Goal: Task Accomplishment & Management: Manage account settings

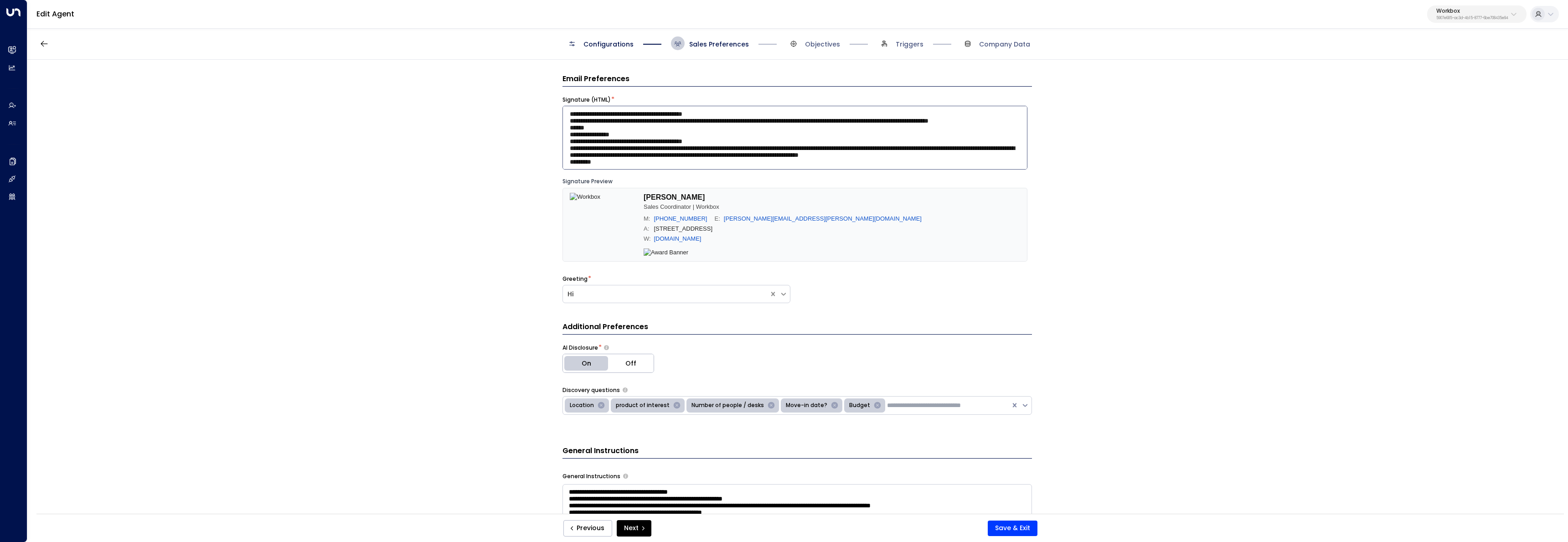
click at [701, 153] on textarea at bounding box center [794, 137] width 465 height 64
paste textarea "**********"
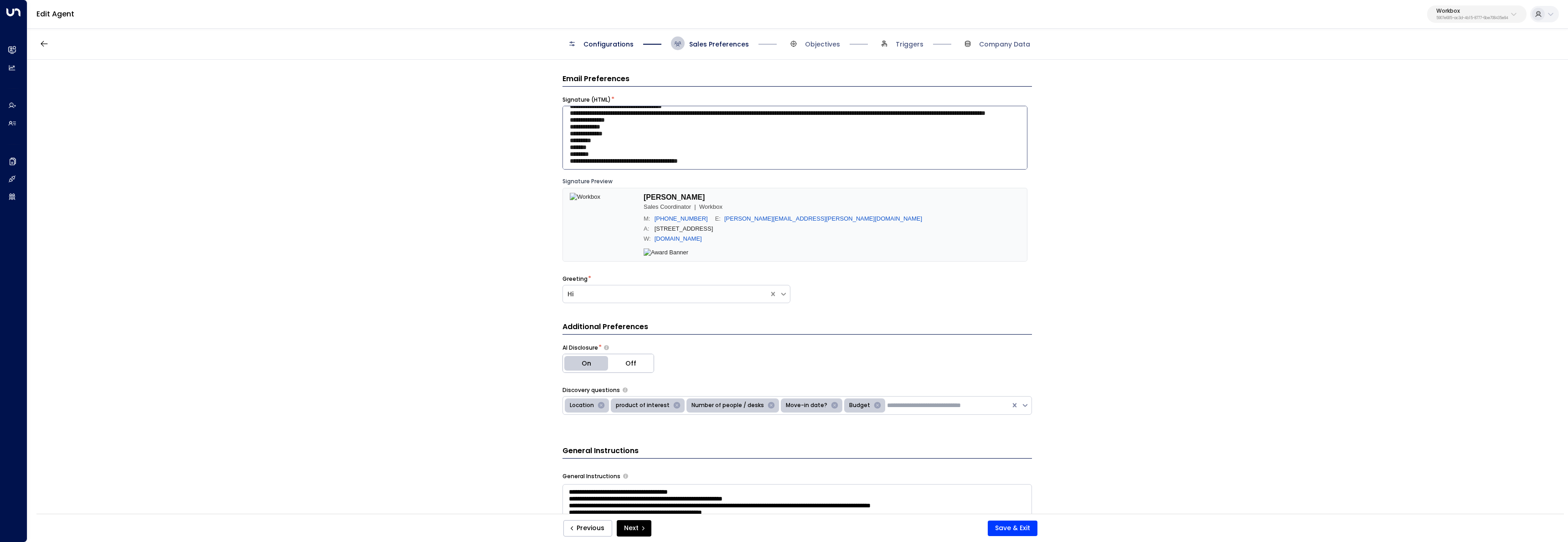
click at [684, 164] on textarea at bounding box center [794, 137] width 465 height 64
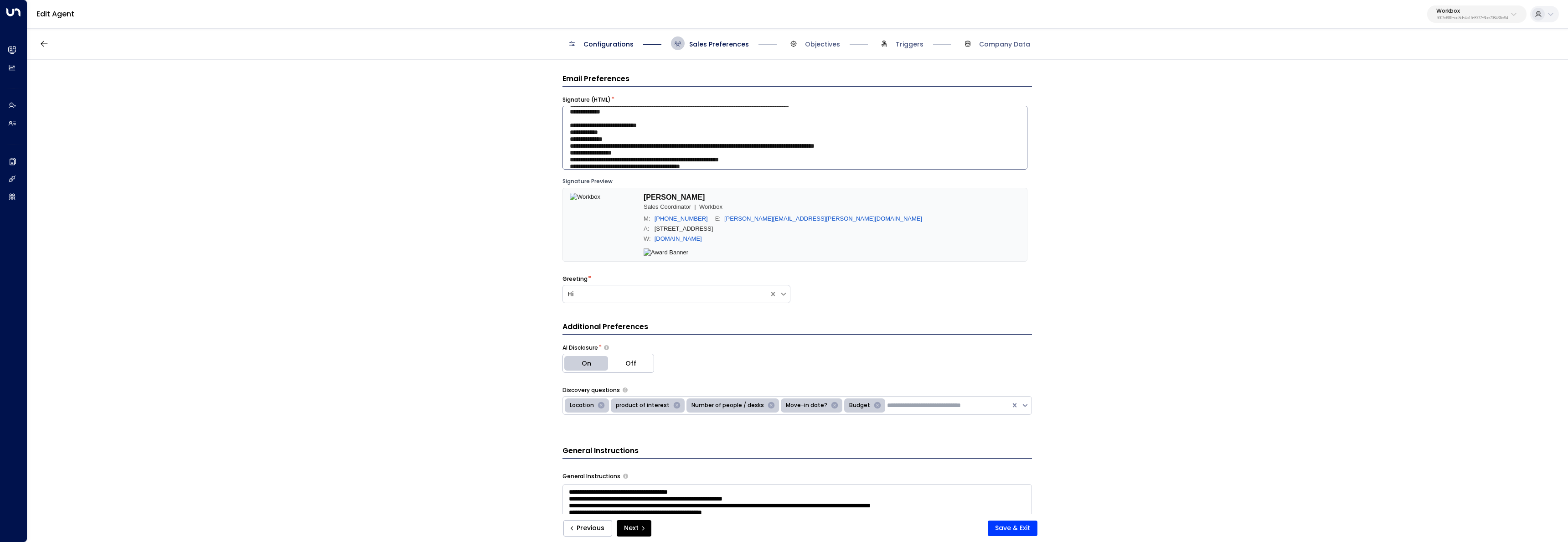
scroll to position [0, 0]
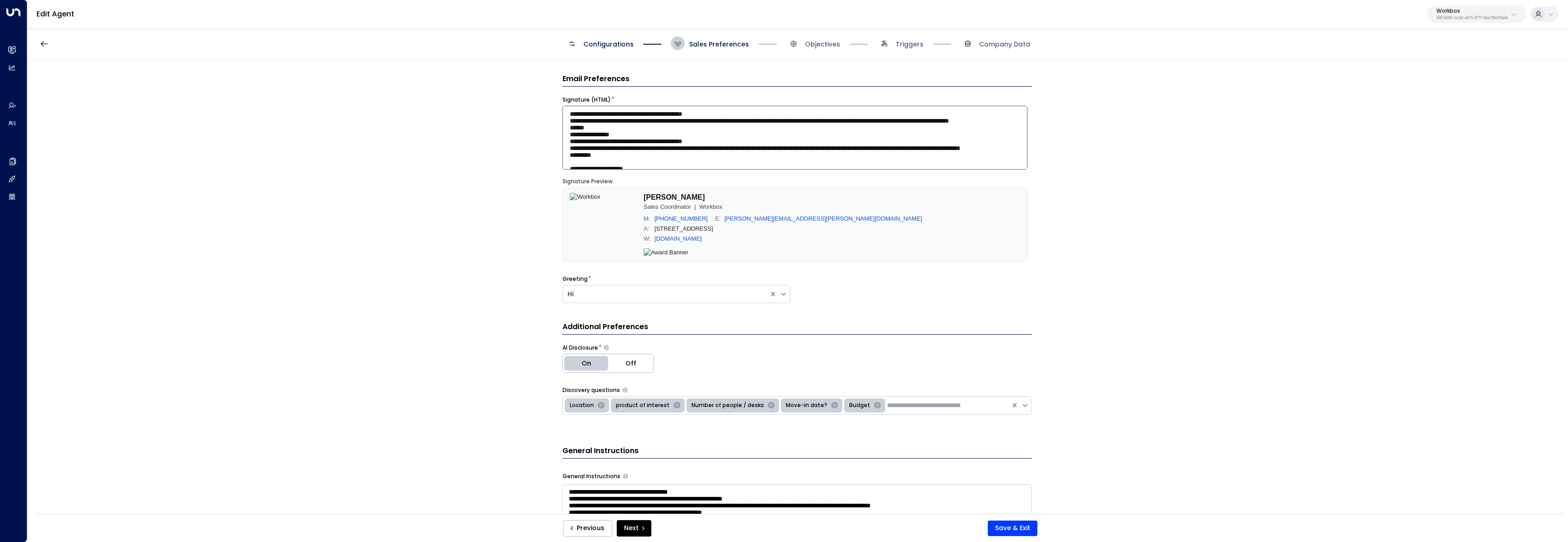
click at [785, 141] on textarea at bounding box center [794, 137] width 465 height 64
paste textarea "**********"
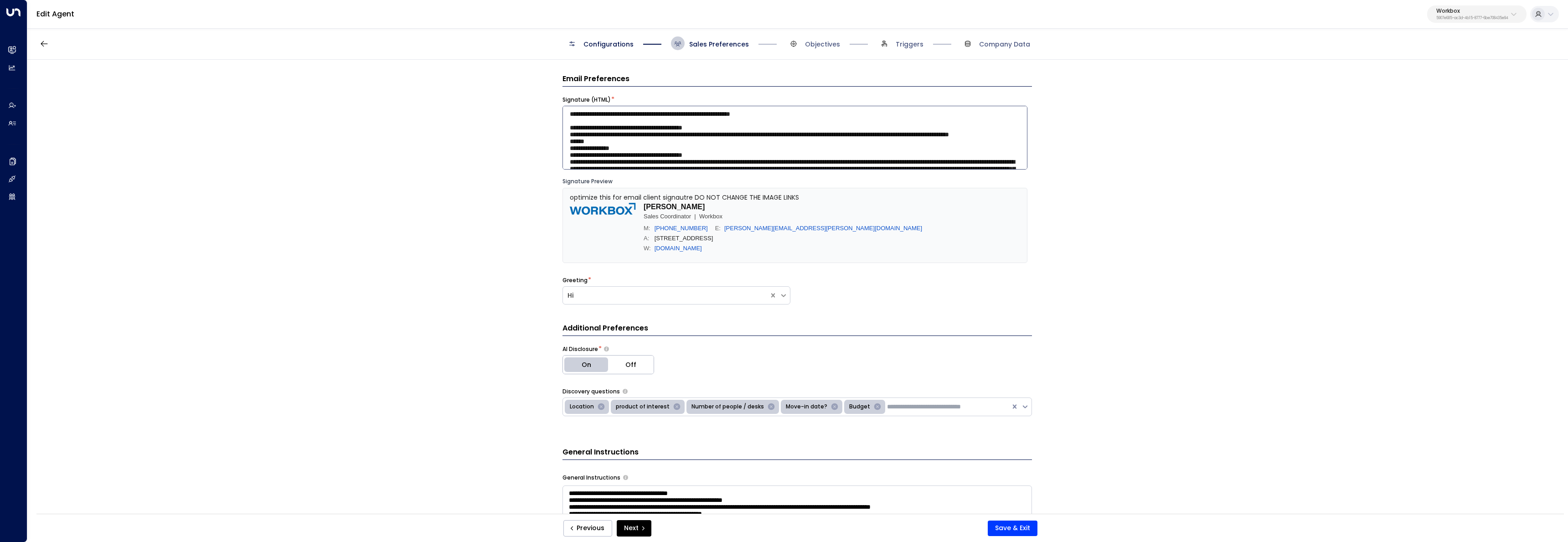
drag, startPoint x: 566, startPoint y: 134, endPoint x: 558, endPoint y: 88, distance: 46.7
click at [558, 88] on div "Email Preferences Signature (HTML) * Signature Preview optimize this for email …" at bounding box center [797, 289] width 1540 height 459
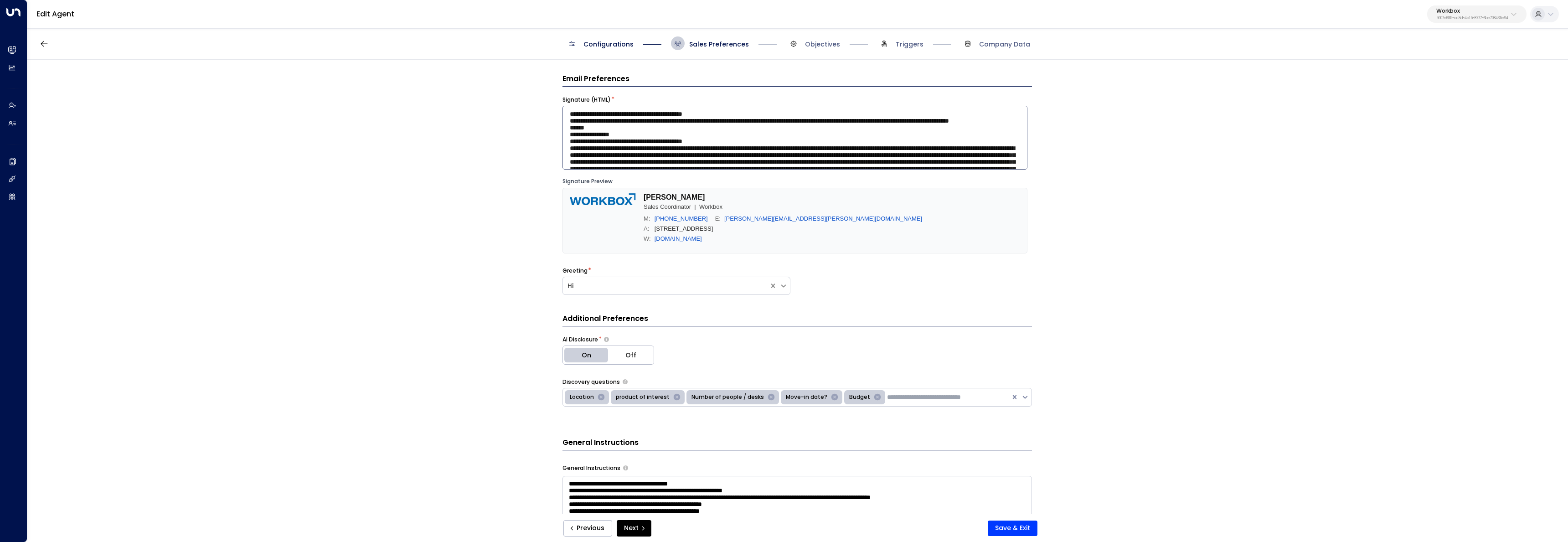
click at [736, 144] on textarea at bounding box center [794, 137] width 465 height 64
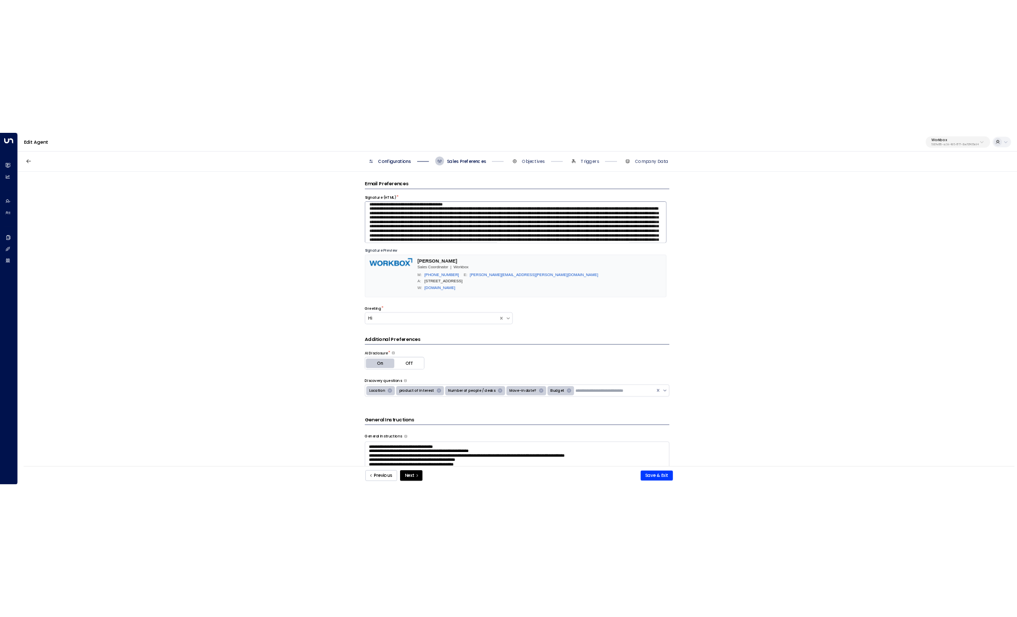
scroll to position [42, 0]
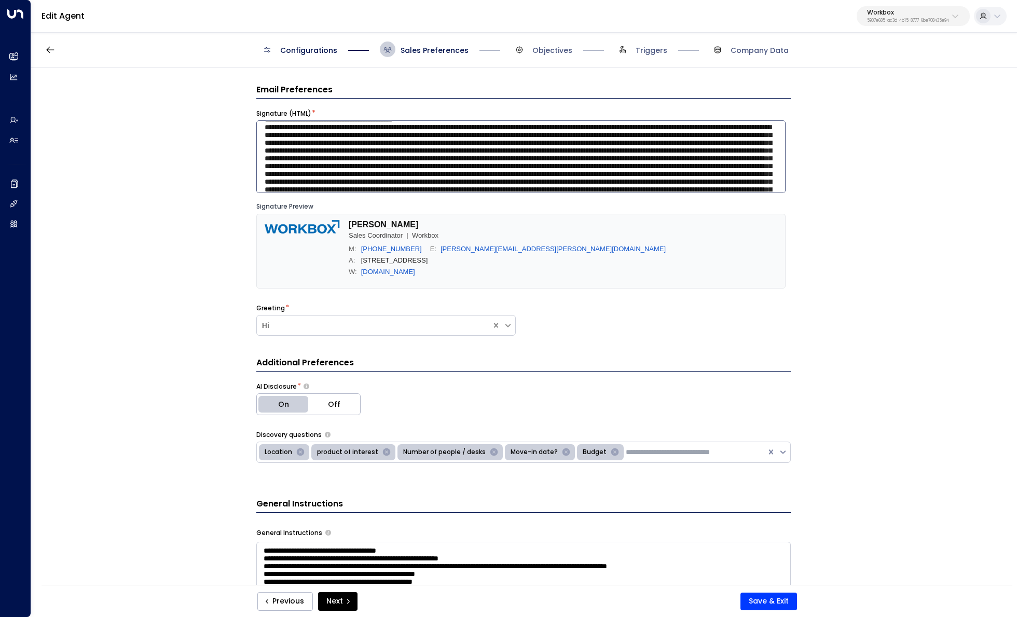
click at [448, 160] on textarea at bounding box center [520, 156] width 529 height 73
paste textarea "**********"
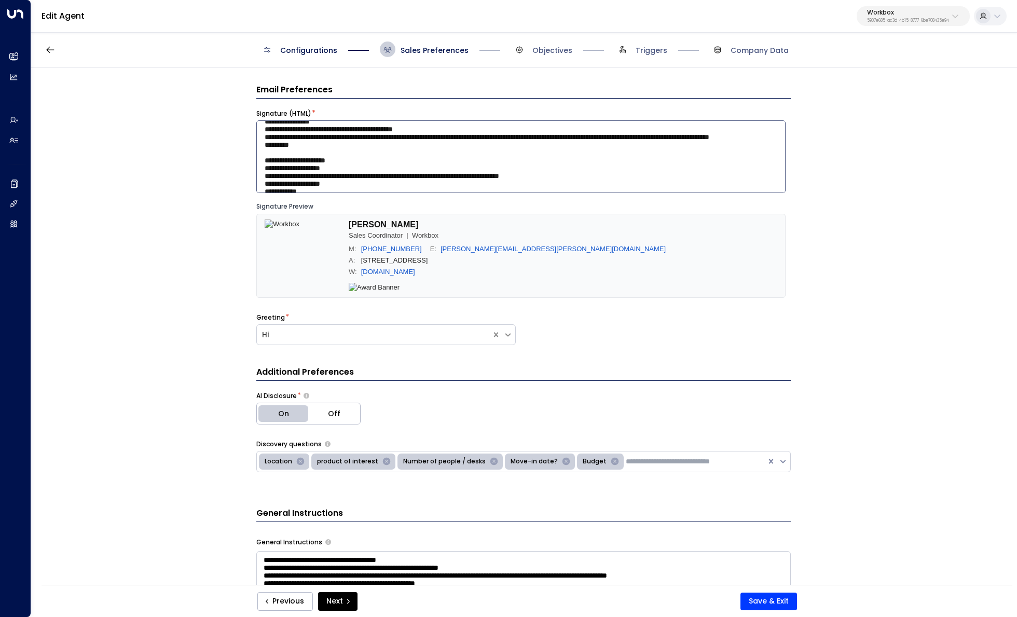
scroll to position [30, 0]
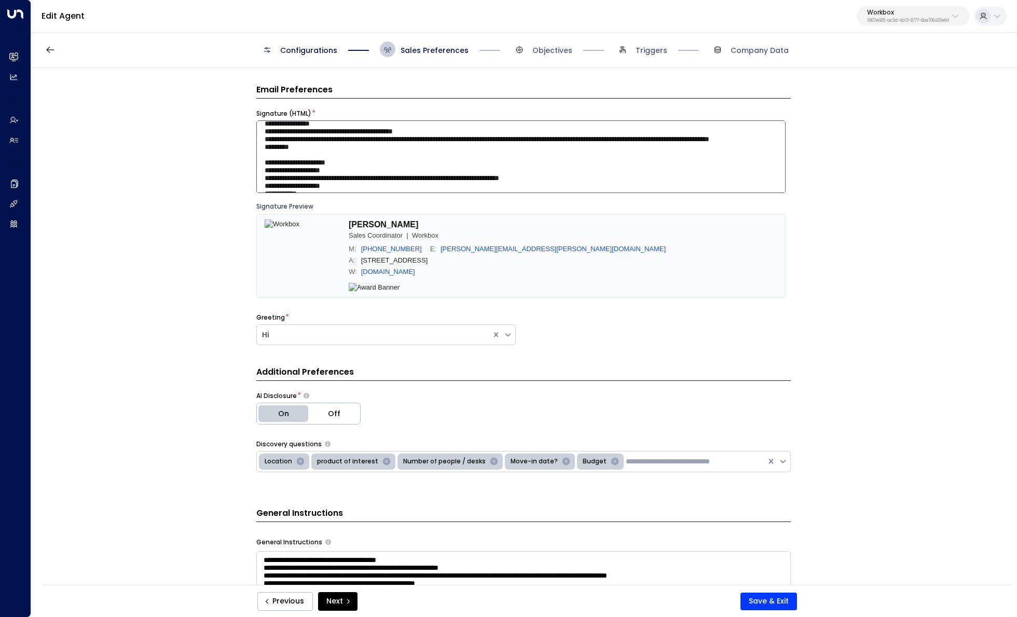
drag, startPoint x: 672, startPoint y: 169, endPoint x: 314, endPoint y: 169, distance: 358.0
click at [314, 169] on textarea at bounding box center [520, 156] width 529 height 73
paste textarea "**********"
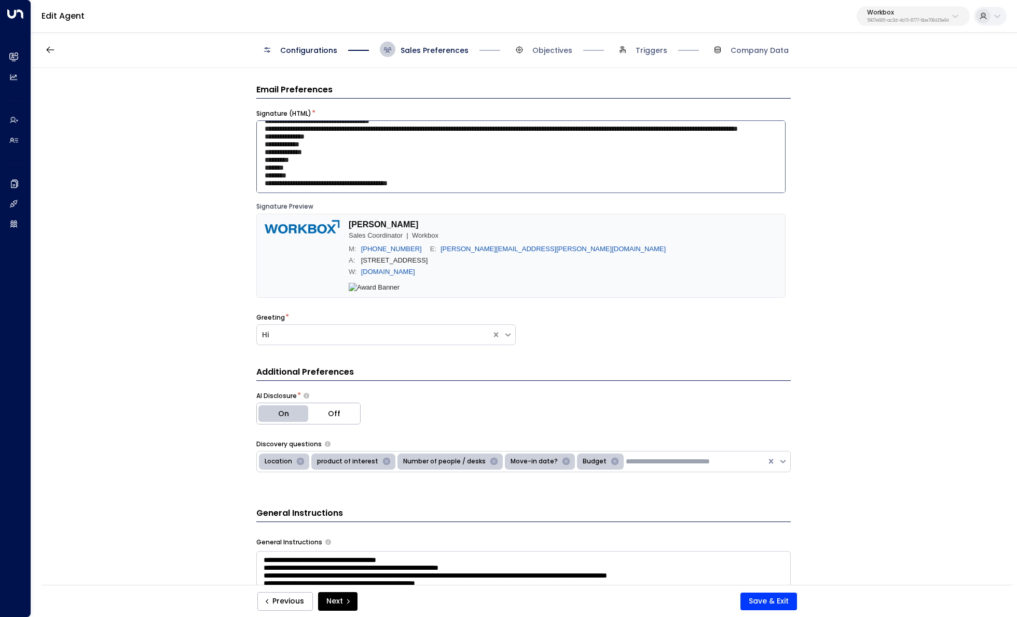
scroll to position [1223, 0]
drag, startPoint x: 685, startPoint y: 149, endPoint x: 326, endPoint y: 153, distance: 358.5
click at [326, 153] on textarea at bounding box center [520, 156] width 529 height 73
paste textarea "**********"
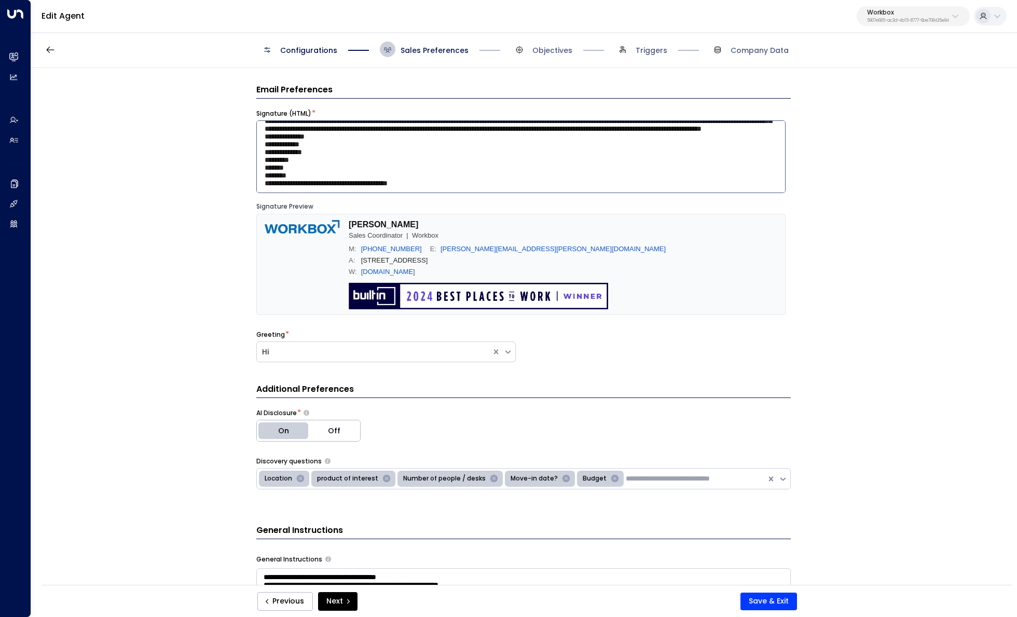
scroll to position [2395, 0]
type textarea "**********"
click at [769, 597] on button "Save & Exit" at bounding box center [768, 601] width 57 height 18
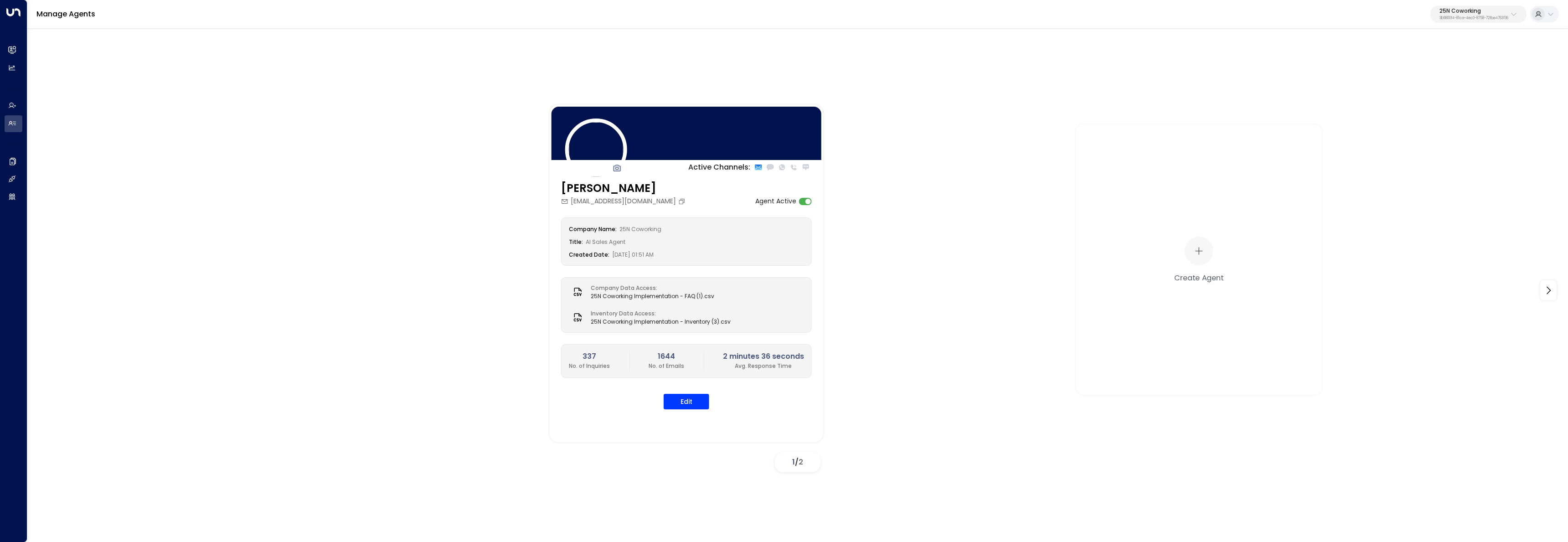
click at [1498, 14] on div "25N Coworking 3b9800f4-81ca-4ec0-8758-72fbe4763f36" at bounding box center [1473, 13] width 69 height 11
type input "*****"
click at [1464, 67] on div "Caddo Offices ID: 7b1ceed7-40fa-4014-bd85-aaf588512a38" at bounding box center [1450, 72] width 126 height 18
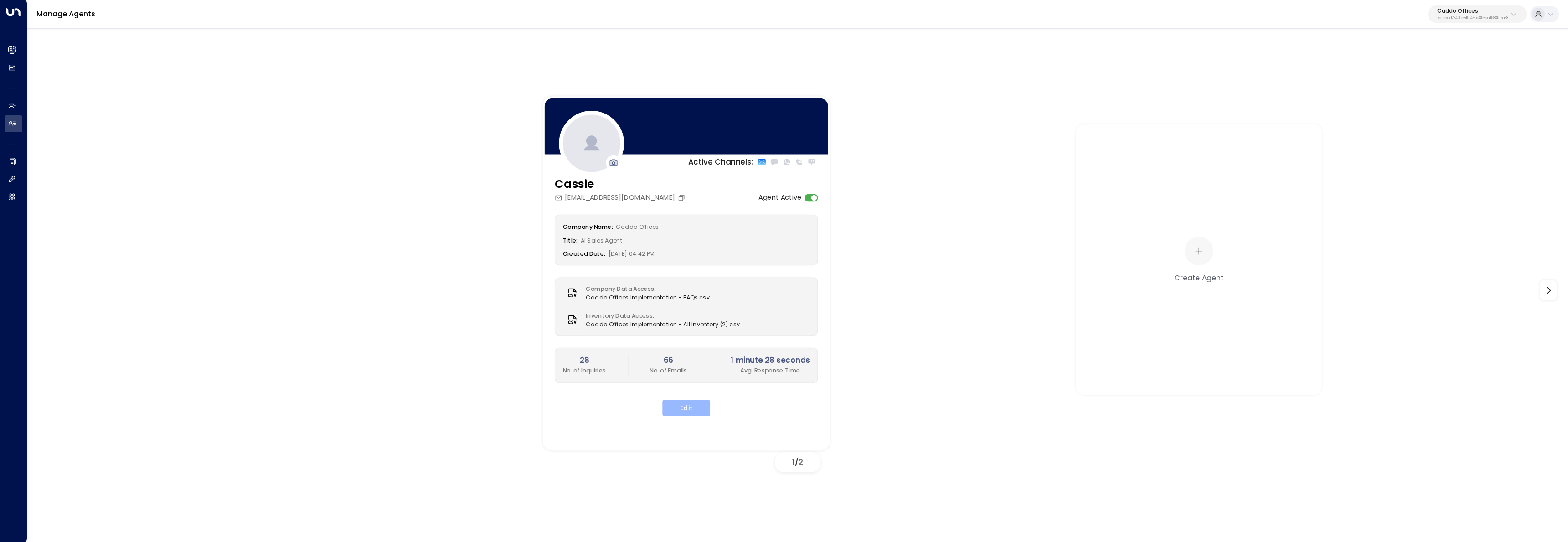
click at [688, 411] on button "Edit" at bounding box center [686, 408] width 47 height 17
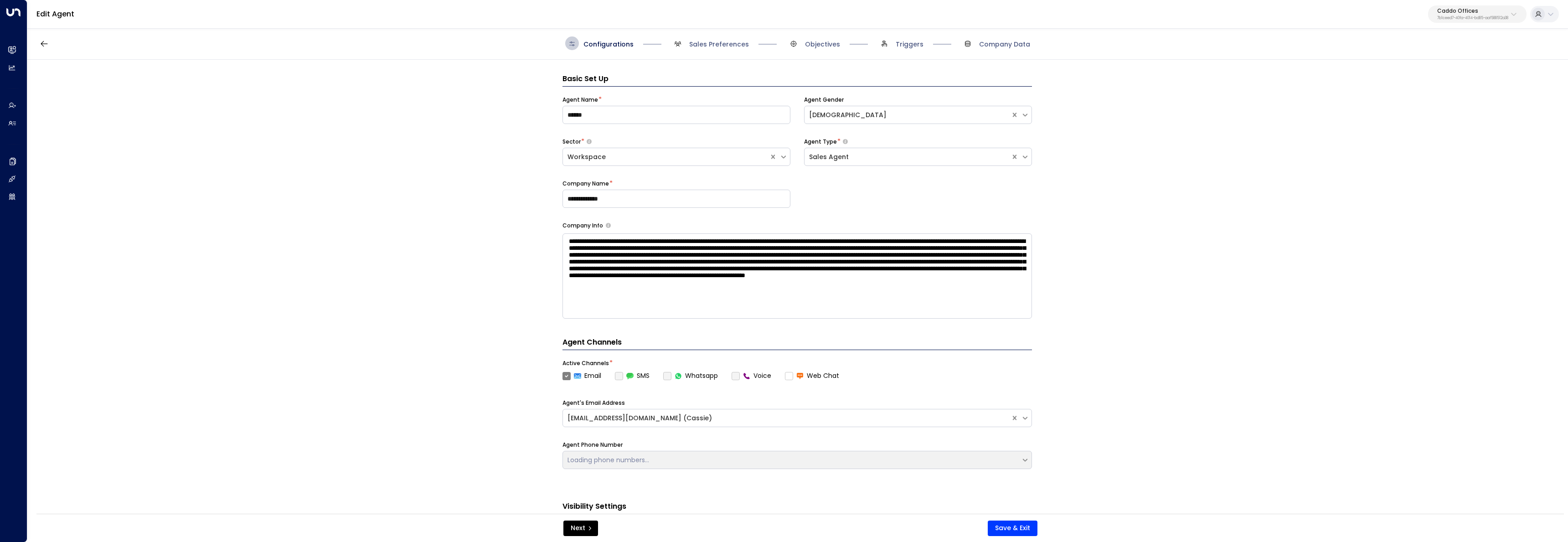
scroll to position [14, 0]
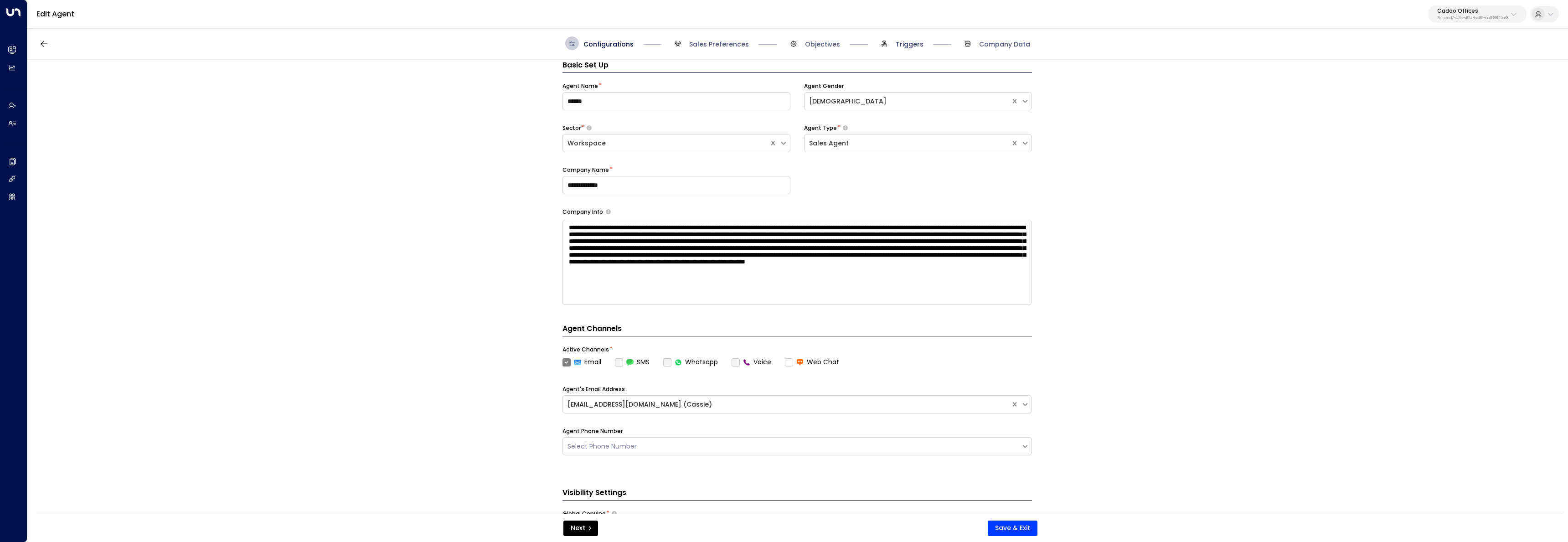
click at [911, 41] on span "Triggers" at bounding box center [909, 44] width 28 height 9
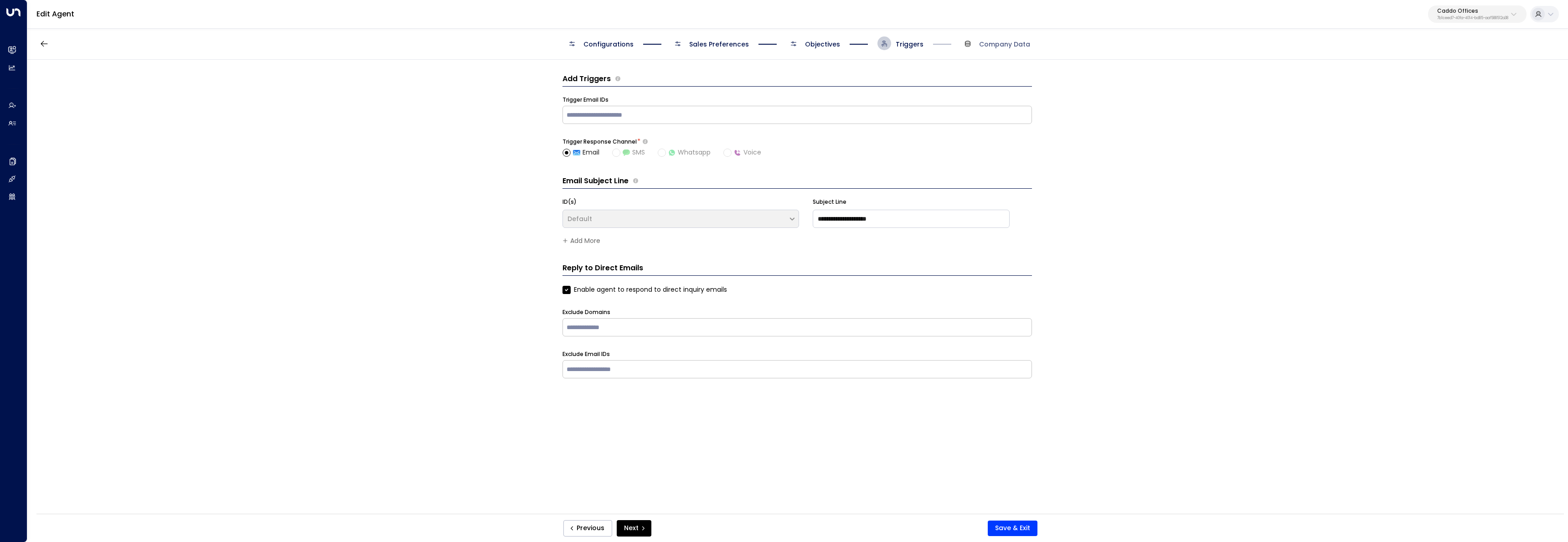
click at [825, 45] on span "Objectives" at bounding box center [822, 44] width 35 height 9
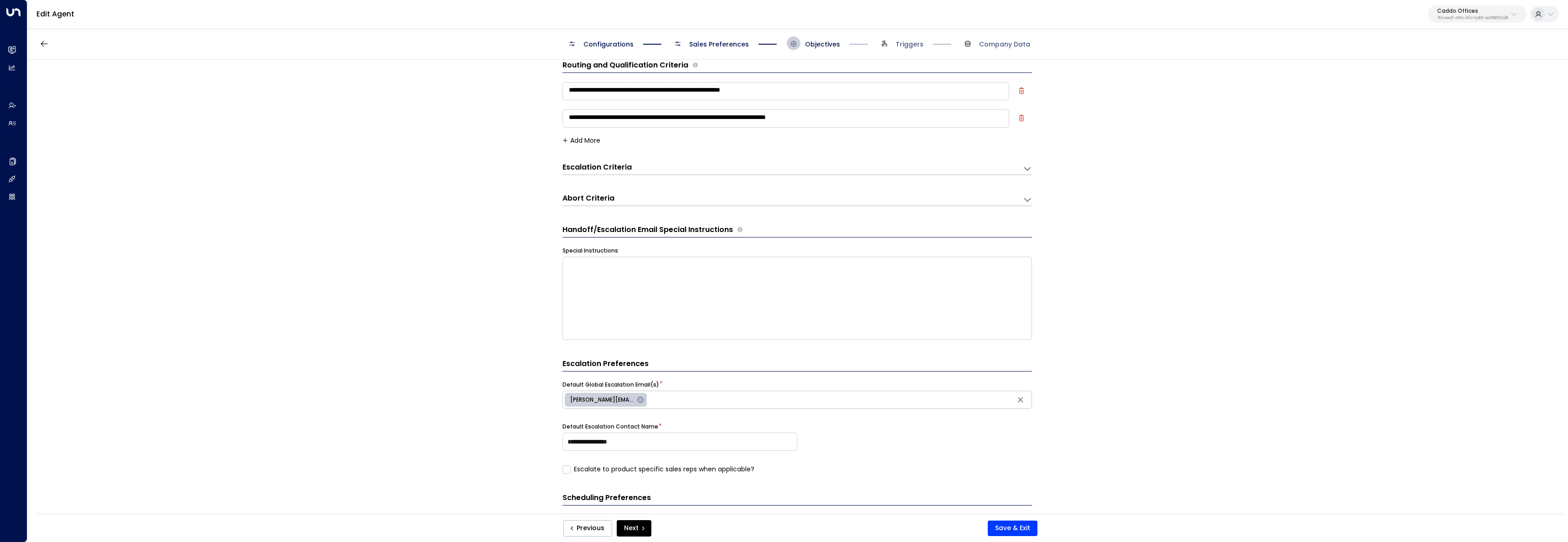
click at [710, 46] on span "Sales Preferences" at bounding box center [719, 44] width 60 height 9
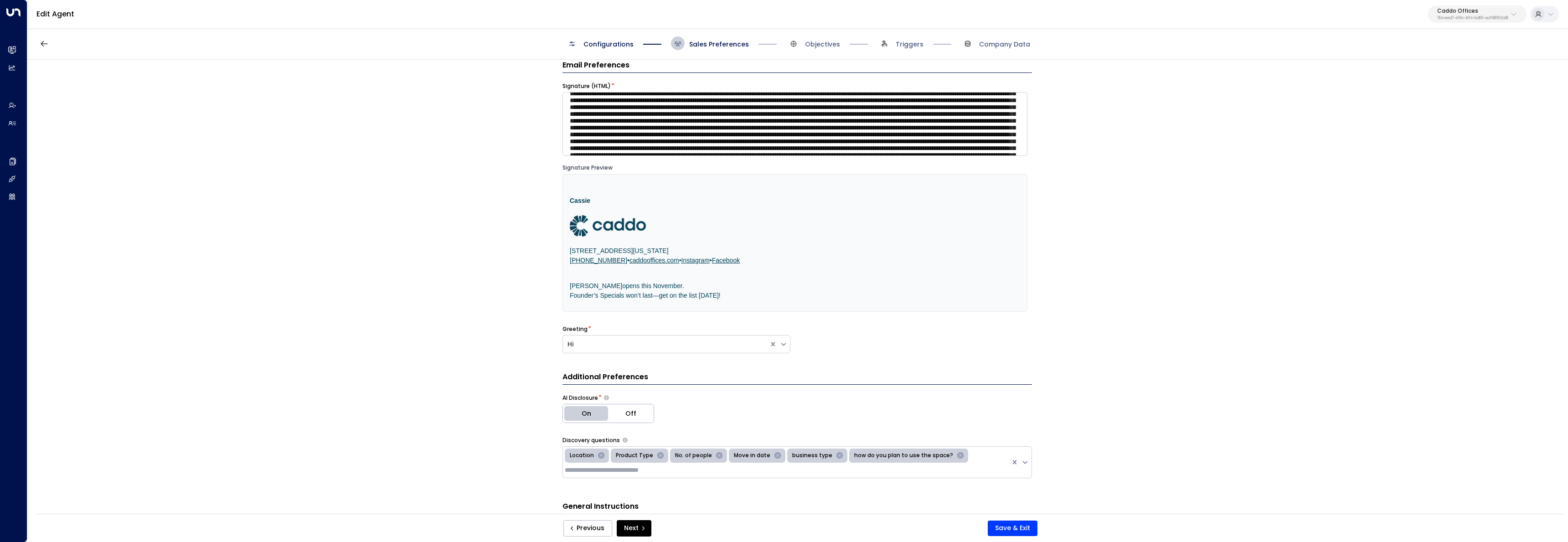
scroll to position [33, 0]
click at [721, 99] on textarea at bounding box center [794, 124] width 465 height 64
type textarea "**********"
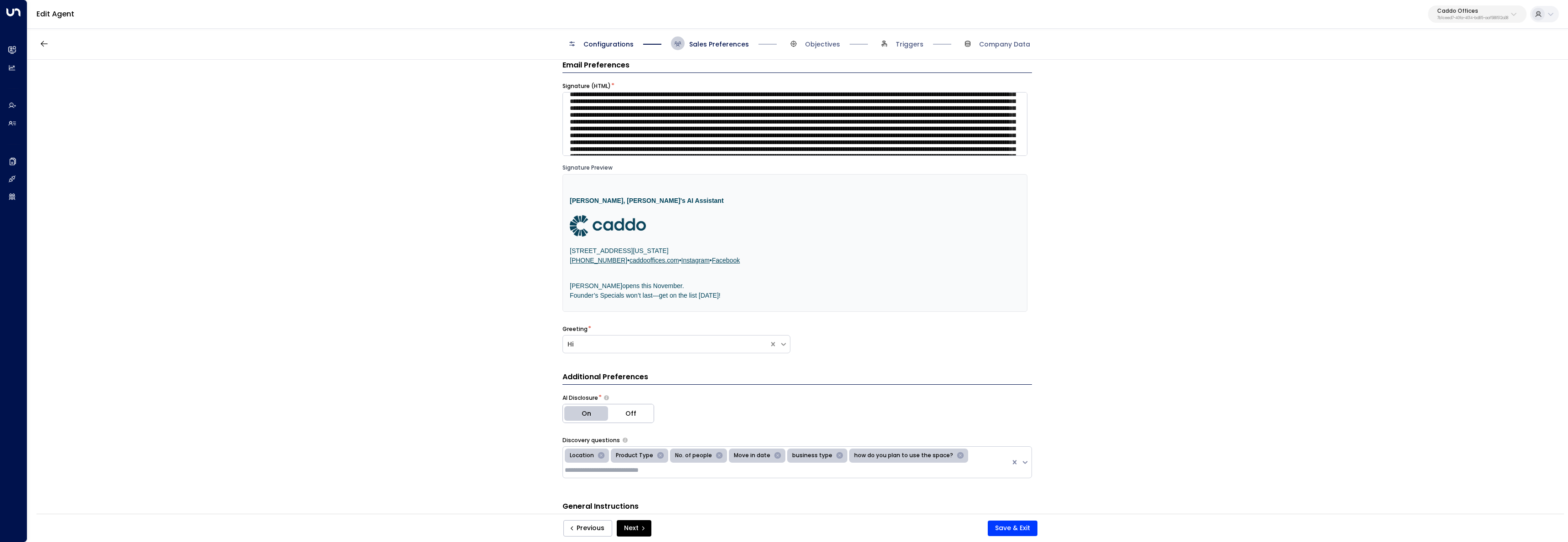
click at [1120, 146] on div "**********" at bounding box center [797, 289] width 1540 height 459
click at [1022, 530] on button "Save & Exit" at bounding box center [1012, 528] width 50 height 16
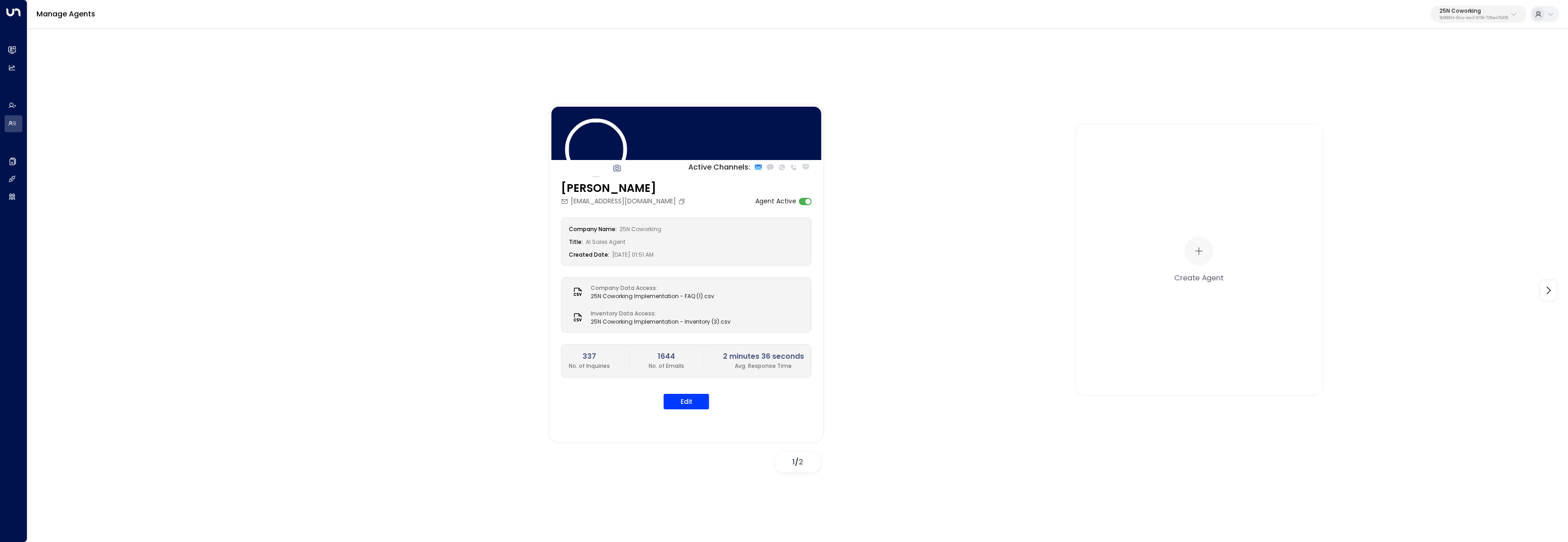
click at [1441, 5] on div "Manage Agents 25N Coworking 3b9800f4-81ca-4ec0-8758-72fbe4763f36" at bounding box center [798, 14] width 1541 height 29
click at [1446, 17] on p "3b9800f4-81ca-4ec0-8758-72fbe4763f36" at bounding box center [1473, 18] width 69 height 4
type input "*****"
click at [1420, 76] on span "ID: 7b1ceed7-40fa-4014-bd85-aaf588512a38" at bounding box center [1450, 77] width 126 height 8
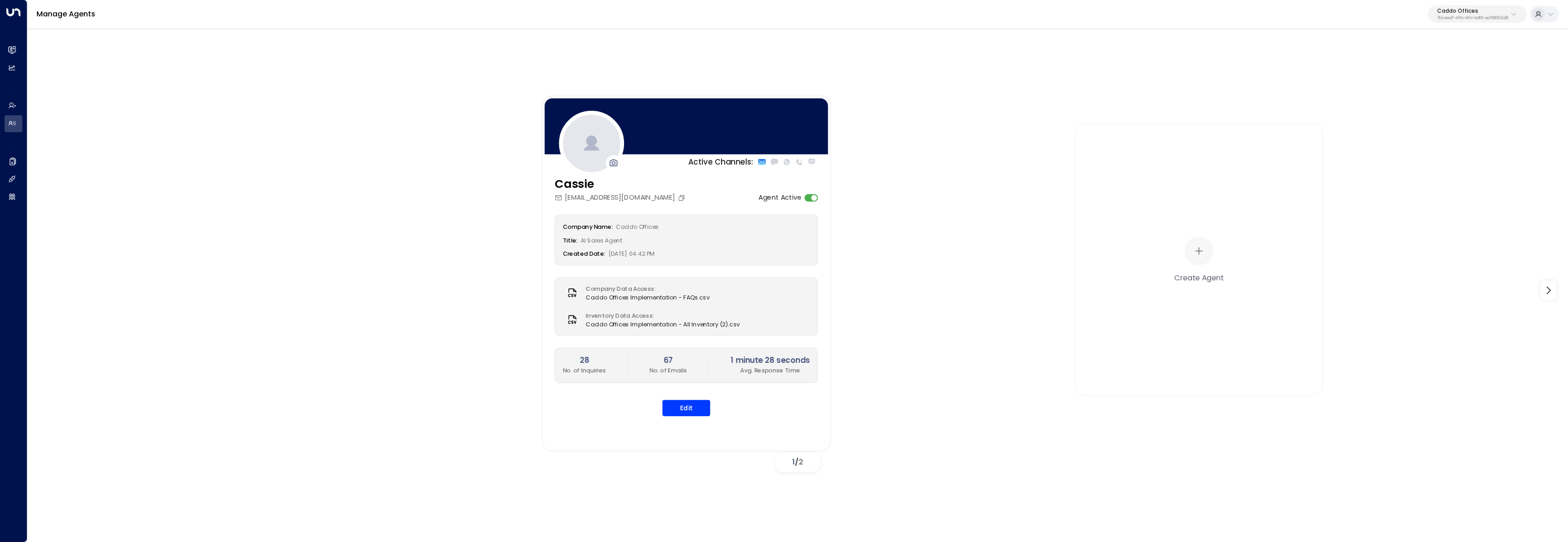
click at [704, 418] on div "Cassie cassie@caddooffices.com Agent Active Company Name: Caddo Offices Title: …" at bounding box center [686, 301] width 287 height 252
click at [704, 416] on button "Edit" at bounding box center [686, 408] width 47 height 17
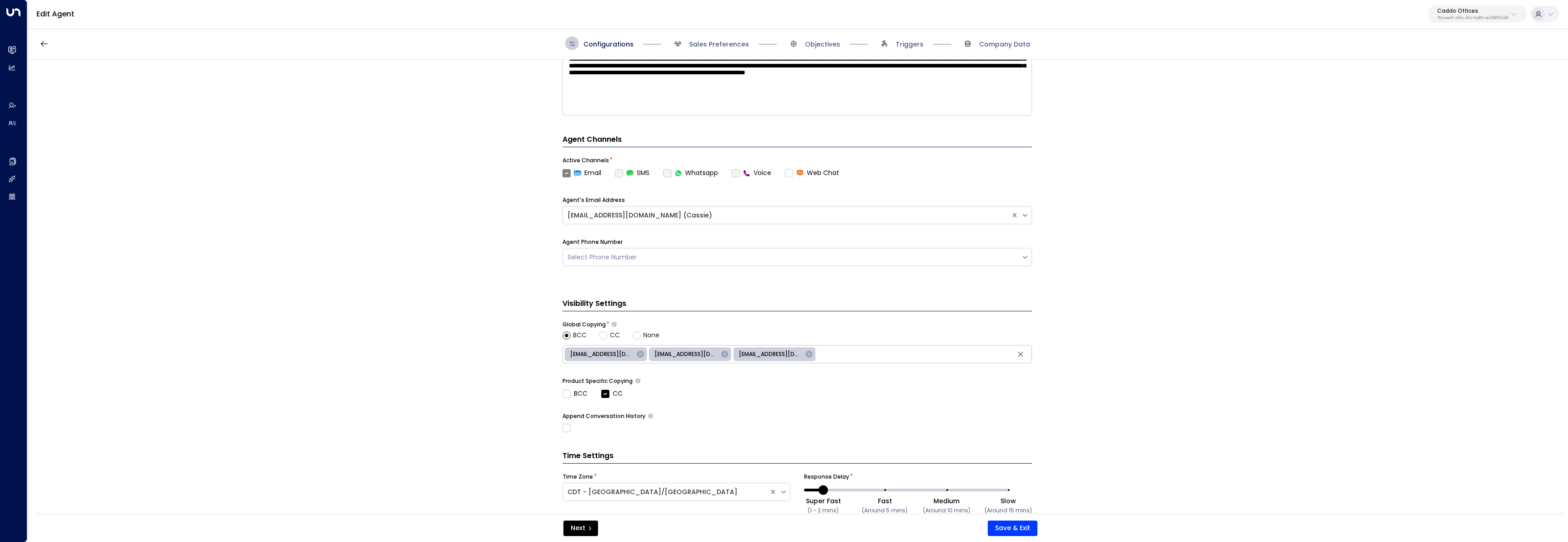
scroll to position [229, 0]
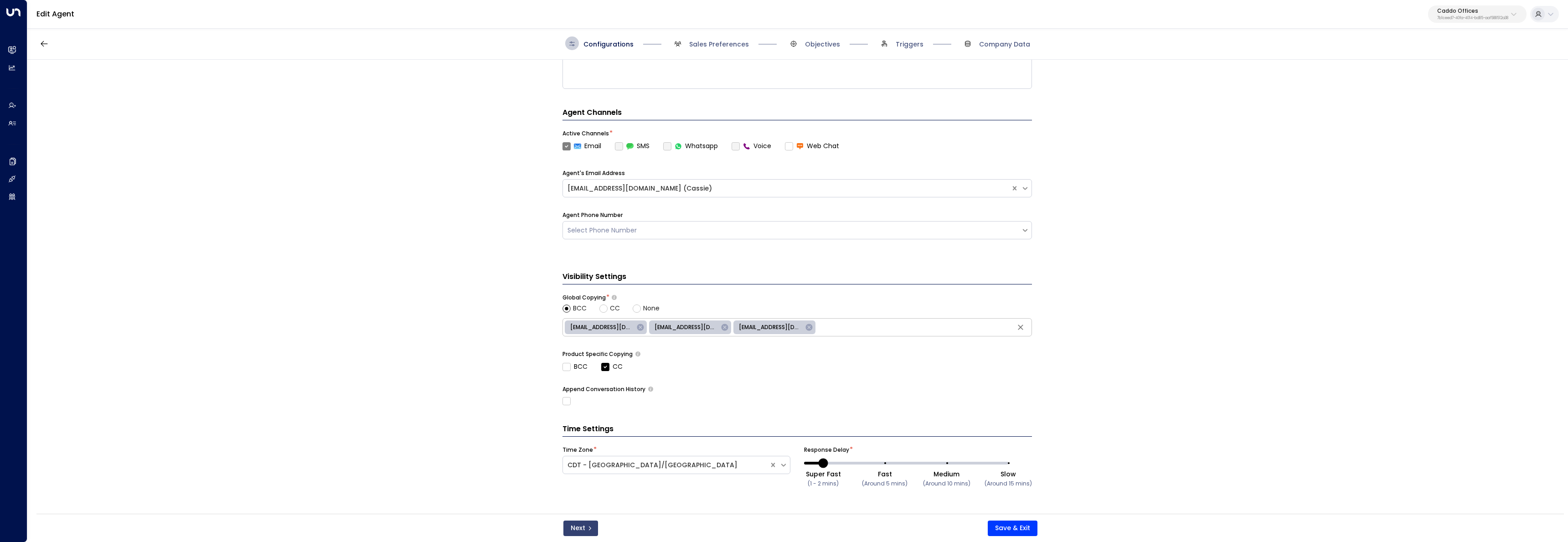
click at [591, 525] on icon "submit" at bounding box center [589, 528] width 5 height 5
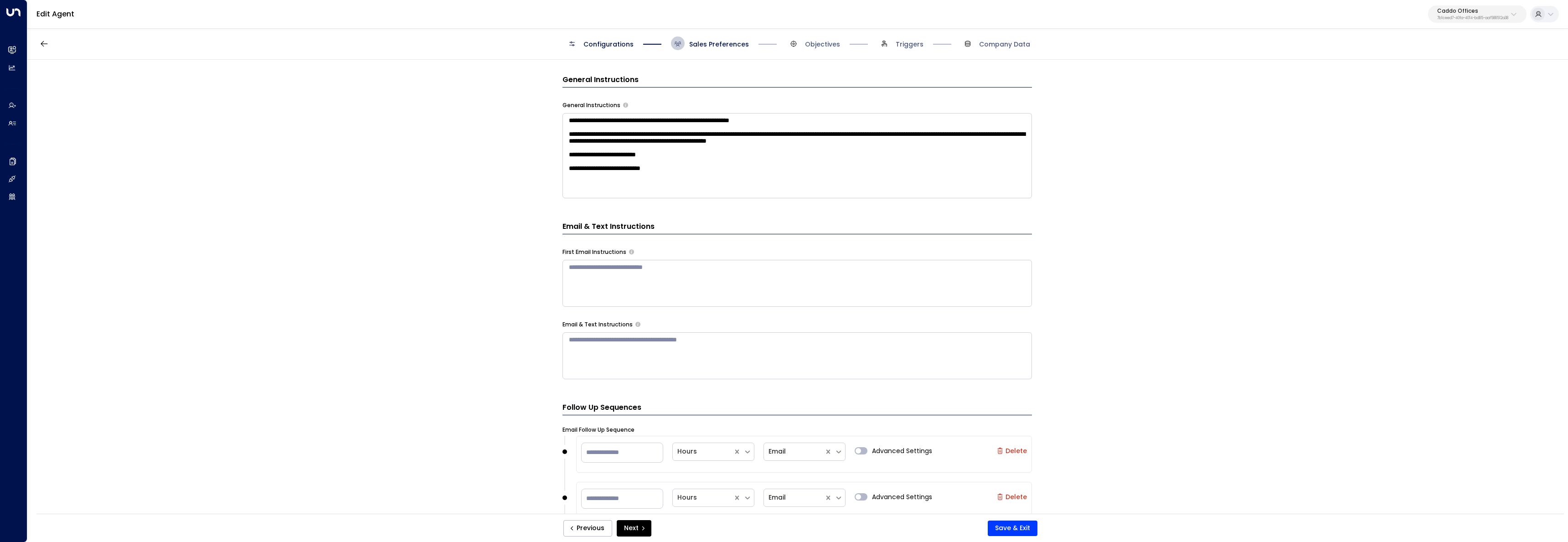
scroll to position [610, 0]
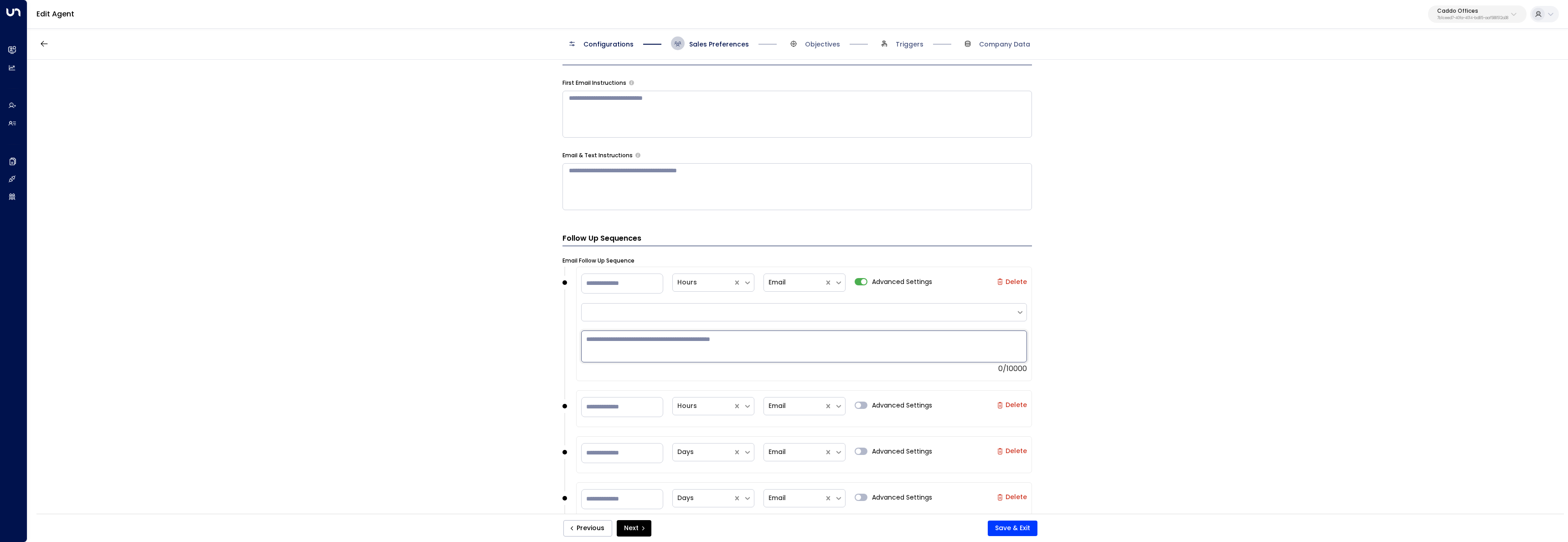
click at [840, 337] on textarea at bounding box center [803, 346] width 445 height 32
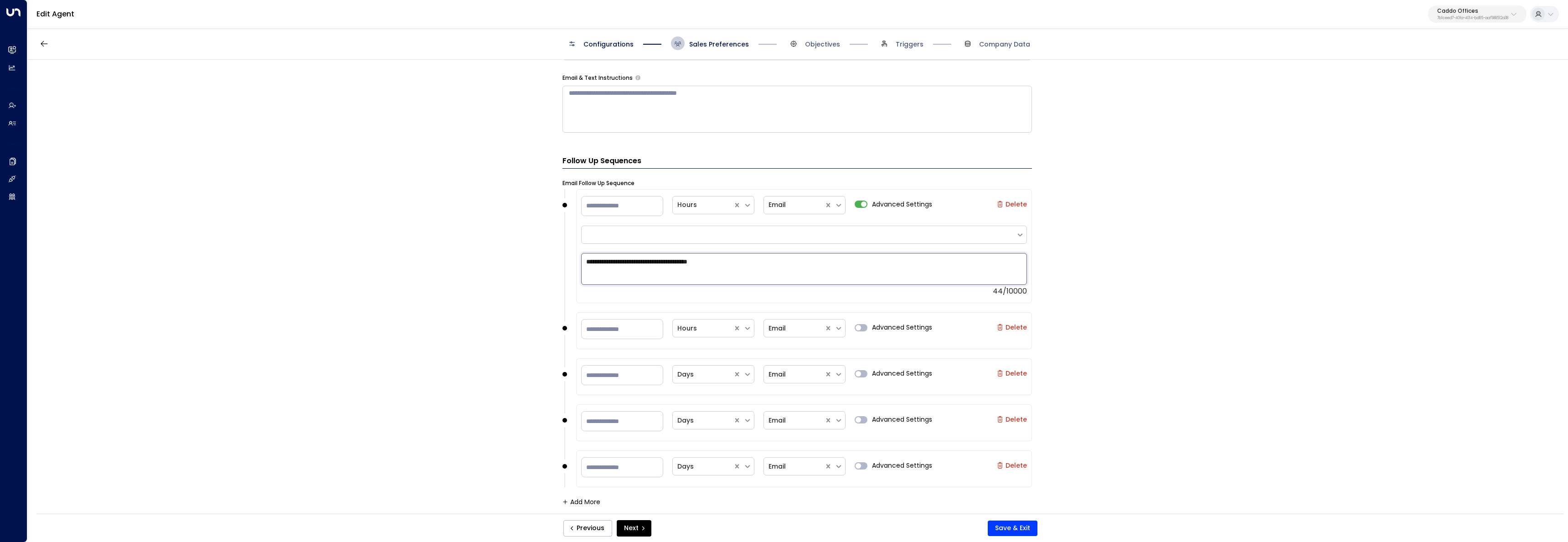
type textarea "**********"
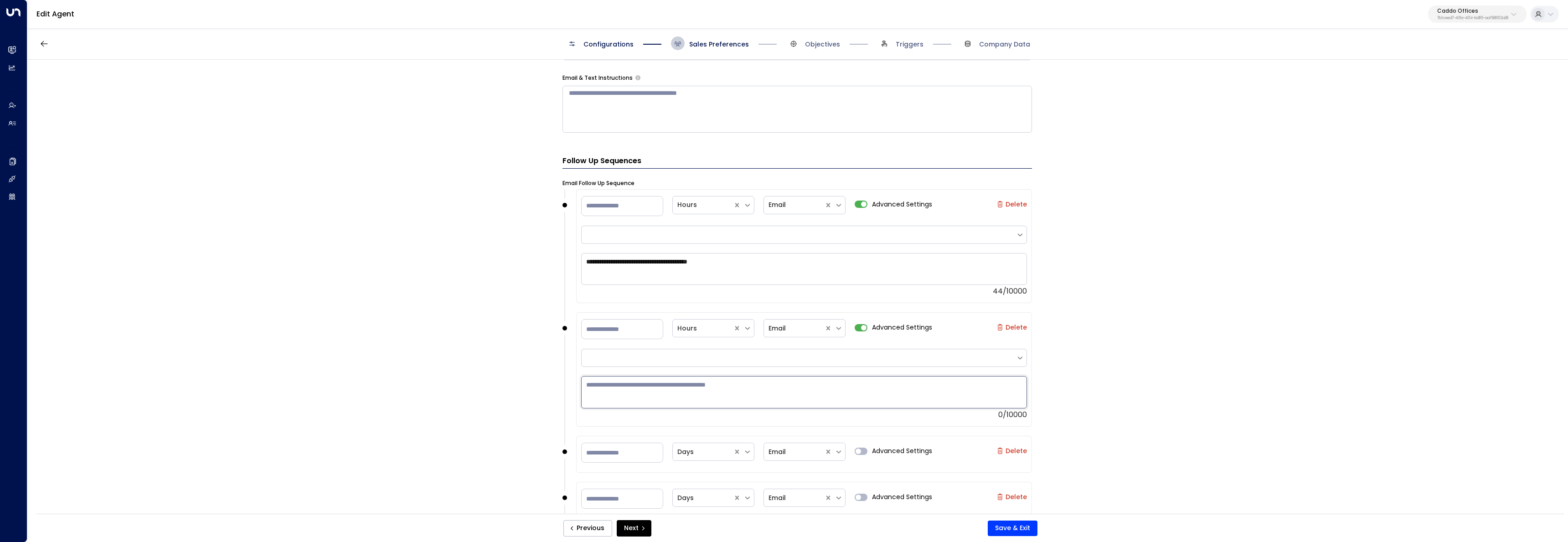
click at [824, 396] on textarea at bounding box center [803, 392] width 445 height 32
paste textarea "**********"
type textarea "**********"
click at [856, 456] on div "Advanced Settings" at bounding box center [893, 452] width 77 height 22
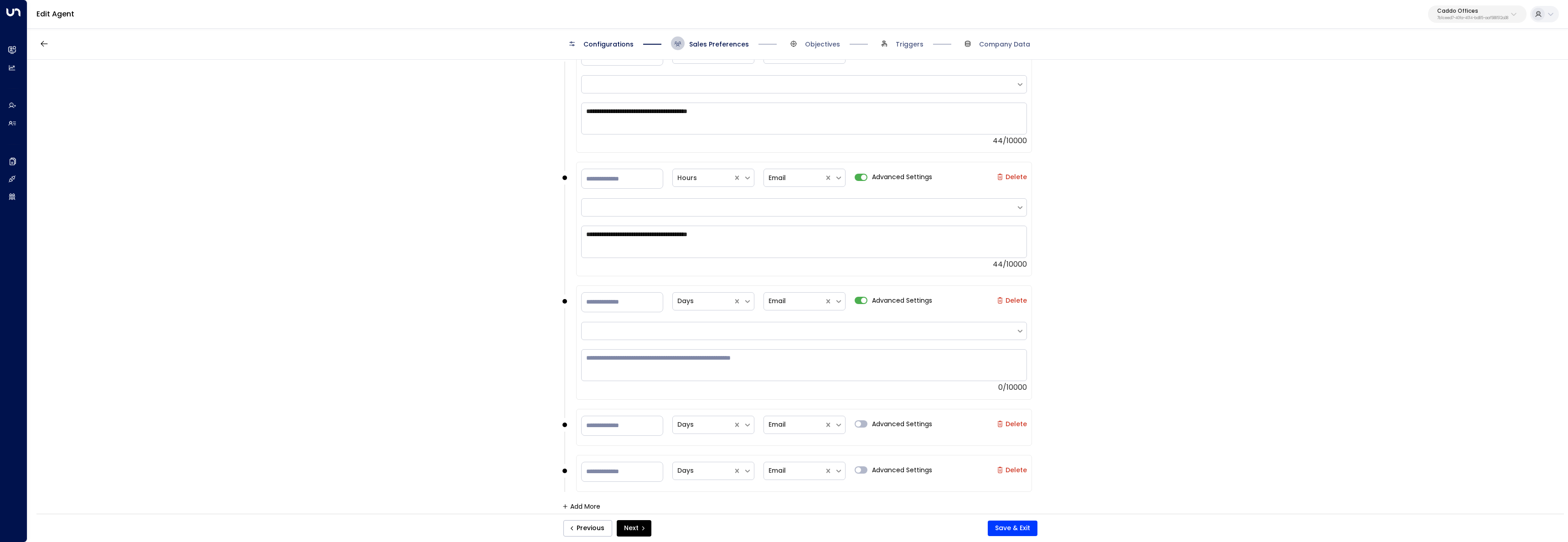
scroll to position [842, 0]
click at [861, 369] on textarea at bounding box center [803, 361] width 445 height 32
paste textarea "**********"
type textarea "**********"
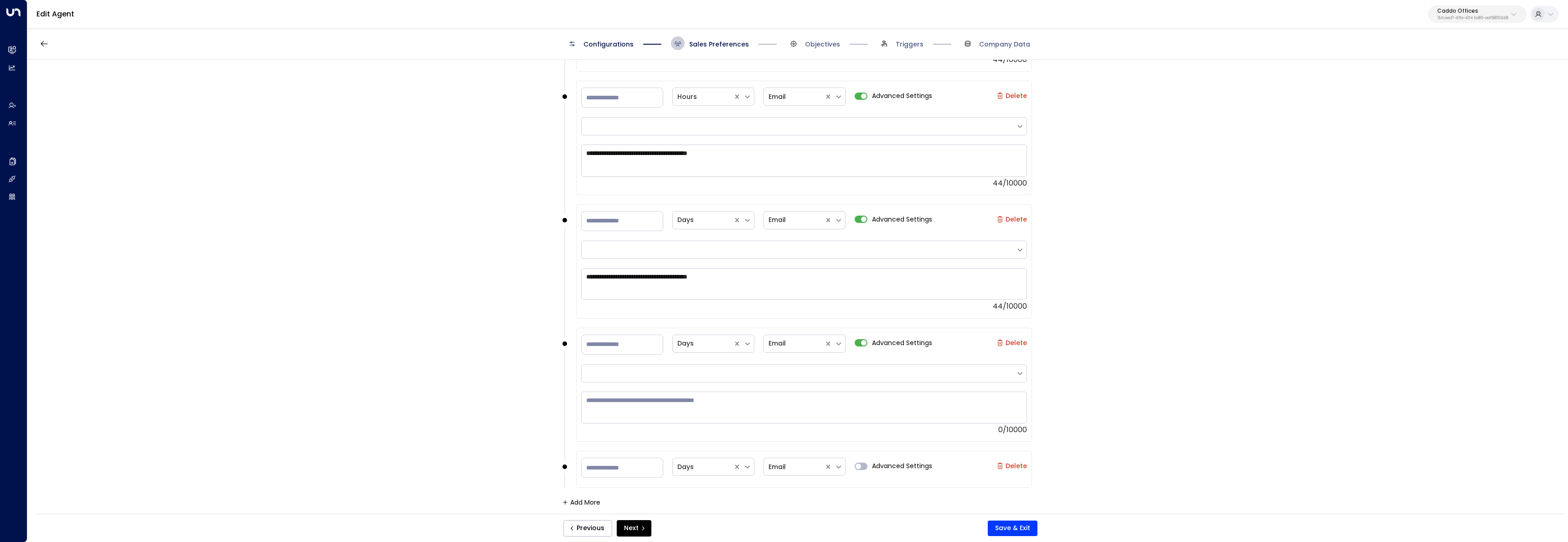
scroll to position [919, 0]
click at [863, 403] on textarea at bounding box center [803, 408] width 445 height 32
paste textarea "**********"
type textarea "**********"
click at [863, 461] on label "Advanced Settings" at bounding box center [893, 466] width 77 height 10
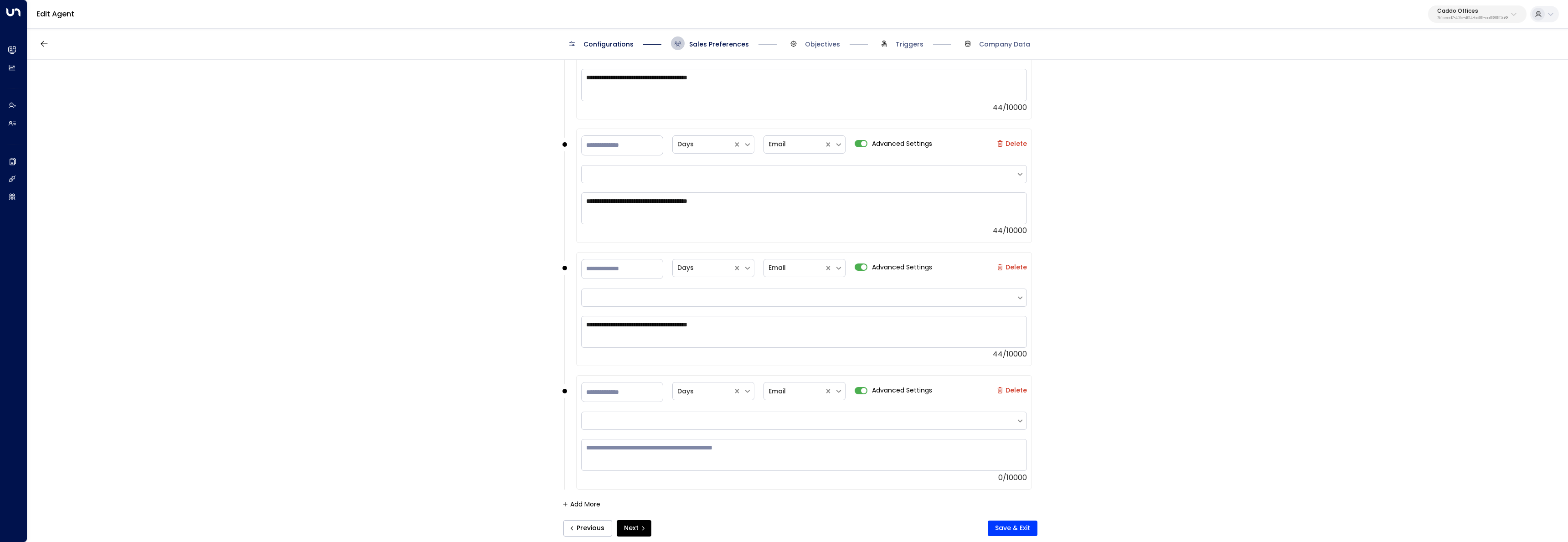
scroll to position [996, 0]
click at [863, 454] on textarea at bounding box center [803, 453] width 445 height 32
paste textarea "**********"
type textarea "**********"
click at [1015, 529] on button "Save & Exit" at bounding box center [1012, 528] width 50 height 16
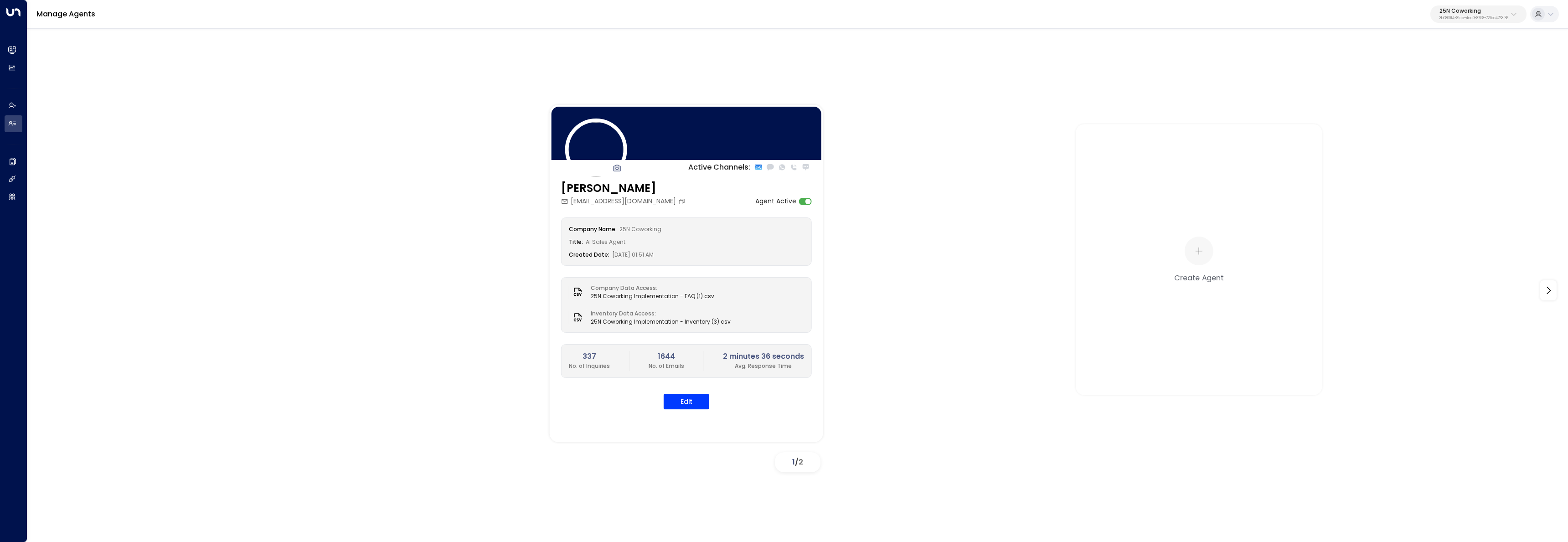
click at [1430, 14] on button "25N Coworking 3b9800f4-81ca-4ec0-8758-72fbe4763f36" at bounding box center [1478, 14] width 96 height 18
type input "*****"
click at [1425, 68] on div "Cinch Storage ID: 20dc0344-df52-49ea-bc2a-8bb80861e769" at bounding box center [1452, 72] width 131 height 18
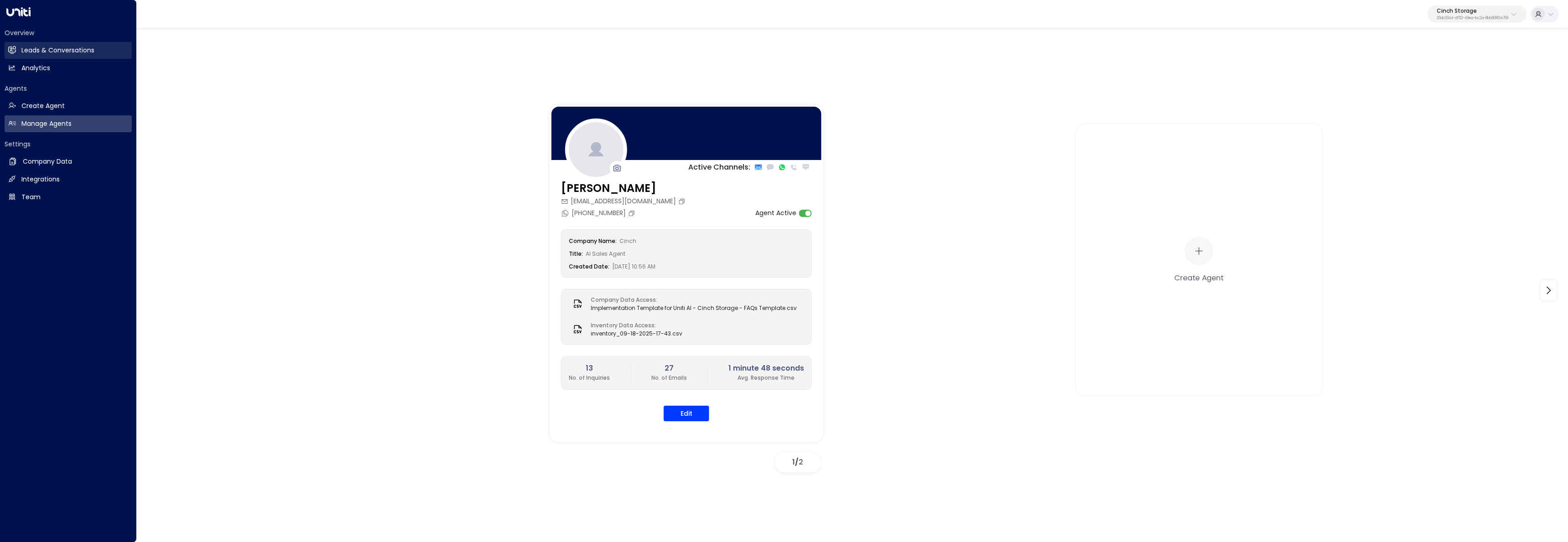
click at [18, 45] on link "Leads & Conversations Leads & Conversations" at bounding box center [68, 50] width 127 height 17
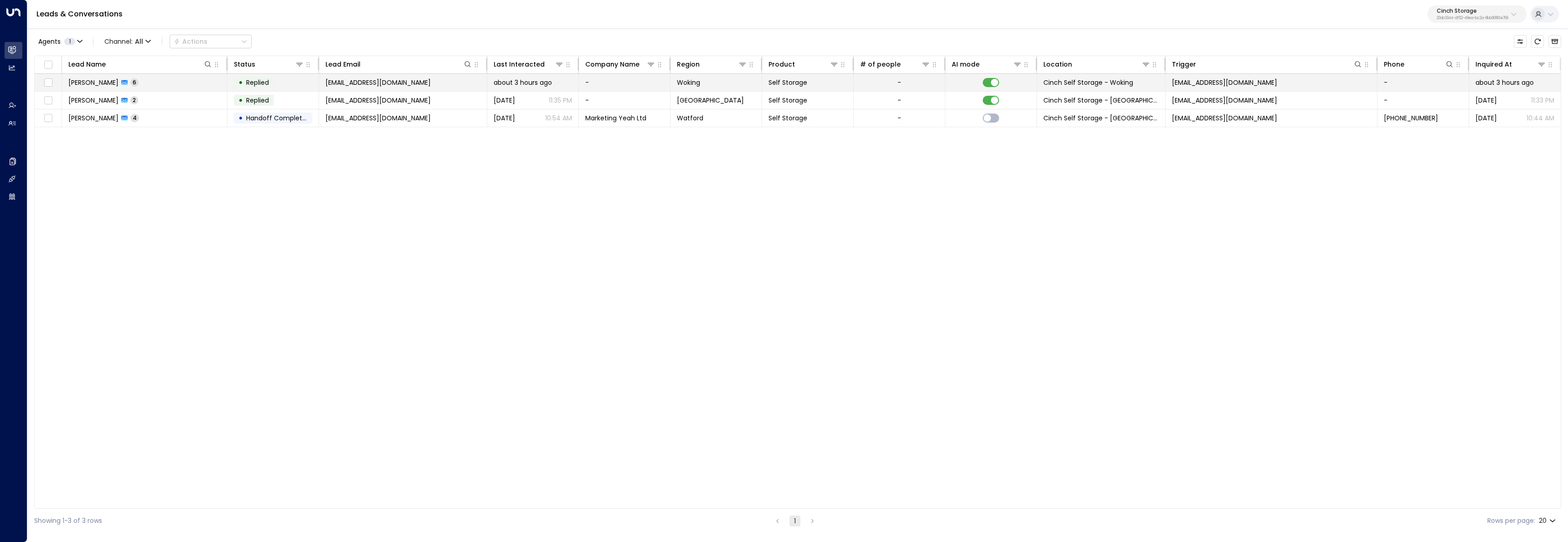
click at [142, 82] on td "Alex Dunbar 6" at bounding box center [145, 83] width 165 height 18
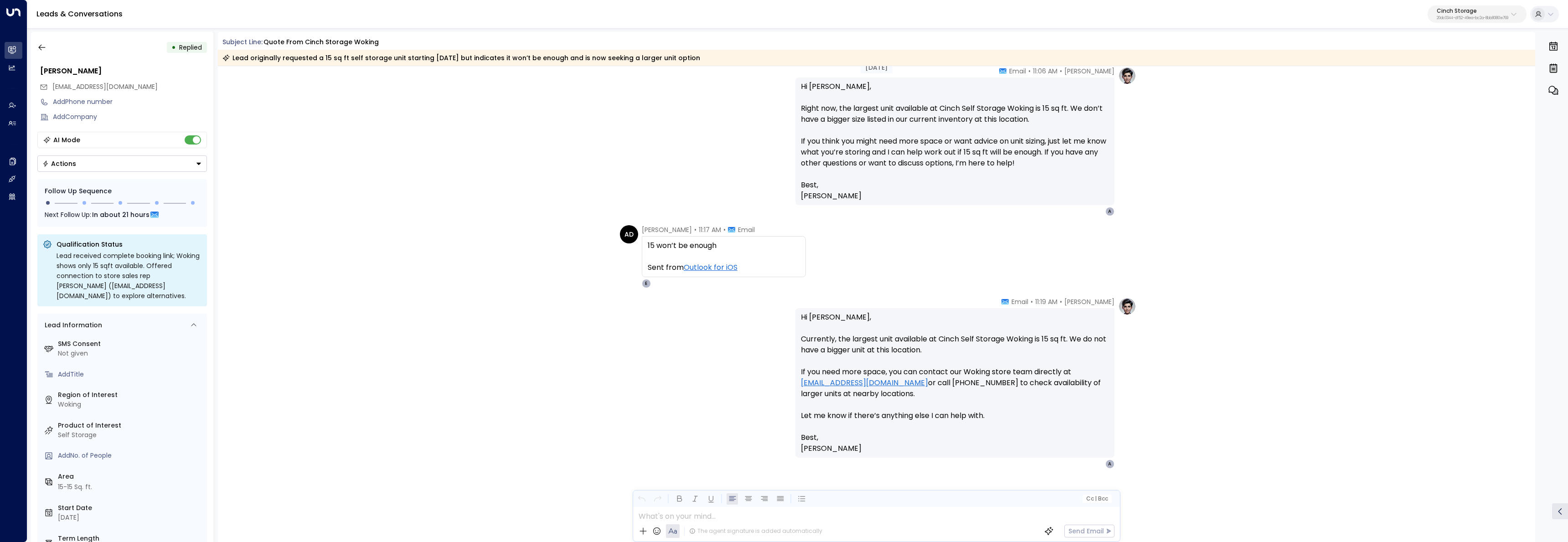
scroll to position [413, 0]
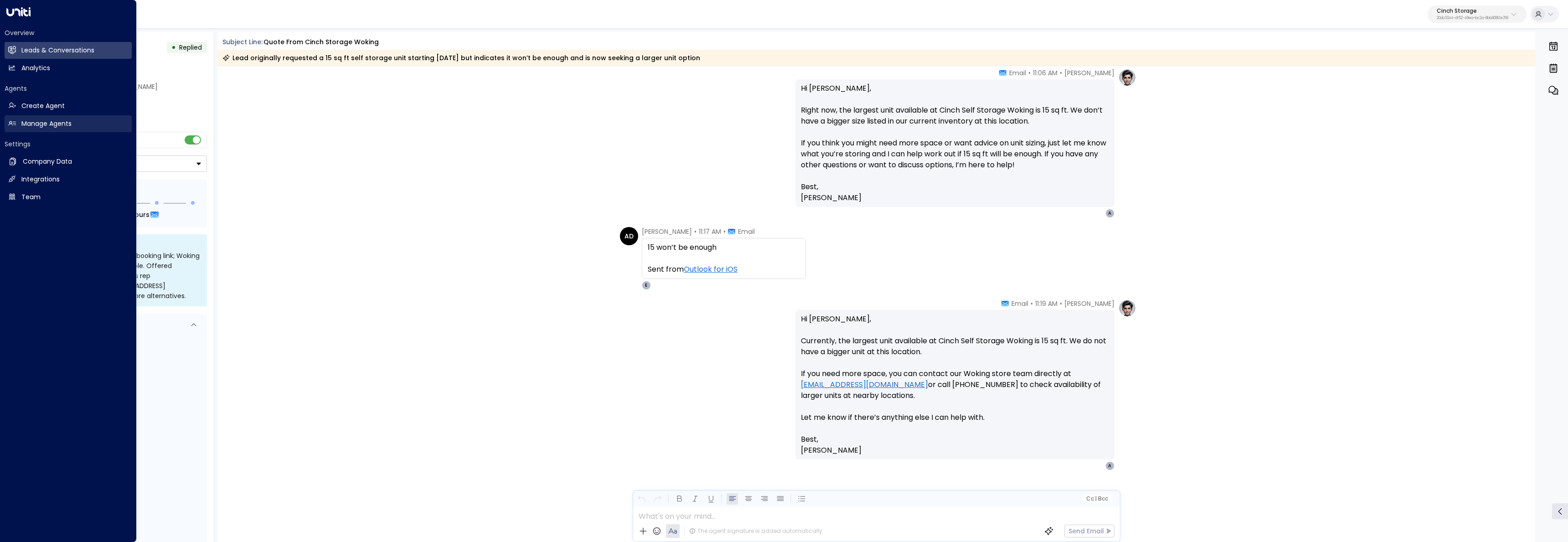
click at [22, 126] on h2 "Manage Agents" at bounding box center [46, 123] width 50 height 10
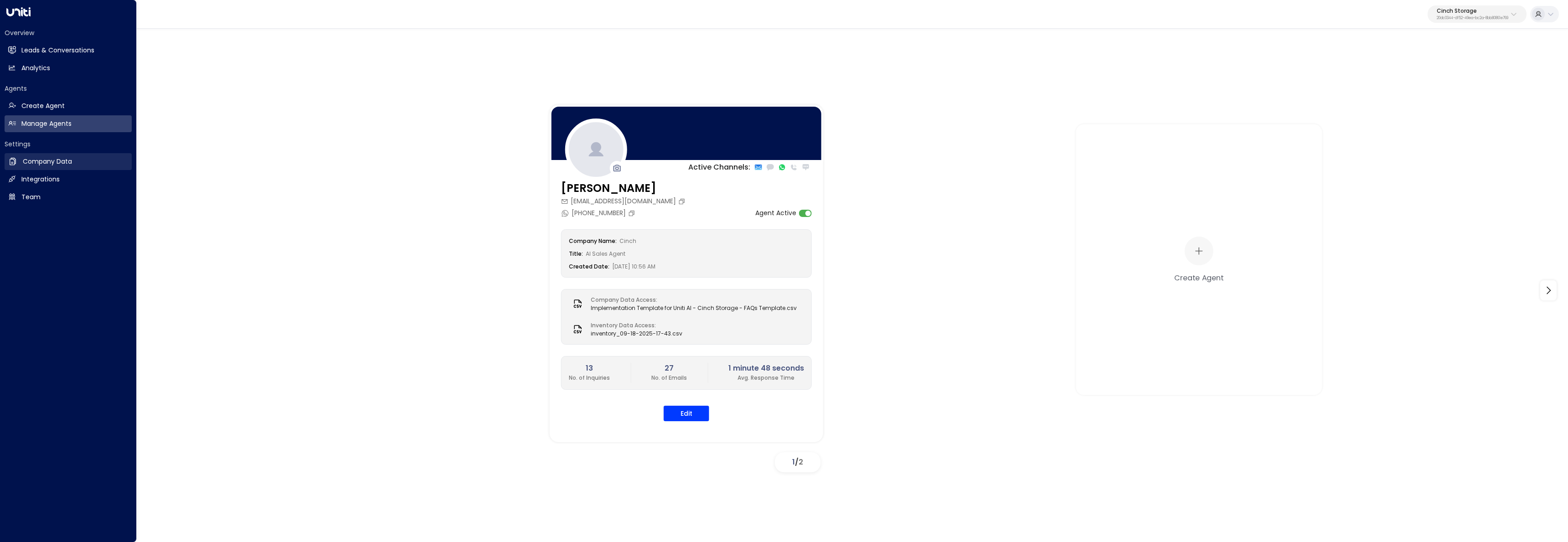
click at [51, 165] on h2 "Company Data" at bounding box center [47, 161] width 49 height 10
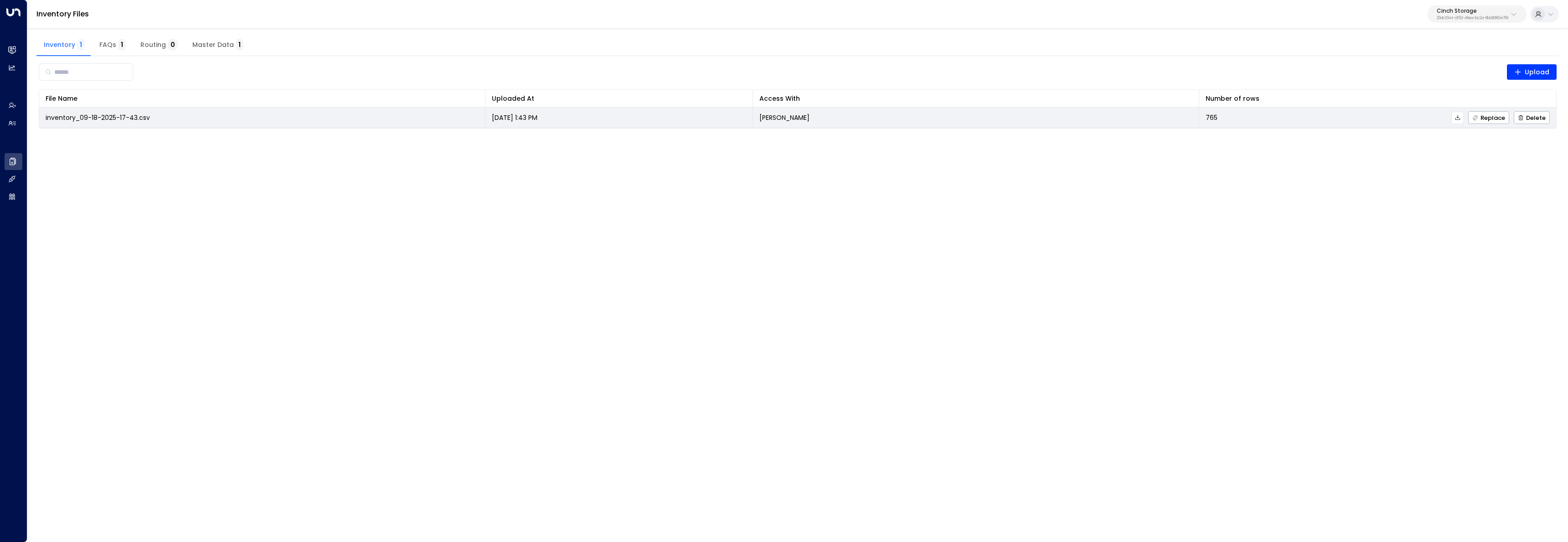
click at [1458, 117] on icon at bounding box center [1457, 117] width 6 height 6
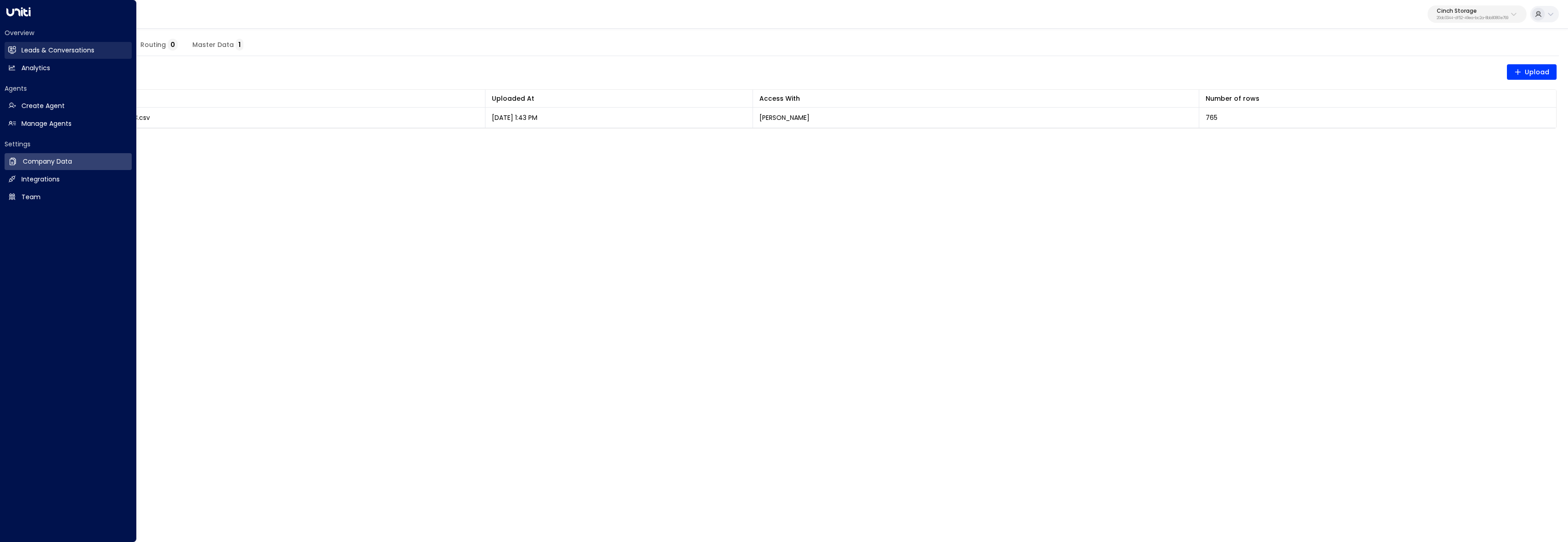
click at [17, 47] on link "Leads & Conversations Leads & Conversations" at bounding box center [68, 50] width 127 height 17
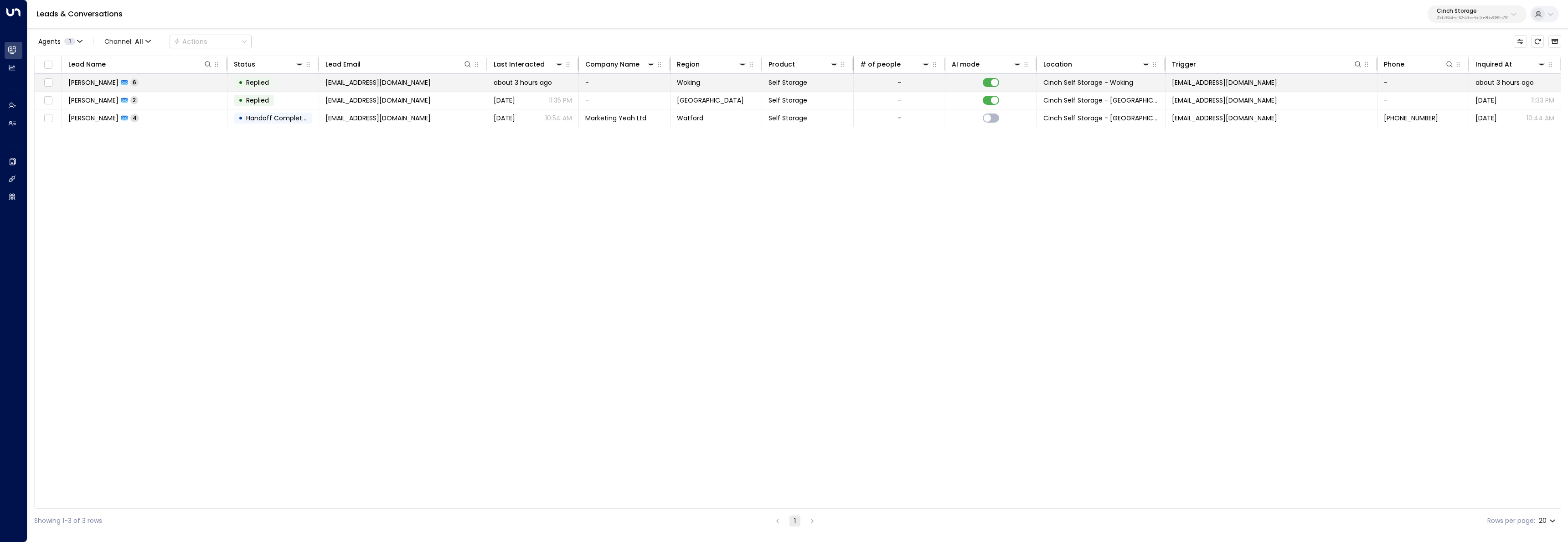
click at [180, 82] on td "Alex Dunbar 6" at bounding box center [145, 83] width 165 height 18
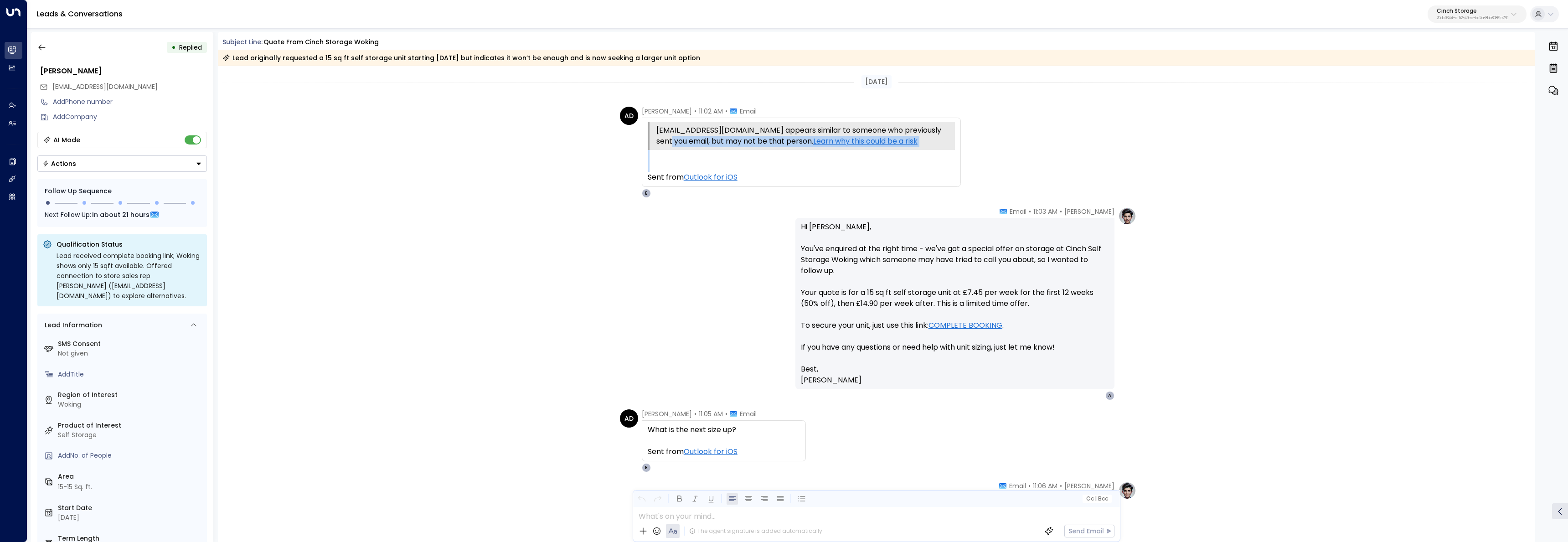
drag, startPoint x: 656, startPoint y: 148, endPoint x: 704, endPoint y: 169, distance: 52.4
click at [704, 169] on div "alexdunbar1@hotmail.com appears similar to someone who previously sent you emai…" at bounding box center [801, 153] width 307 height 61
drag, startPoint x: 730, startPoint y: 165, endPoint x: 627, endPoint y: 153, distance: 103.7
click at [627, 153] on div "AD Alex Dunbar • 11:02 AM • Email alexdunbar1@hotmail.com appears similar to so…" at bounding box center [791, 152] width 341 height 91
drag, startPoint x: 656, startPoint y: 158, endPoint x: 668, endPoint y: 180, distance: 25.1
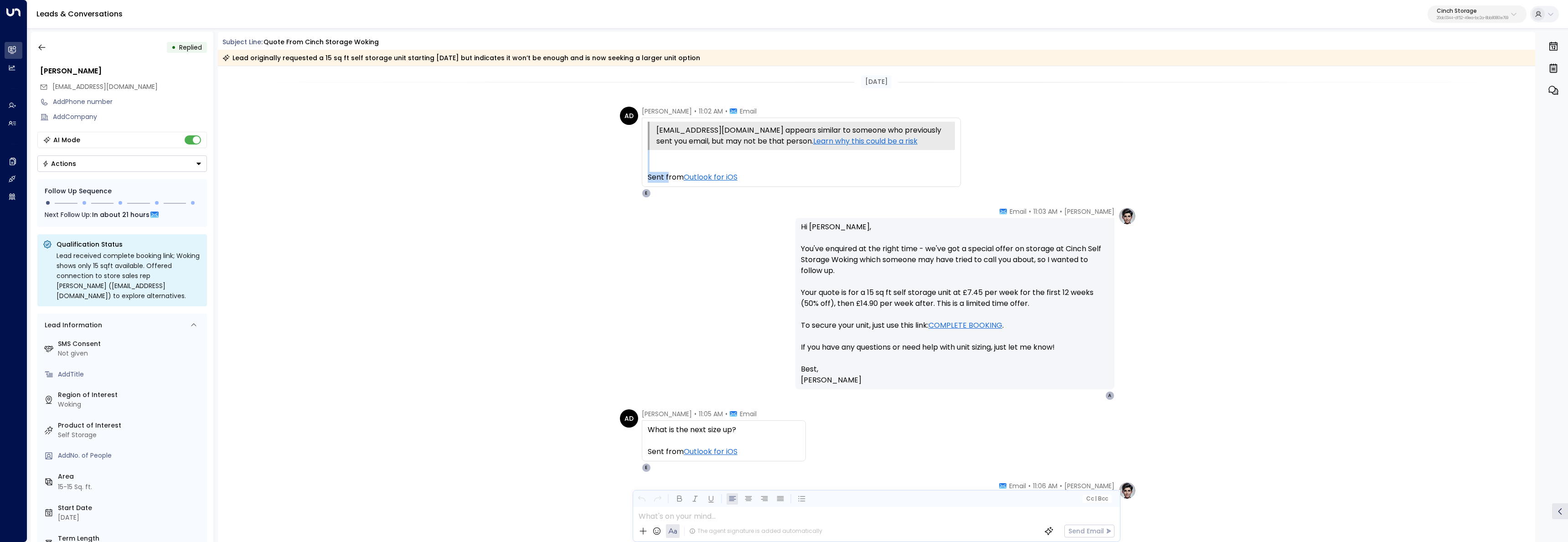
click at [668, 180] on div "Sent from Outlook for iOS" at bounding box center [801, 166] width 307 height 33
click at [697, 276] on div "Ellie • 11:03 AM • Email Hi Alex, You've enquired at the right time - we've got…" at bounding box center [876, 304] width 519 height 193
drag, startPoint x: 708, startPoint y: 163, endPoint x: 724, endPoint y: 195, distance: 35.8
click at [724, 195] on div "Alex Dunbar • 11:02 AM • Email alexdunbar1@hotmail.com appears similar to someo…" at bounding box center [800, 152] width 319 height 91
click at [723, 156] on div at bounding box center [801, 155] width 307 height 11
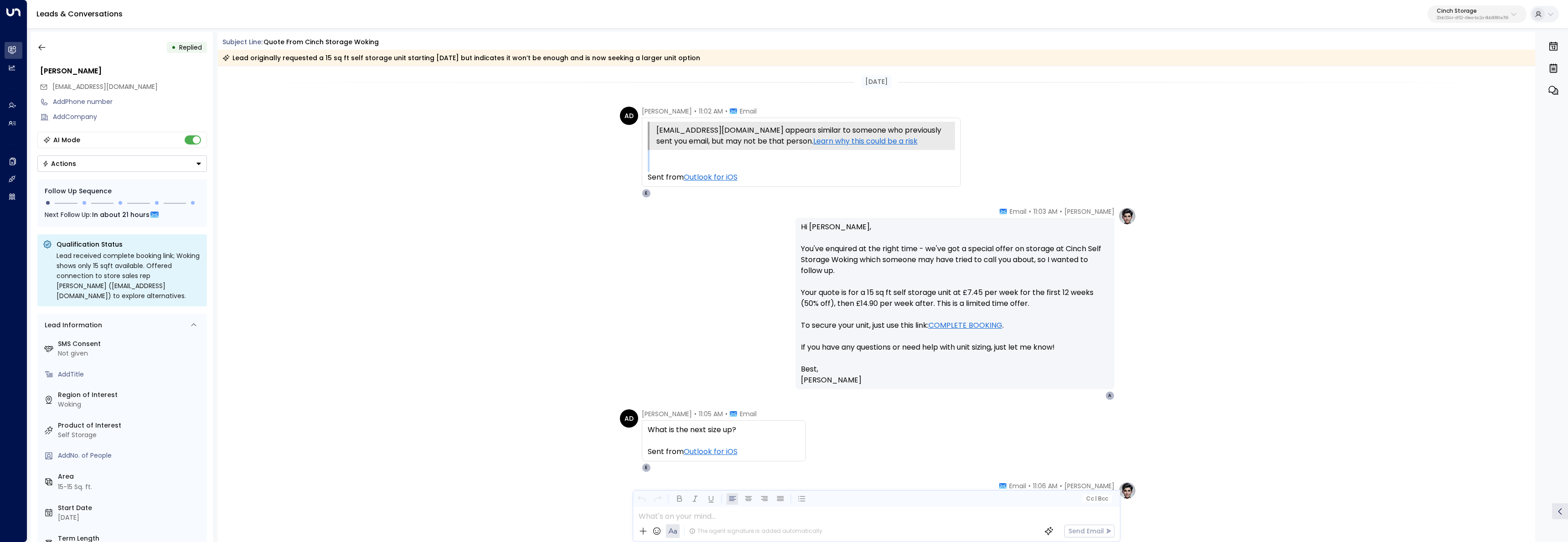
drag, startPoint x: 656, startPoint y: 152, endPoint x: 673, endPoint y: 170, distance: 24.8
click at [668, 169] on div "alexdunbar1@hotmail.com appears similar to someone who previously sent you emai…" at bounding box center [801, 153] width 307 height 61
drag, startPoint x: 659, startPoint y: 163, endPoint x: 644, endPoint y: 149, distance: 20.5
click at [644, 149] on div "alexdunbar1@hotmail.com appears similar to someone who previously sent you emai…" at bounding box center [800, 152] width 319 height 69
drag, startPoint x: 644, startPoint y: 149, endPoint x: 654, endPoint y: 178, distance: 30.7
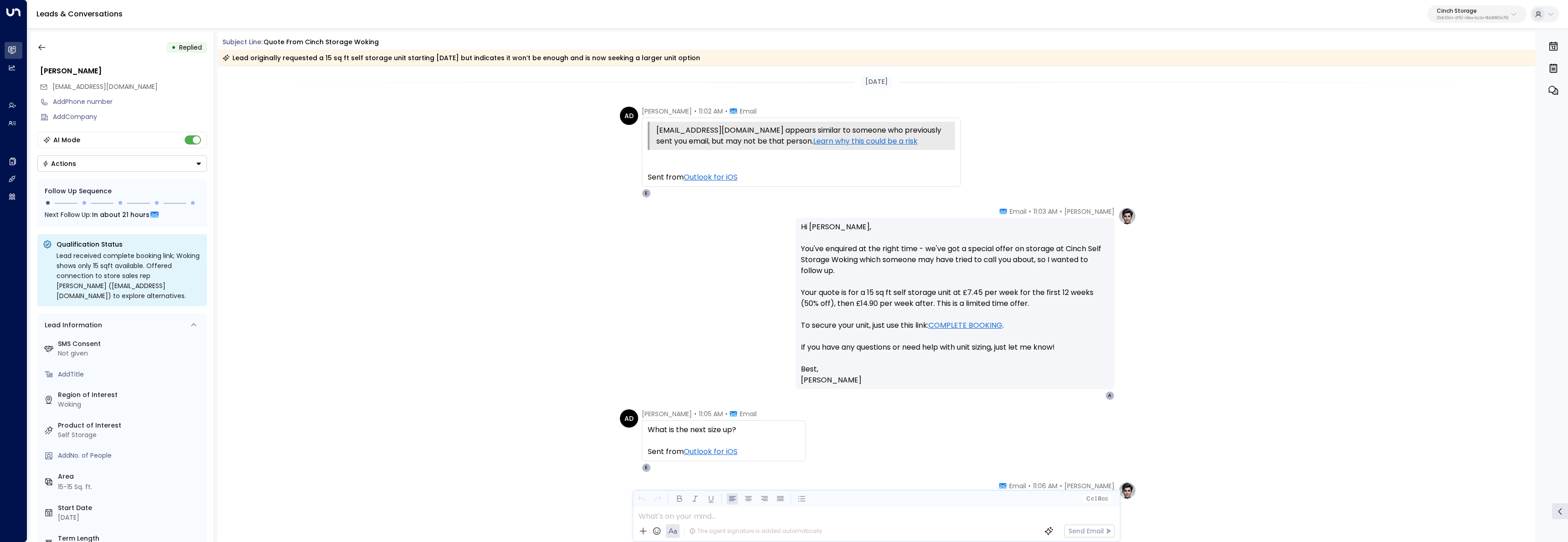
click at [654, 178] on div "alexdunbar1@hotmail.com appears similar to someone who previously sent you emai…" at bounding box center [800, 152] width 319 height 69
click at [589, 175] on div "AD Alex Dunbar • 11:02 AM • Email alexdunbar1@hotmail.com appears similar to so…" at bounding box center [877, 152] width 1318 height 91
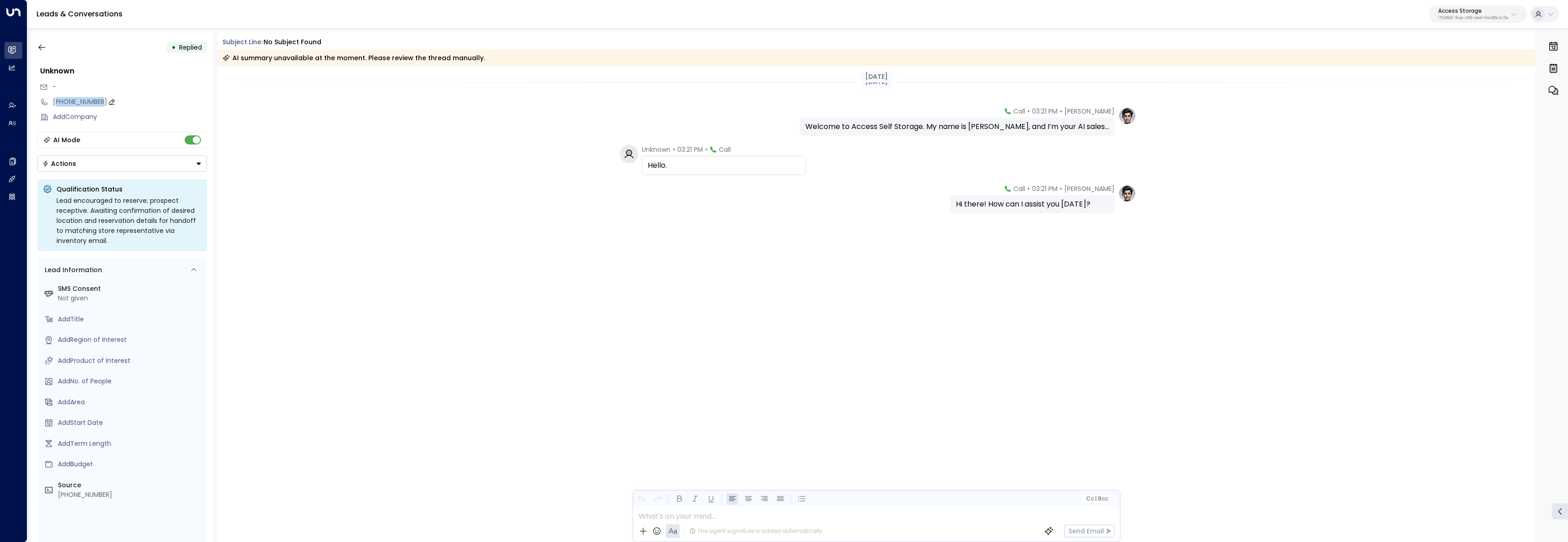
drag, startPoint x: 102, startPoint y: 104, endPoint x: 58, endPoint y: 103, distance: 44.0
click at [58, 103] on div "[PHONE_NUMBER]" at bounding box center [129, 102] width 154 height 10
drag, startPoint x: 117, startPoint y: 100, endPoint x: 57, endPoint y: 104, distance: 60.1
click at [57, 104] on input "**********" at bounding box center [128, 102] width 151 height 10
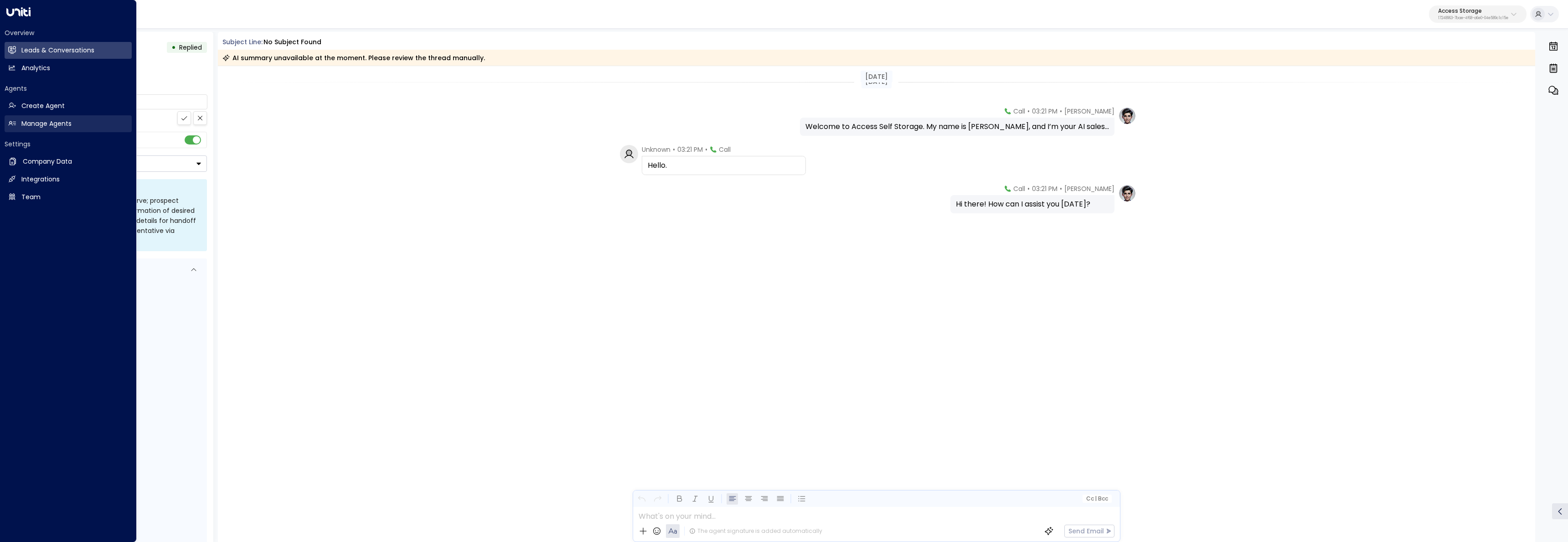
click at [14, 124] on icon at bounding box center [11, 123] width 8 height 8
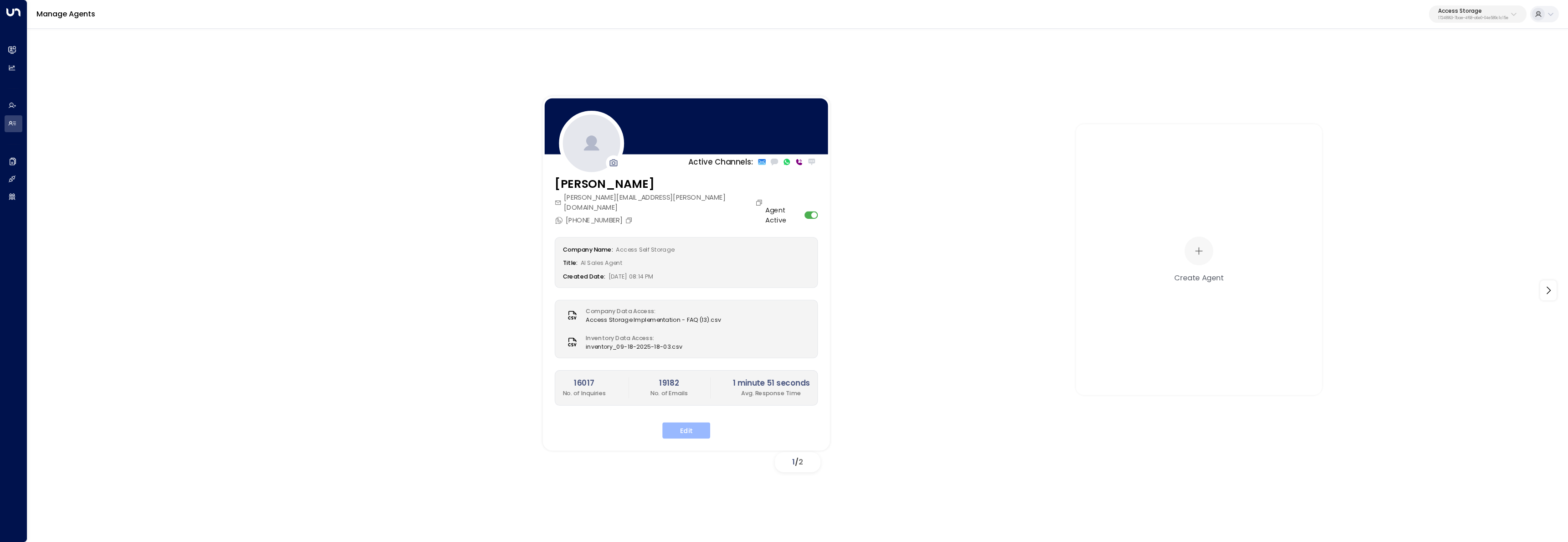
click at [697, 423] on button "Edit" at bounding box center [686, 430] width 47 height 17
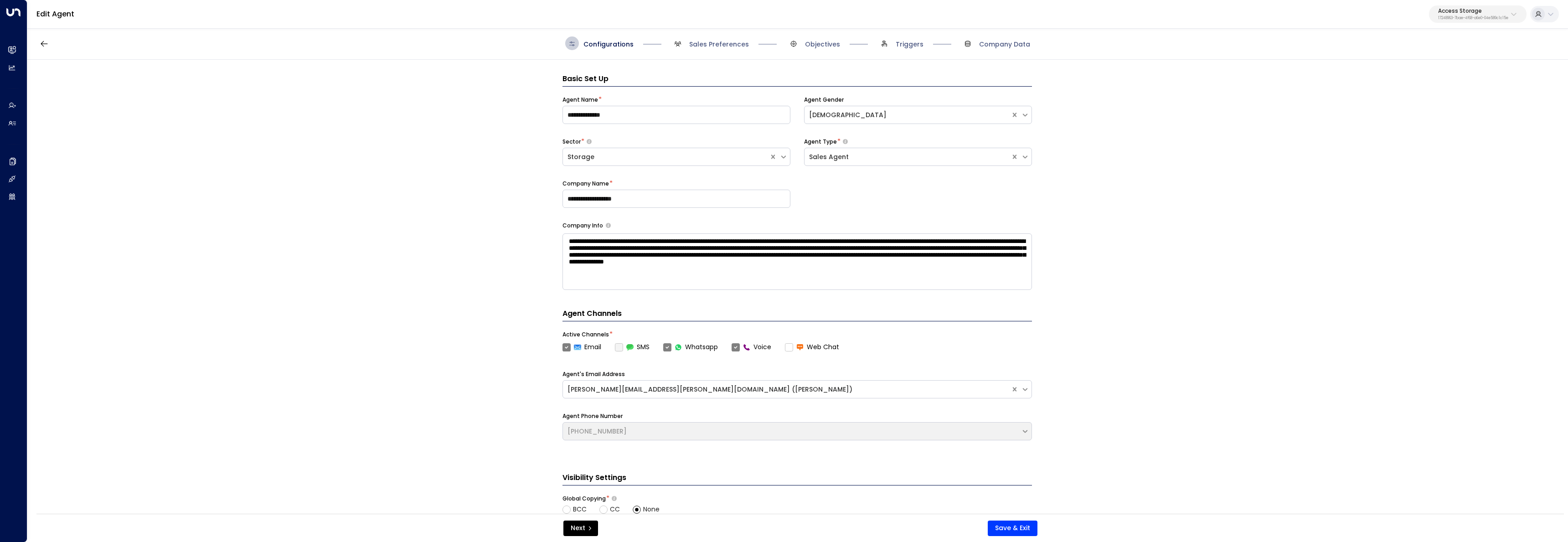
scroll to position [14, 0]
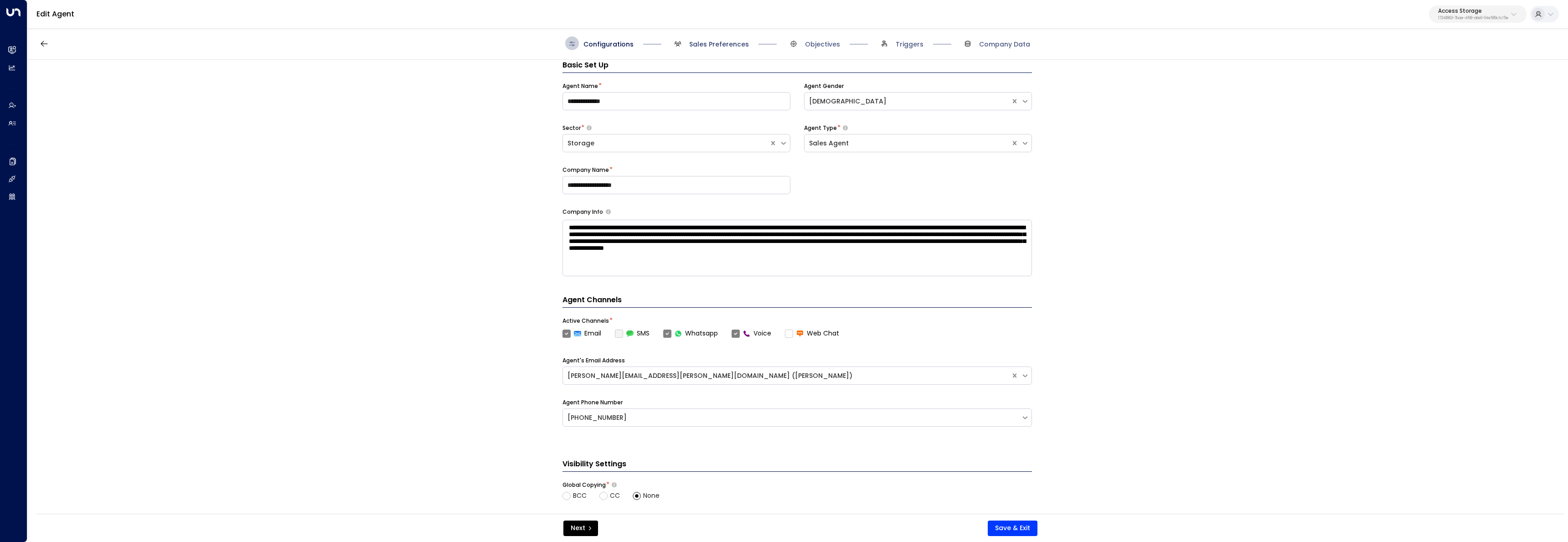
click at [709, 46] on span "Sales Preferences" at bounding box center [719, 44] width 60 height 9
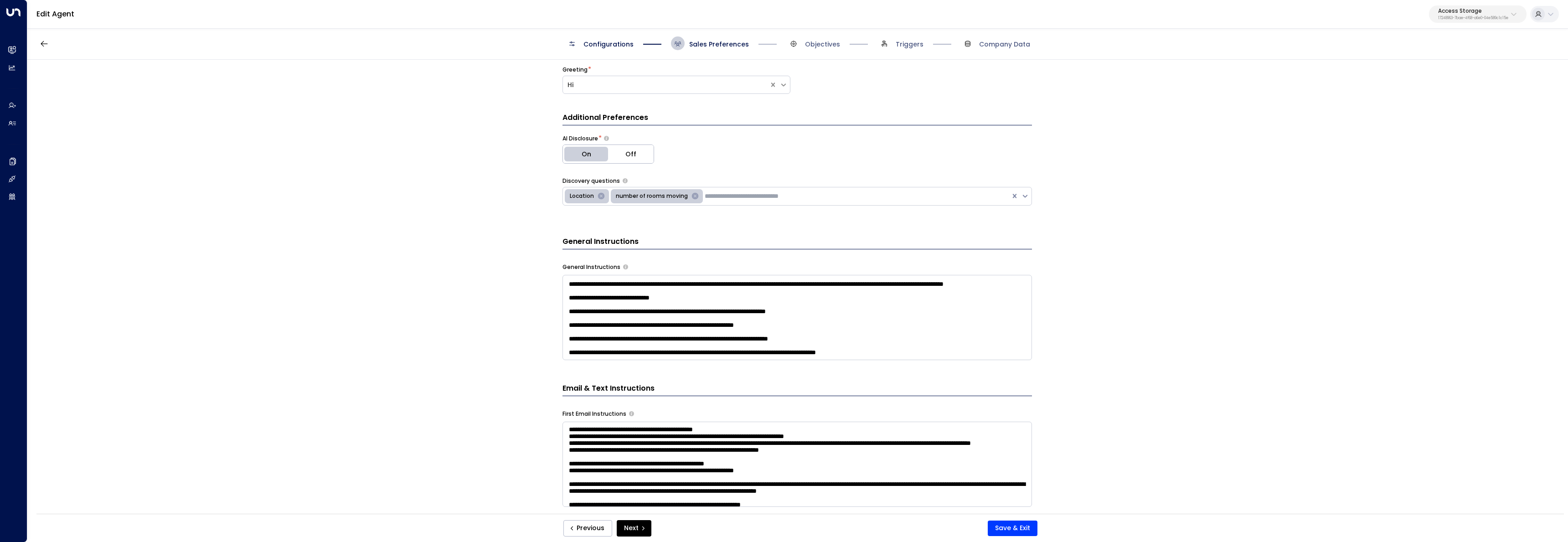
scroll to position [498, 0]
click at [921, 354] on textarea at bounding box center [797, 317] width 469 height 85
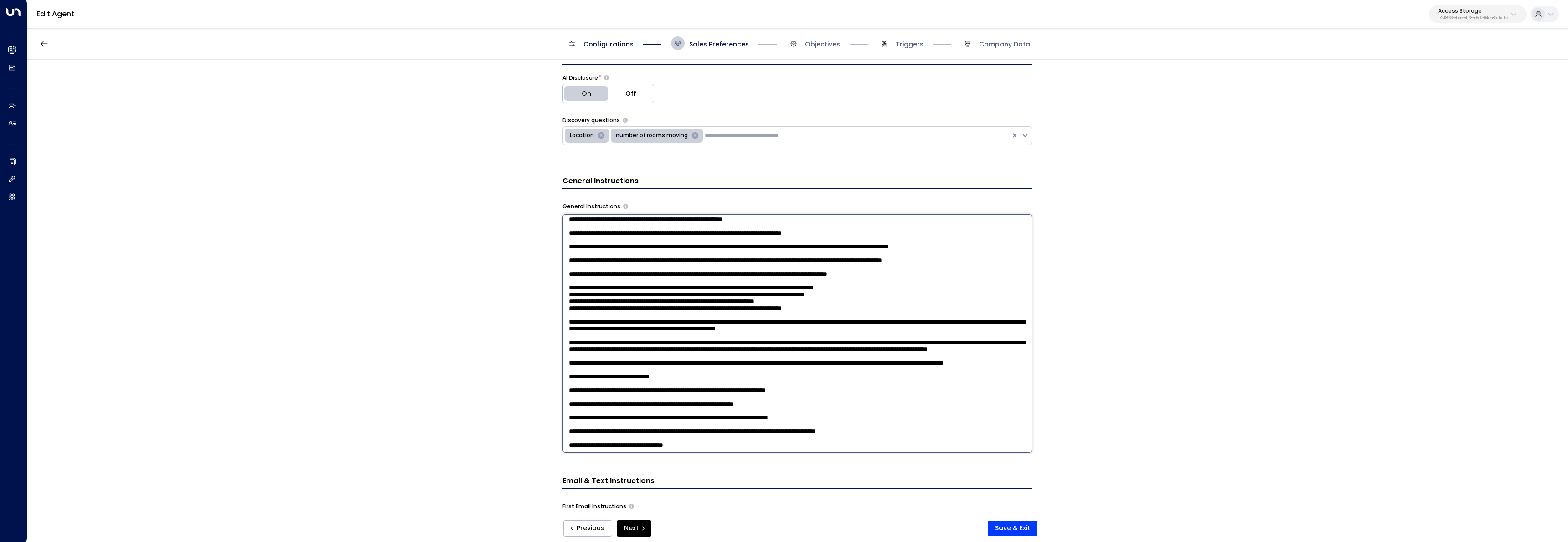
scroll to position [364, 0]
click at [659, 447] on textarea at bounding box center [797, 333] width 469 height 238
click at [749, 437] on textarea at bounding box center [797, 333] width 469 height 238
click at [690, 442] on textarea at bounding box center [797, 333] width 469 height 238
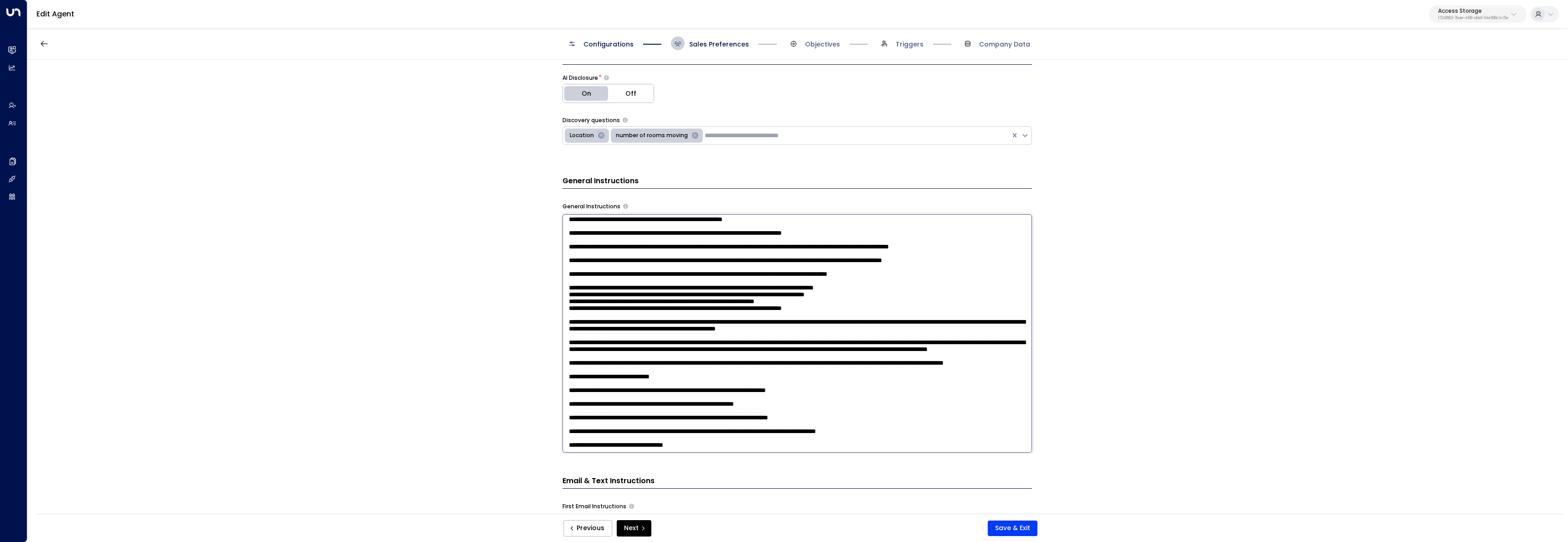
click at [628, 444] on textarea at bounding box center [797, 333] width 469 height 238
click at [730, 442] on textarea at bounding box center [797, 333] width 469 height 238
type textarea "**********"
click at [993, 528] on button "Save & Exit" at bounding box center [1012, 528] width 50 height 16
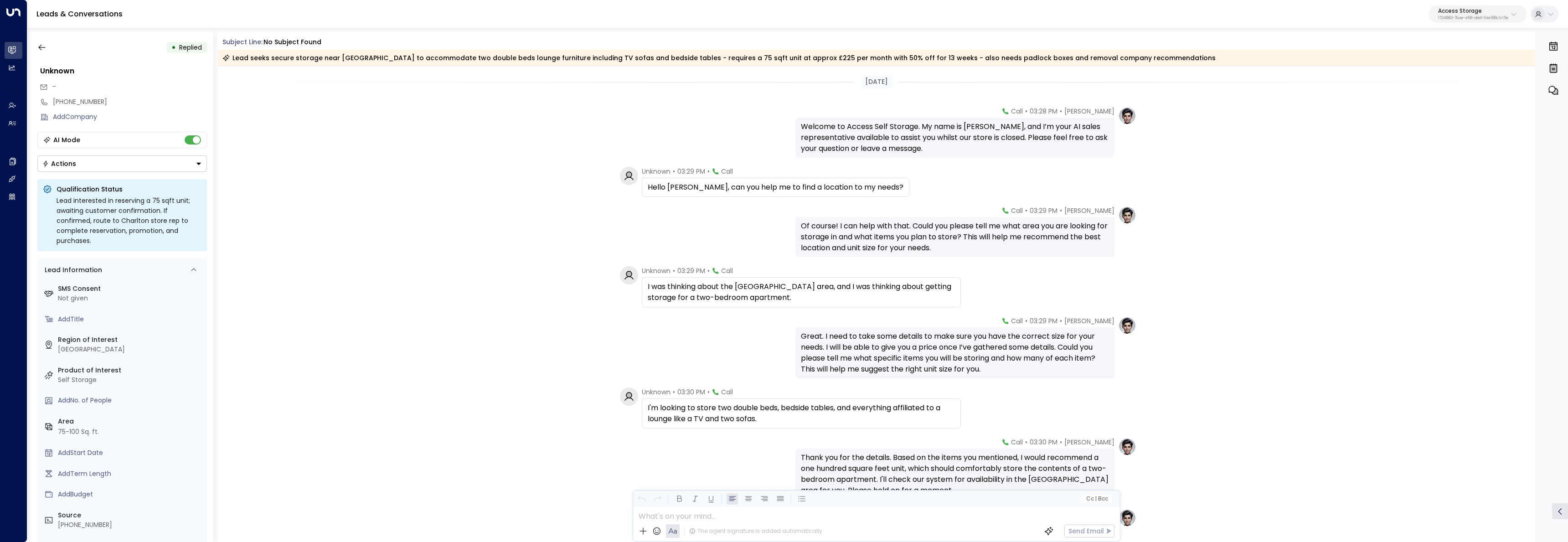
scroll to position [2055, 0]
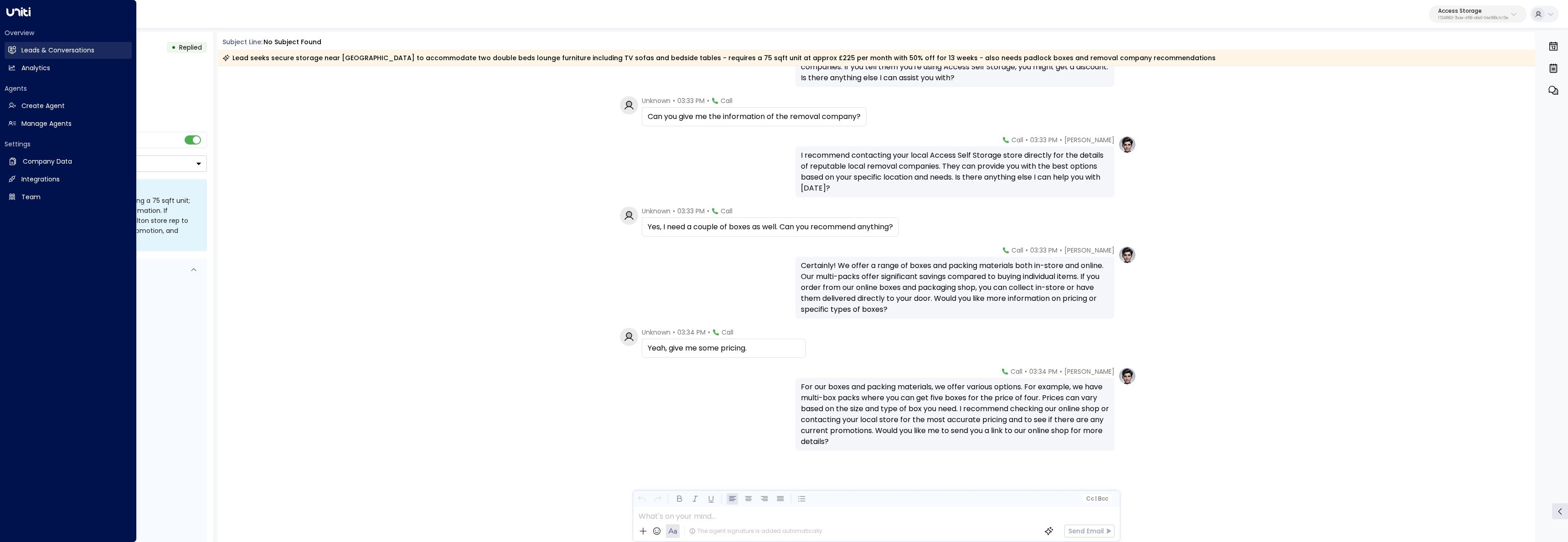
click at [15, 47] on icon at bounding box center [12, 49] width 6 height 8
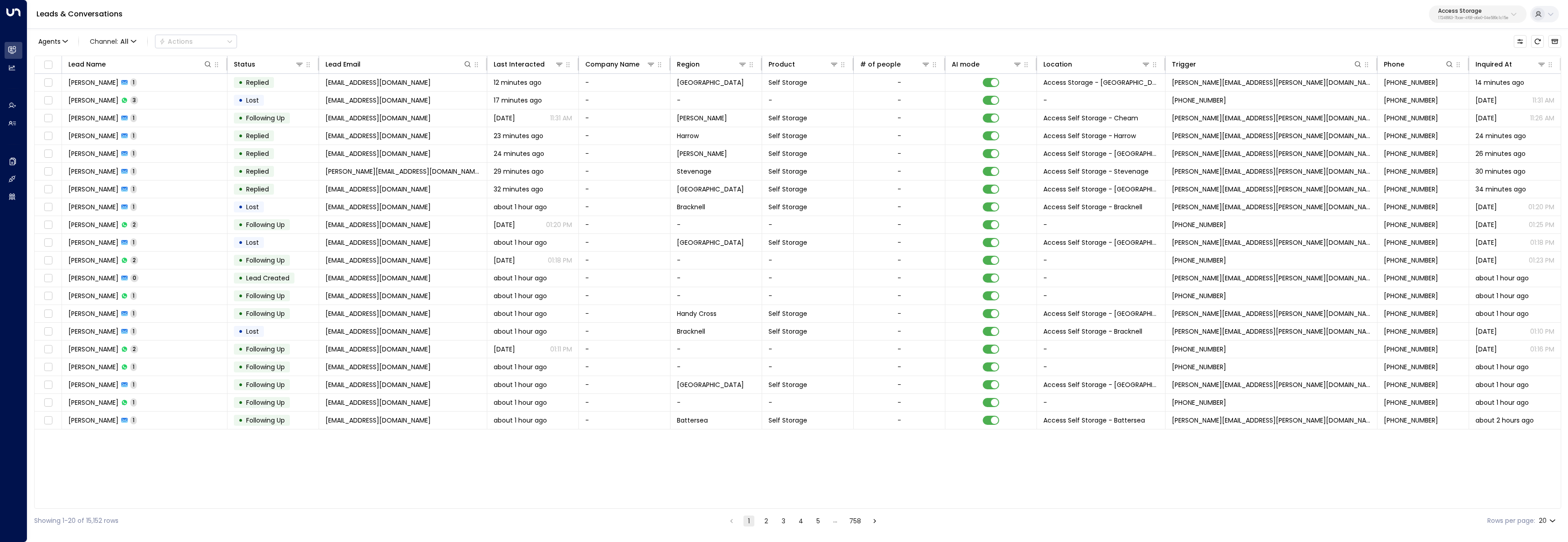
click at [1449, 9] on p "Access Storage" at bounding box center [1473, 11] width 70 height 5
type input "*****"
click at [1416, 67] on div "Cinch Storage ID: 20dc0344-df52-49ea-bc2a-8bb80861e769" at bounding box center [1452, 72] width 131 height 18
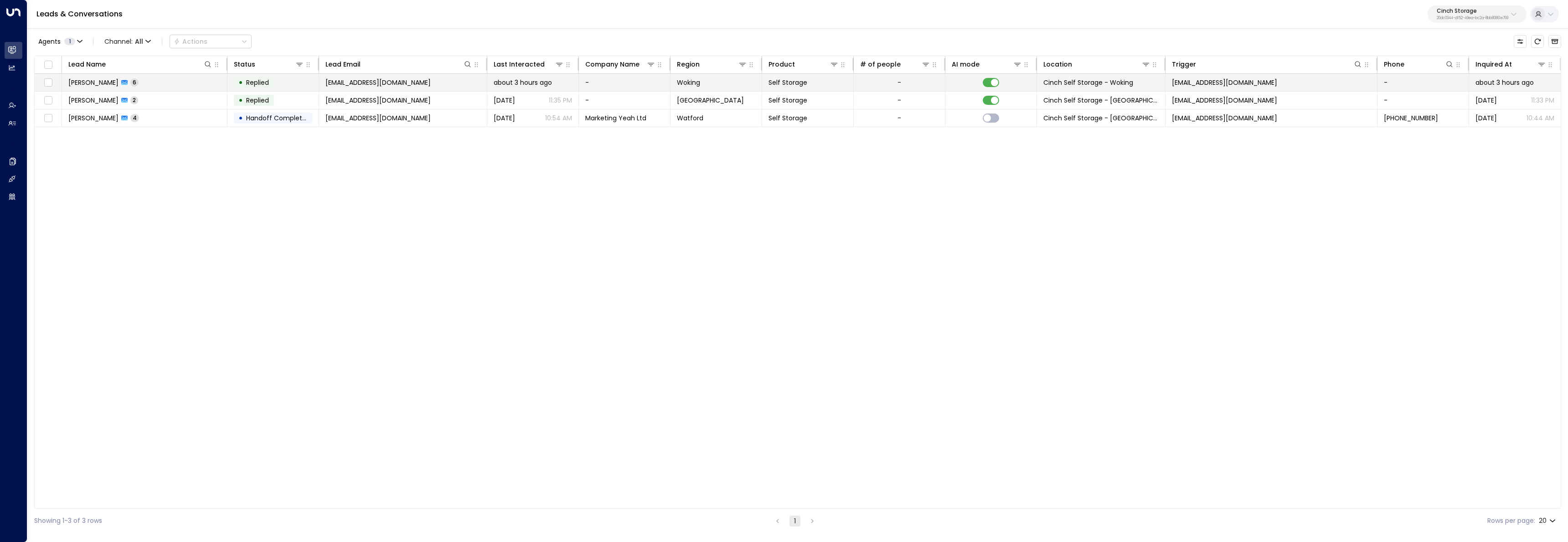
click at [158, 76] on td "Alex Dunbar 6" at bounding box center [145, 83] width 165 height 18
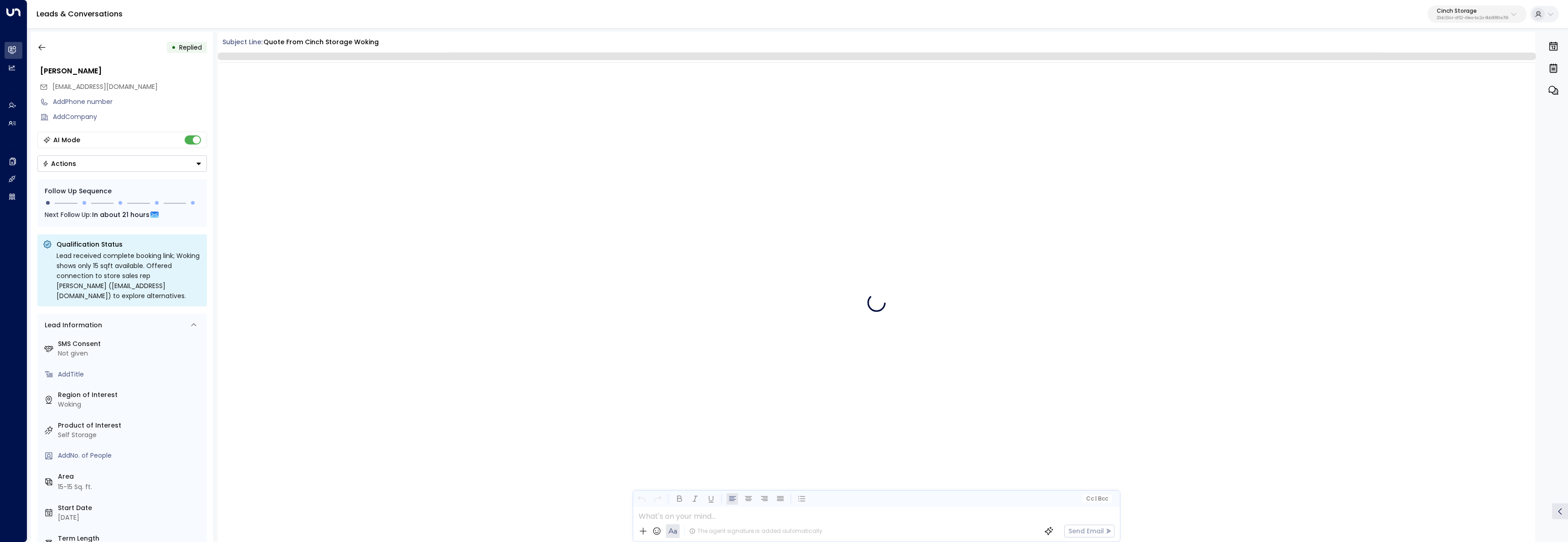
scroll to position [432, 0]
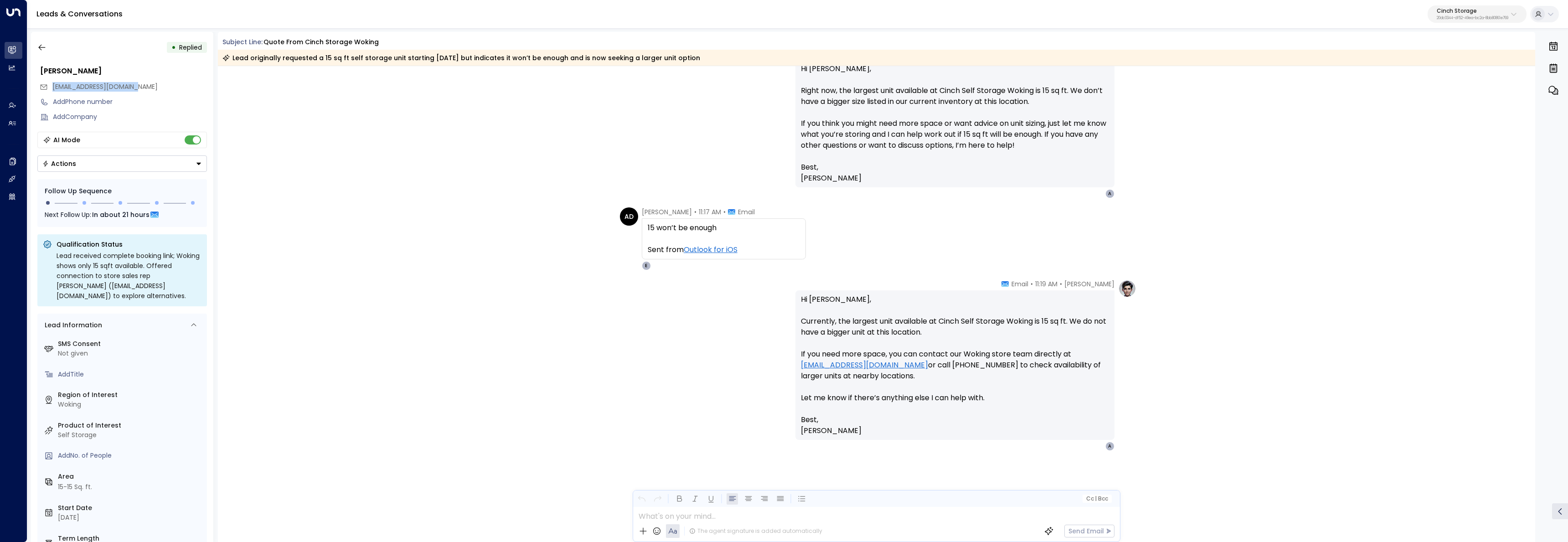
drag, startPoint x: 140, startPoint y: 83, endPoint x: 52, endPoint y: 86, distance: 88.1
click at [52, 86] on div "alexdunbar1@hotmail.com" at bounding box center [123, 86] width 167 height 15
copy span "alexdunbar1@hotmail.com"
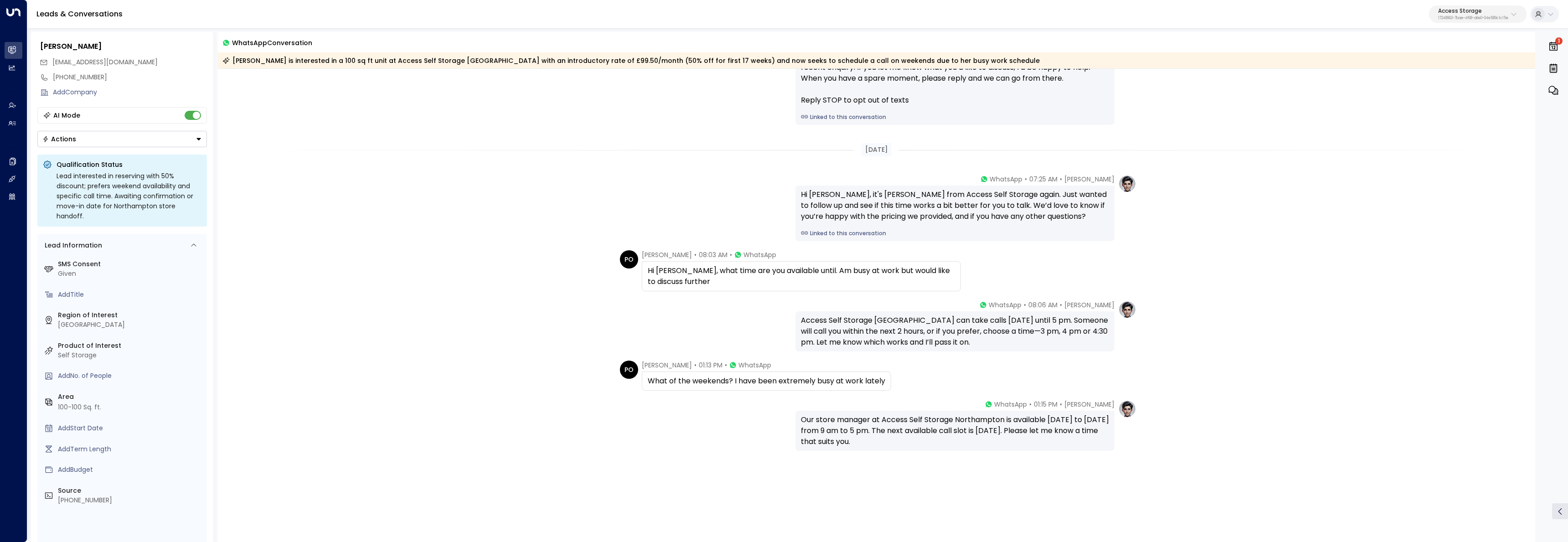
scroll to position [74, 0]
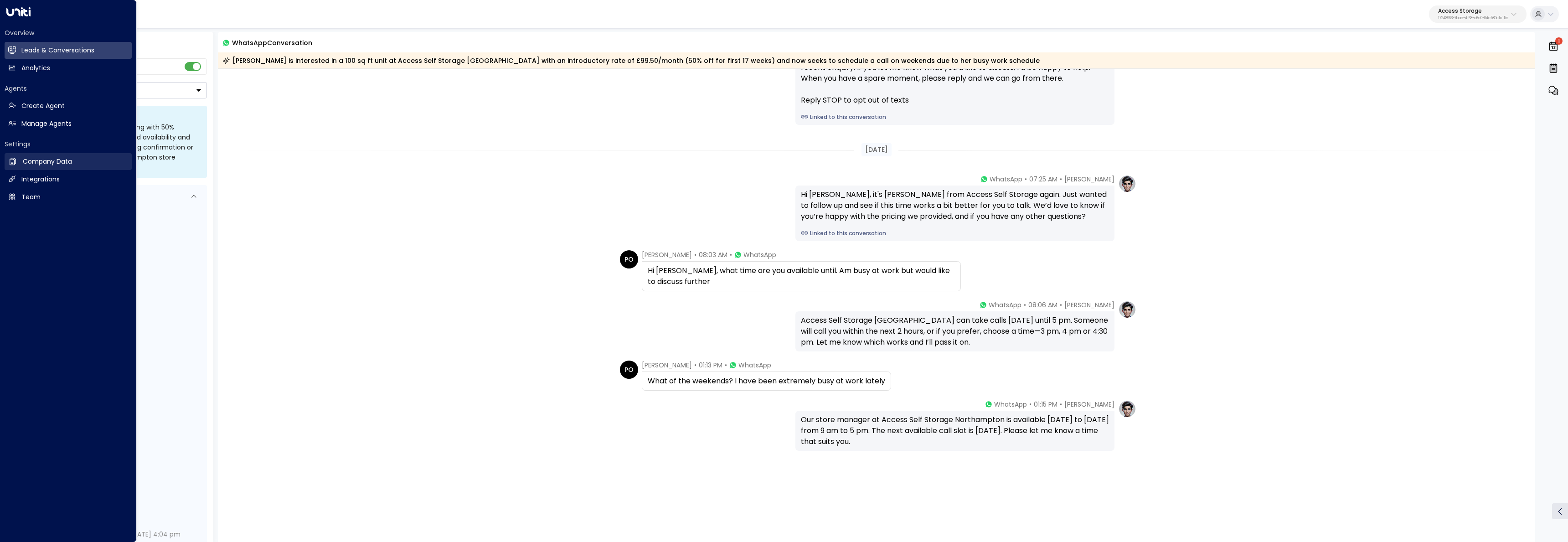
click at [18, 158] on link "Company Data Company Data" at bounding box center [68, 161] width 127 height 17
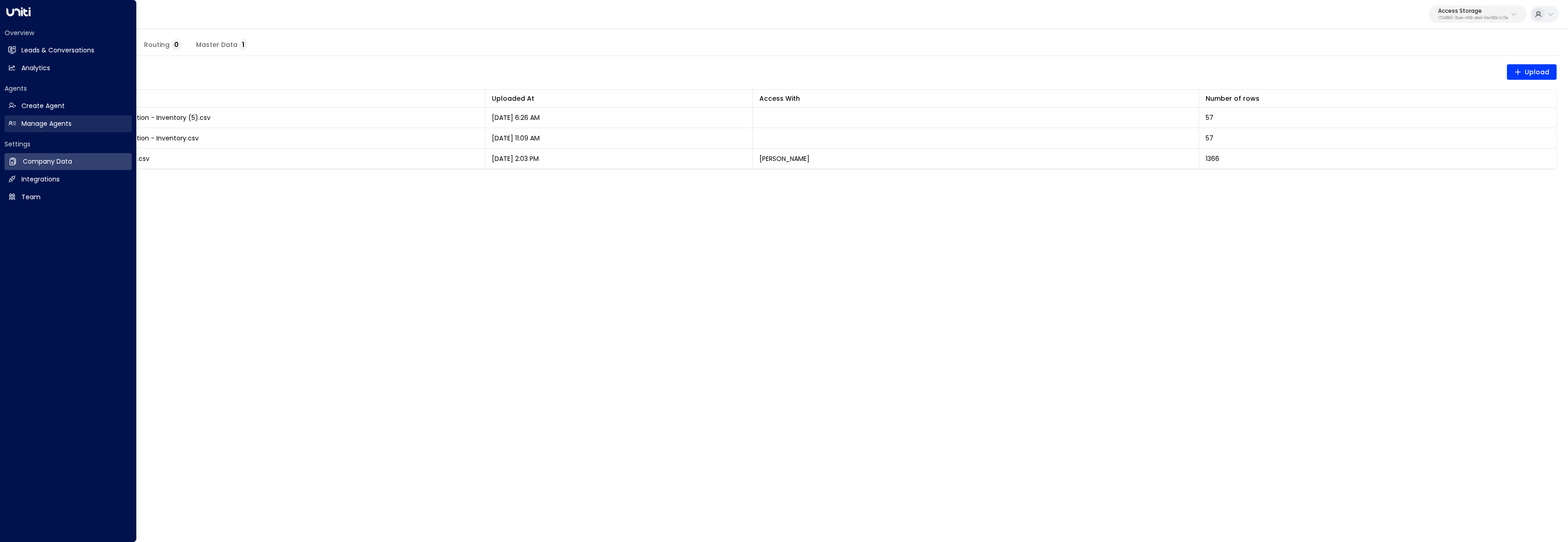
click at [27, 120] on h2 "Manage Agents" at bounding box center [46, 123] width 50 height 10
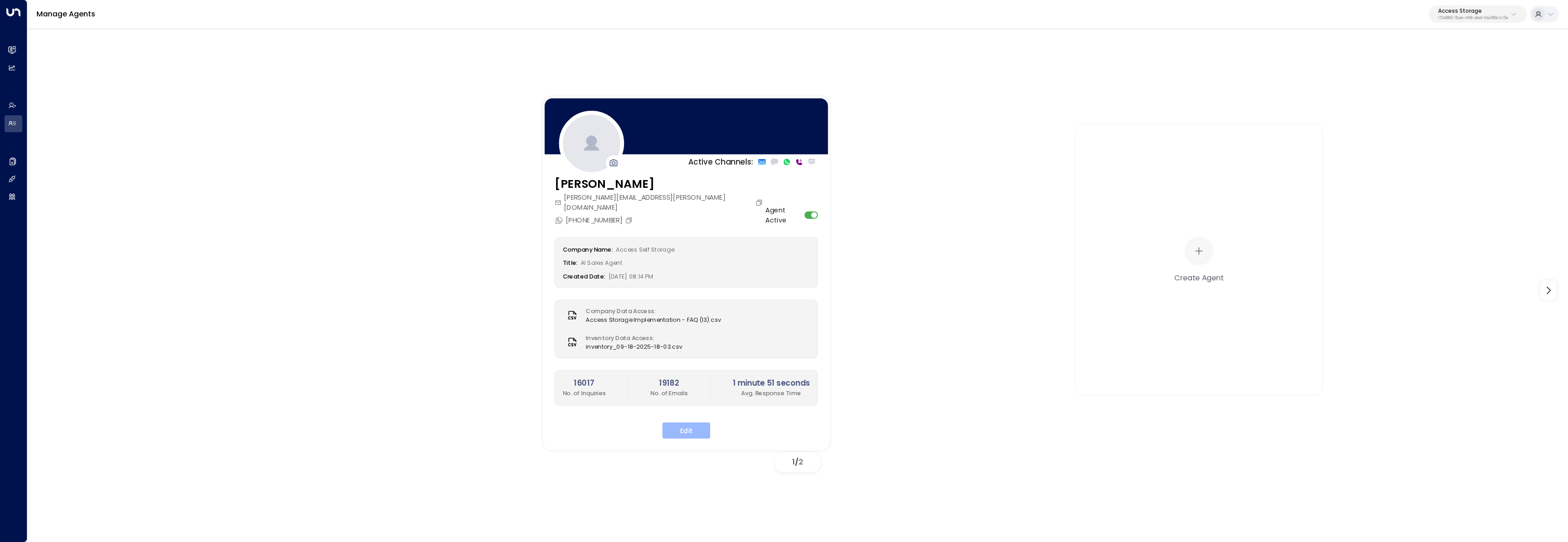
click at [686, 423] on button "Edit" at bounding box center [686, 430] width 47 height 17
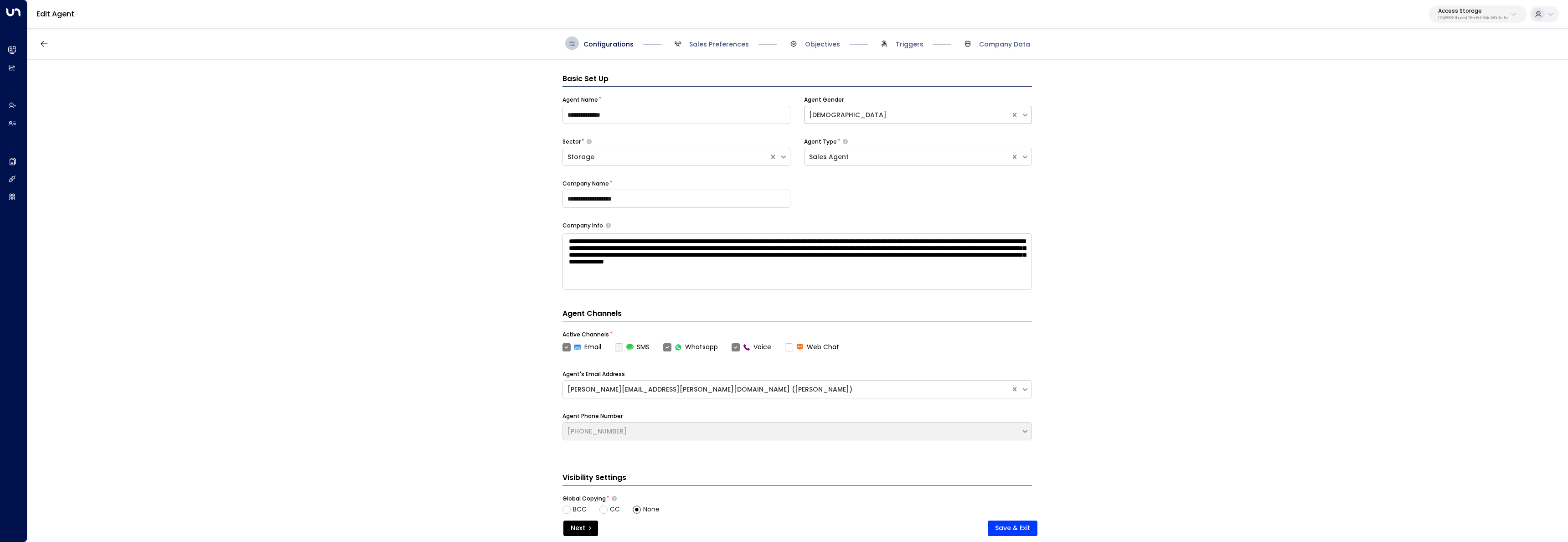
scroll to position [14, 0]
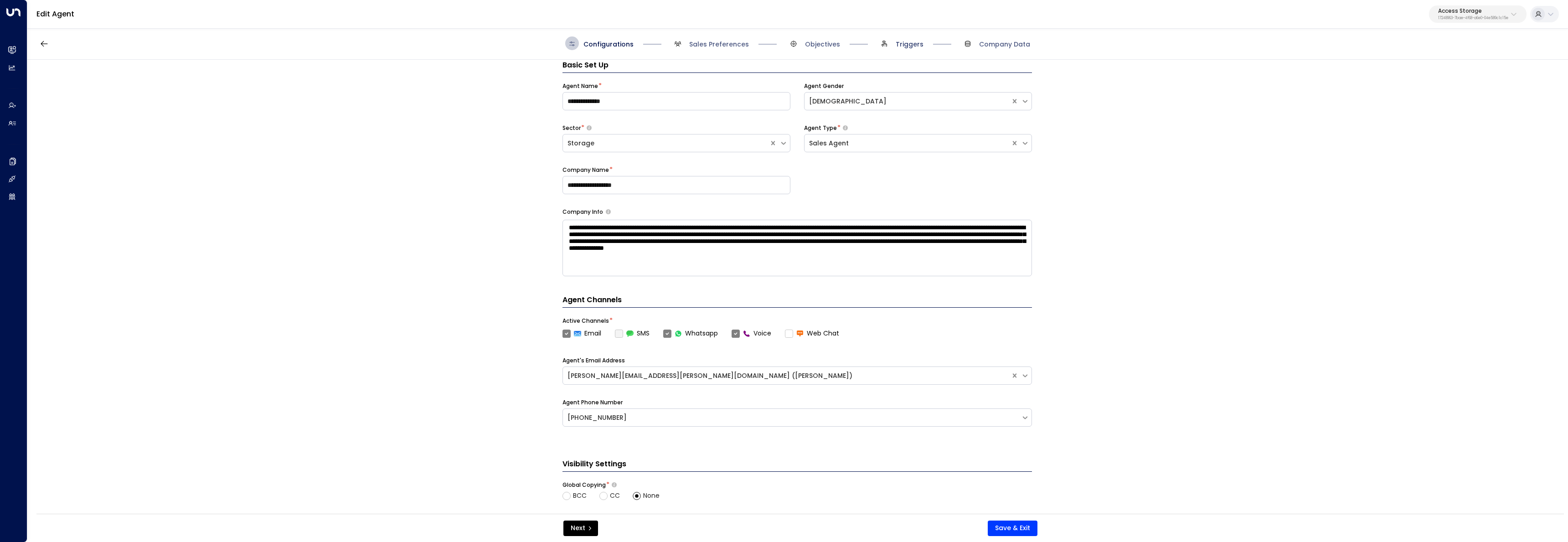
click at [904, 45] on span "Triggers" at bounding box center [909, 44] width 28 height 9
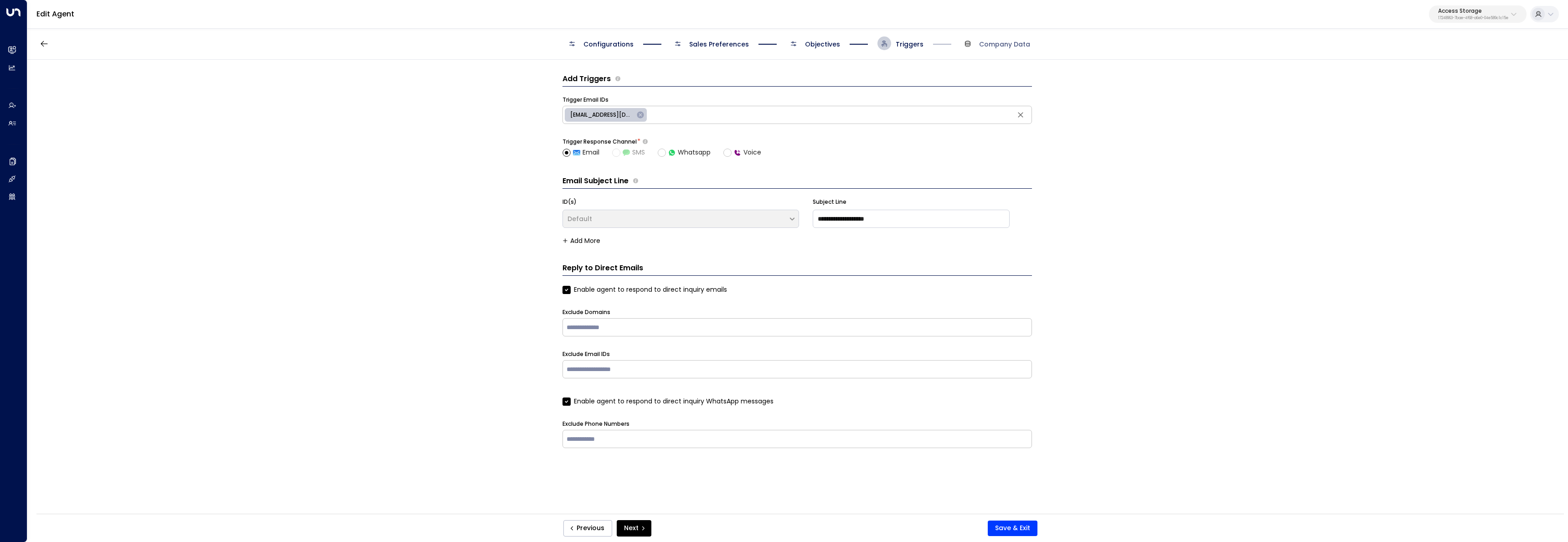
scroll to position [0, 0]
click at [837, 40] on span "Objectives" at bounding box center [822, 44] width 35 height 9
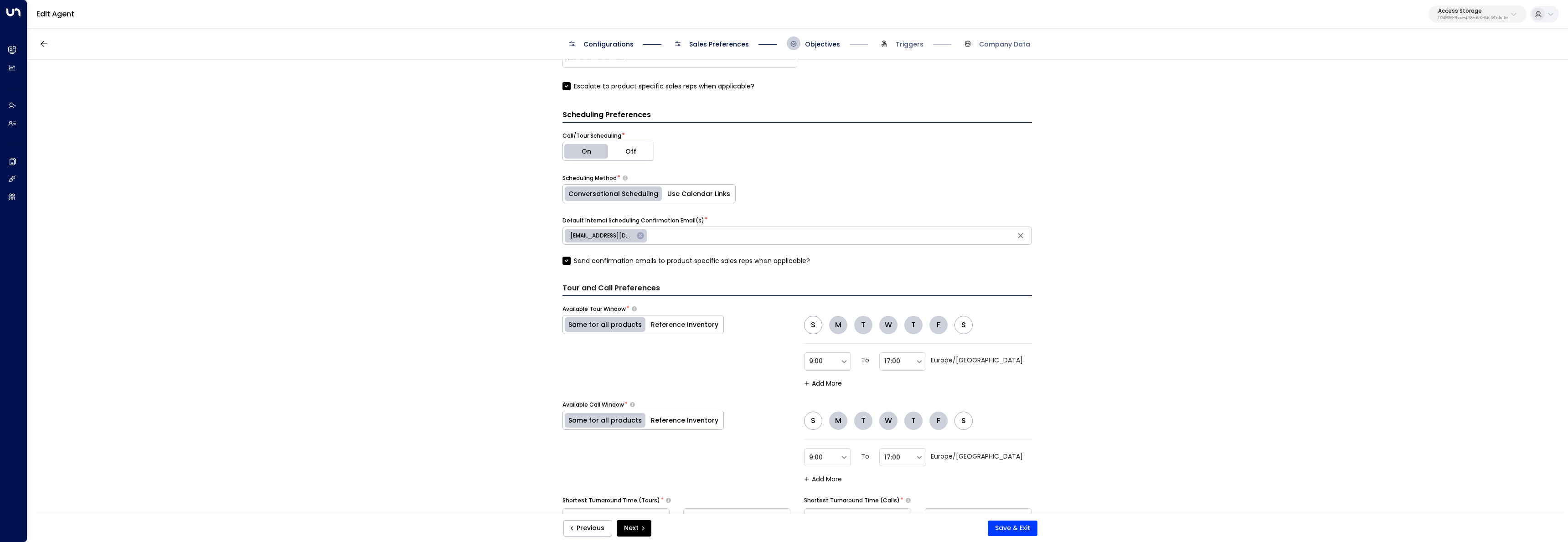
scroll to position [441, 0]
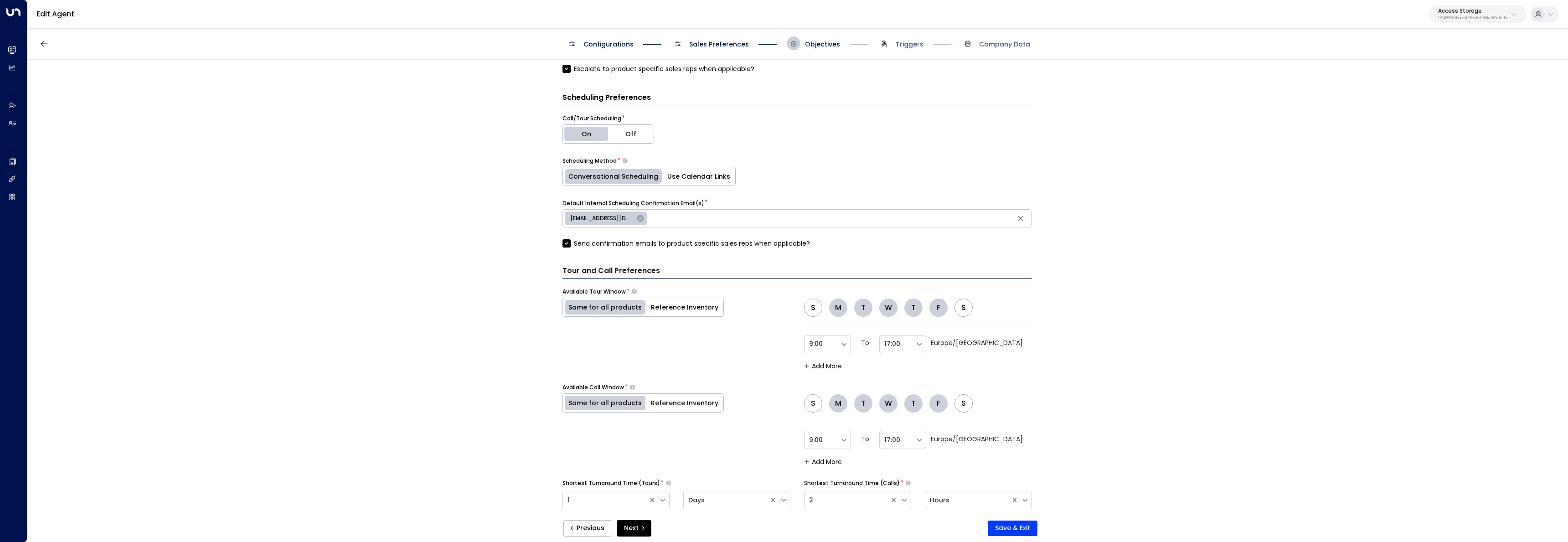
drag, startPoint x: 649, startPoint y: 372, endPoint x: 777, endPoint y: 383, distance: 128.5
click at [777, 383] on div "Tour and Call Preferences Available Tour Window * Same for all products Referen…" at bounding box center [797, 391] width 469 height 251
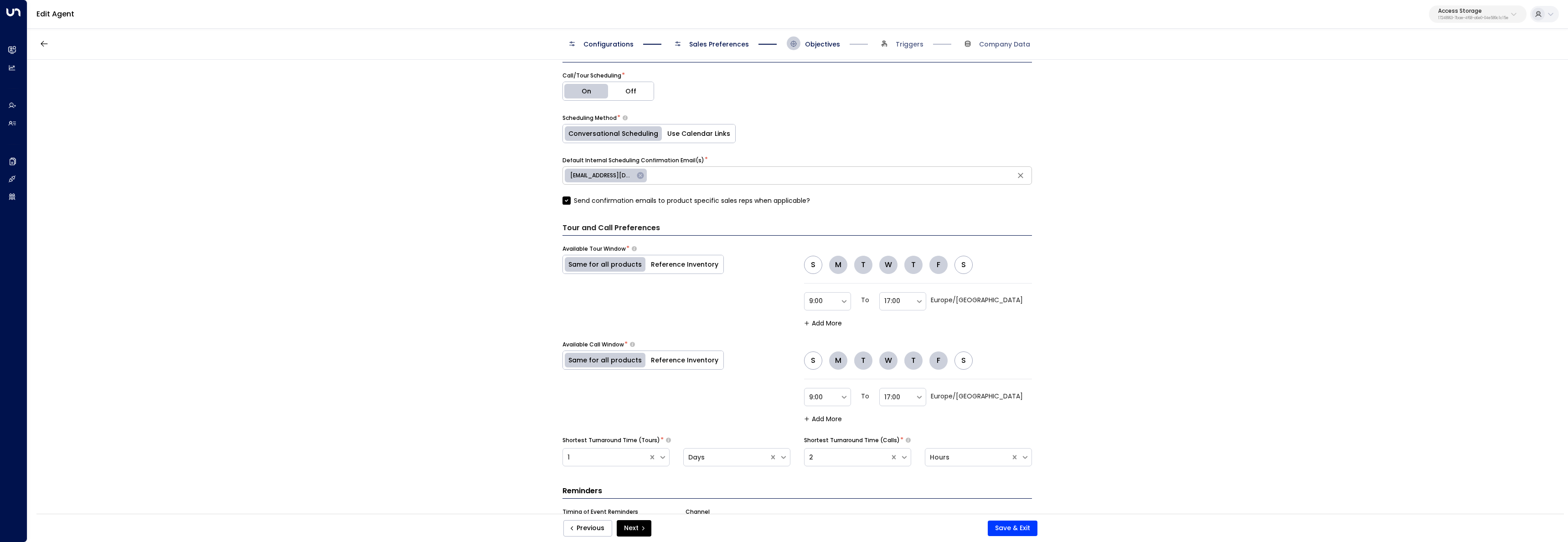
scroll to position [498, 0]
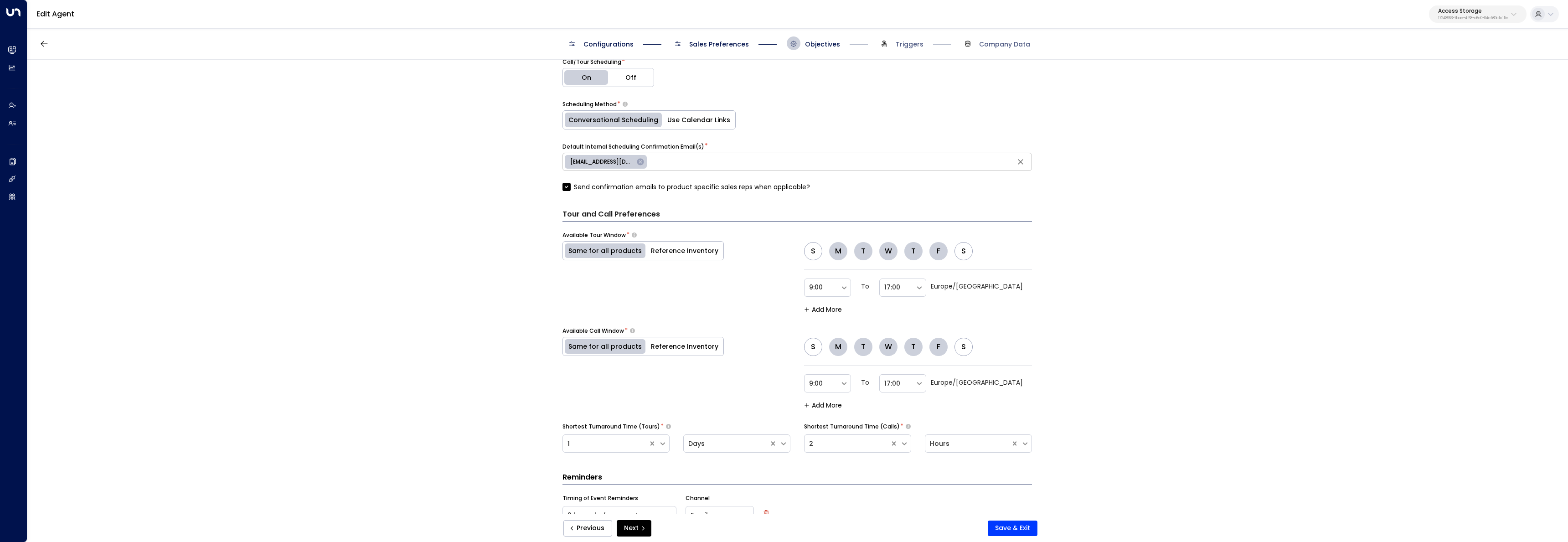
click at [826, 352] on div "S M T W T F S" at bounding box center [892, 346] width 176 height 18
click at [815, 346] on button "S" at bounding box center [813, 346] width 18 height 18
click at [965, 344] on button "S" at bounding box center [963, 346] width 18 height 18
click at [907, 438] on div at bounding box center [906, 444] width 11 height 13
click at [838, 307] on div "1" at bounding box center [857, 304] width 107 height 17
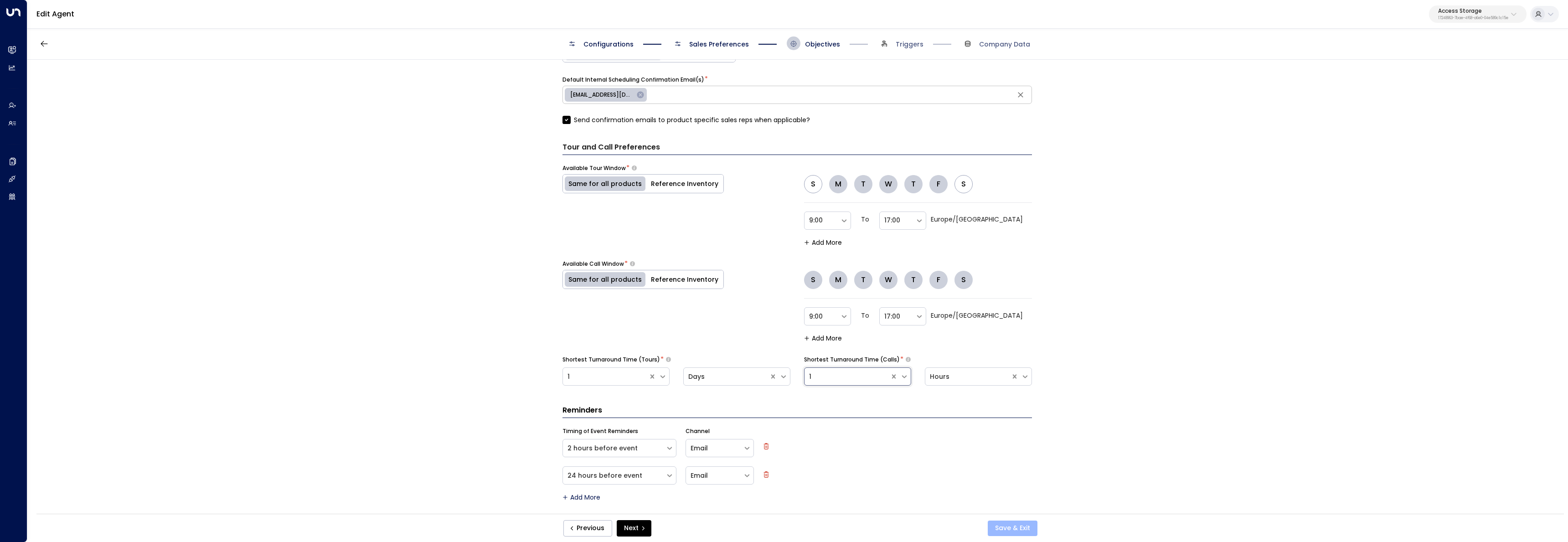
scroll to position [568, 0]
click at [1019, 531] on button "Save & Exit" at bounding box center [1012, 528] width 50 height 16
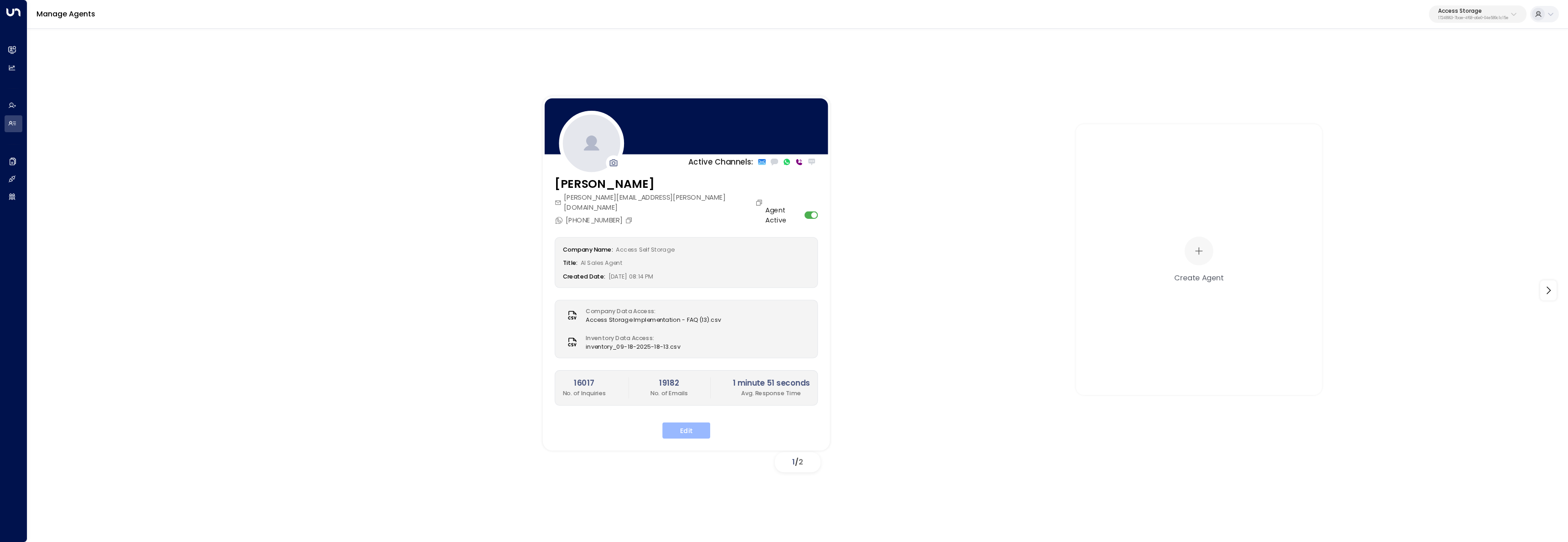
click at [688, 423] on button "Edit" at bounding box center [686, 430] width 47 height 17
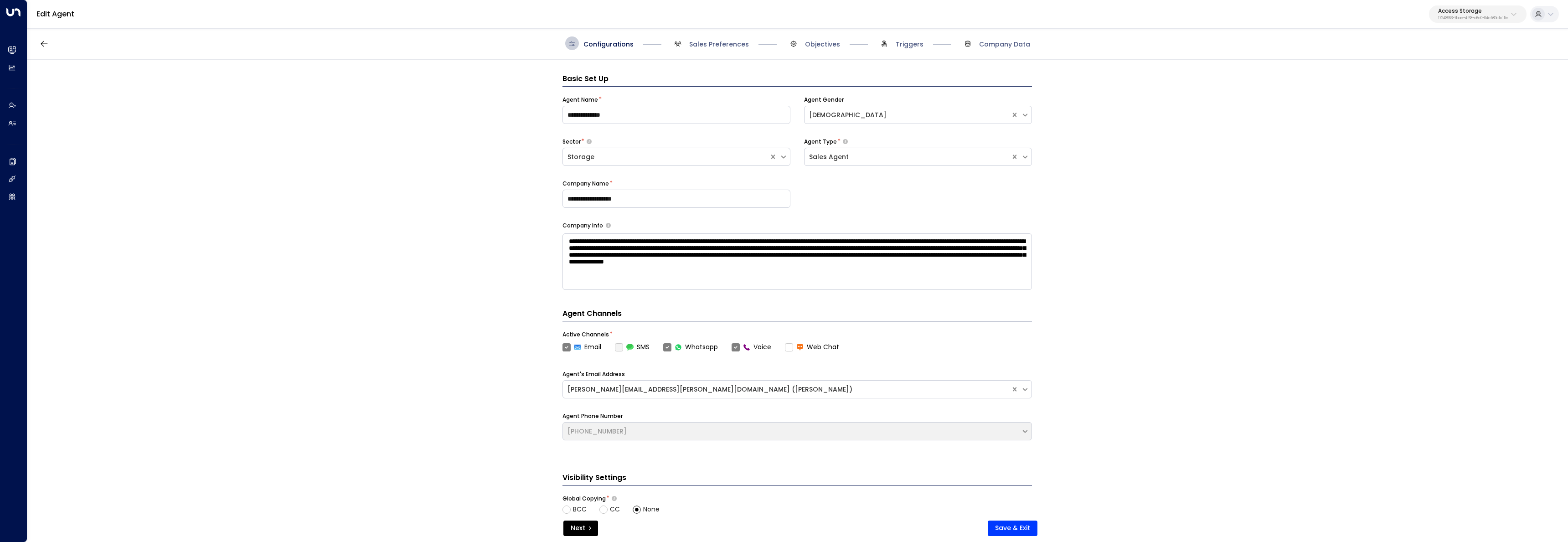
scroll to position [14, 0]
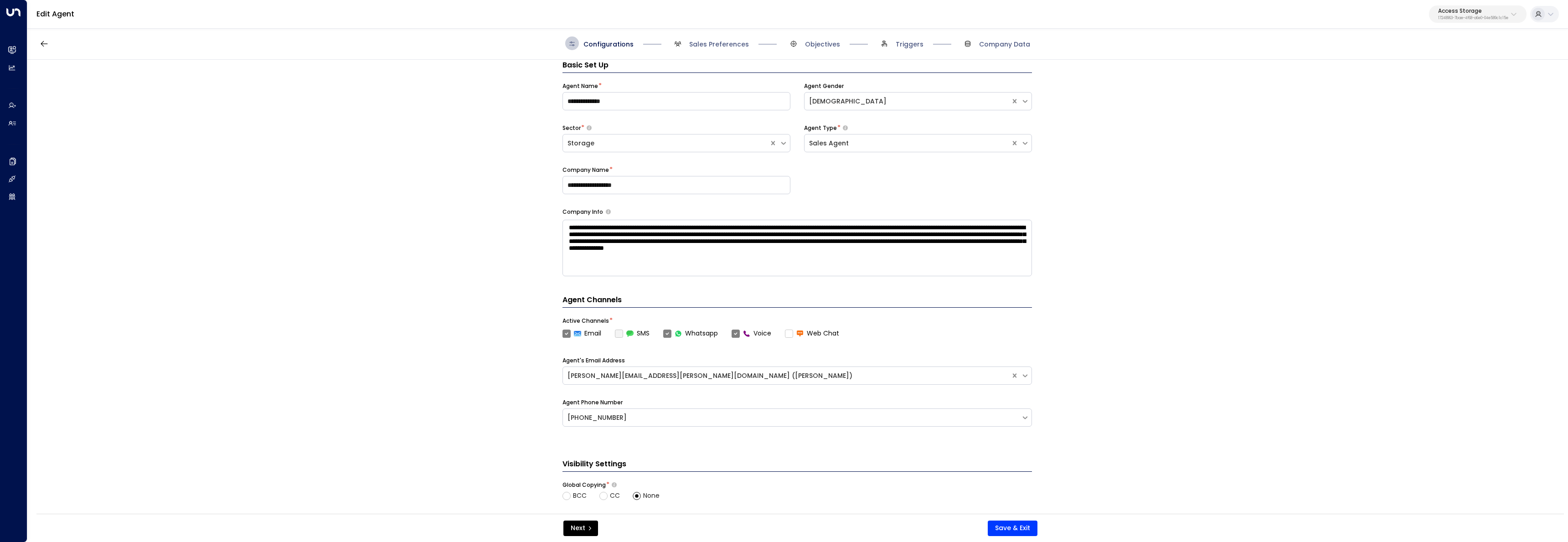
drag, startPoint x: 697, startPoint y: 43, endPoint x: 705, endPoint y: 54, distance: 13.6
click at [697, 43] on span "Sales Preferences" at bounding box center [719, 44] width 60 height 9
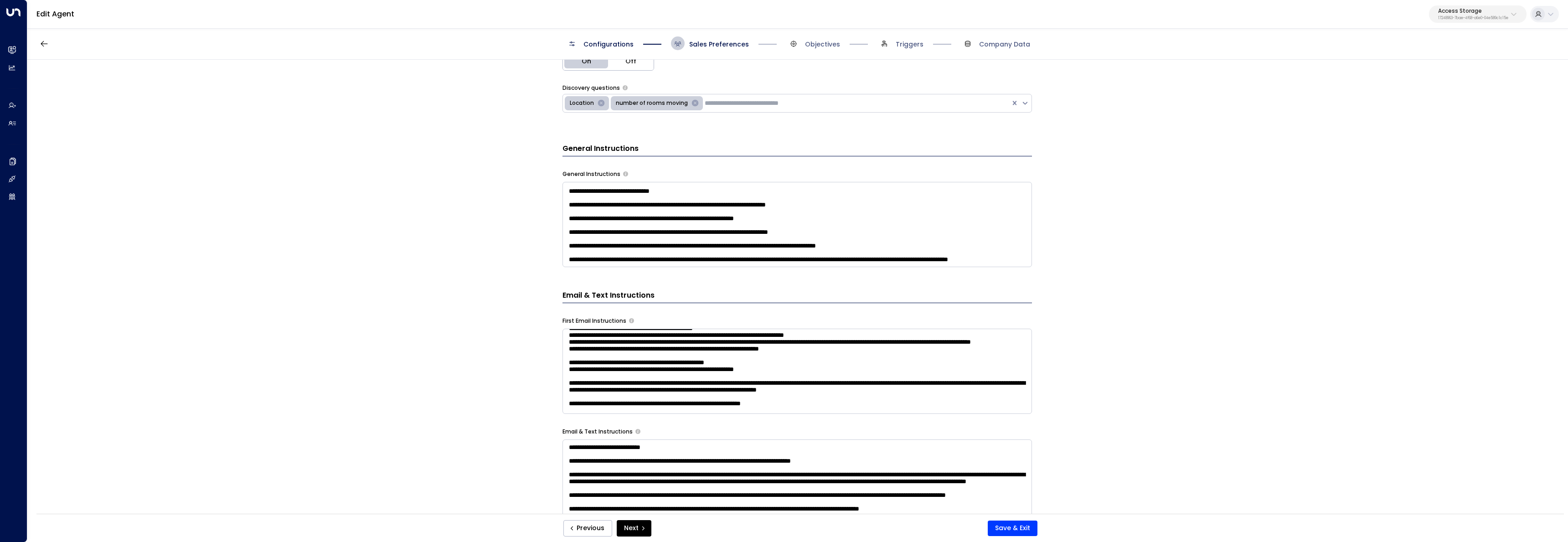
scroll to position [526, 0]
click at [652, 258] on textarea at bounding box center [797, 224] width 469 height 85
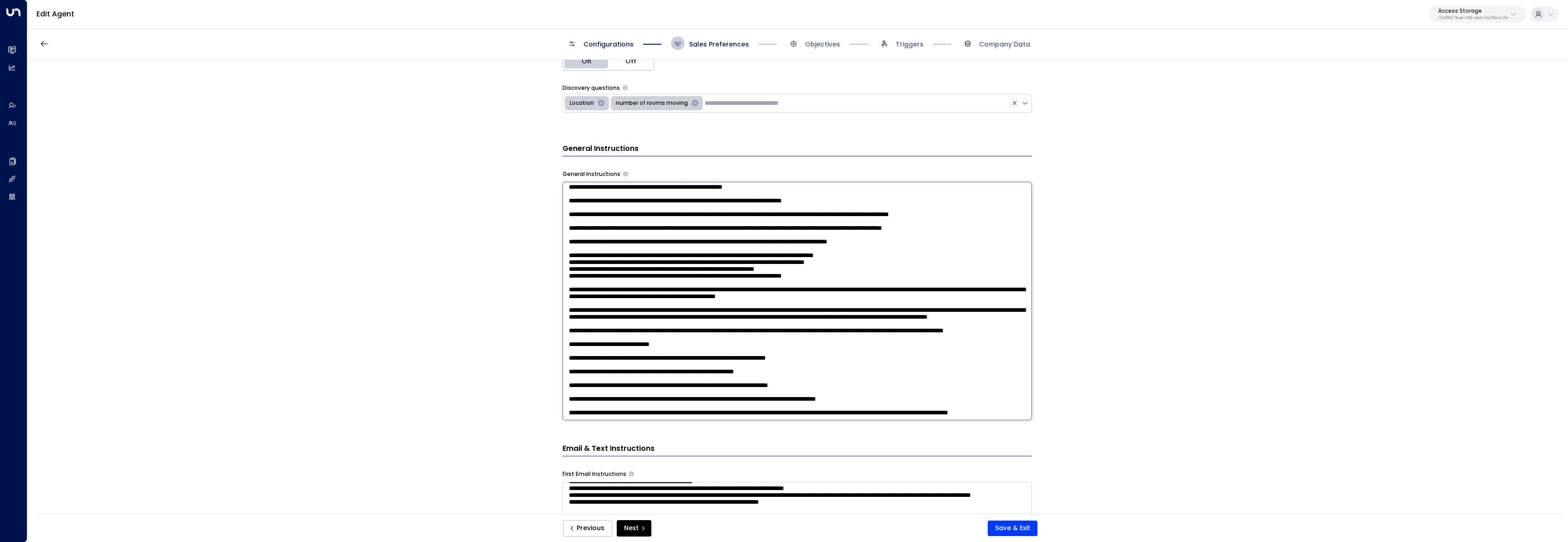
scroll to position [373, 0]
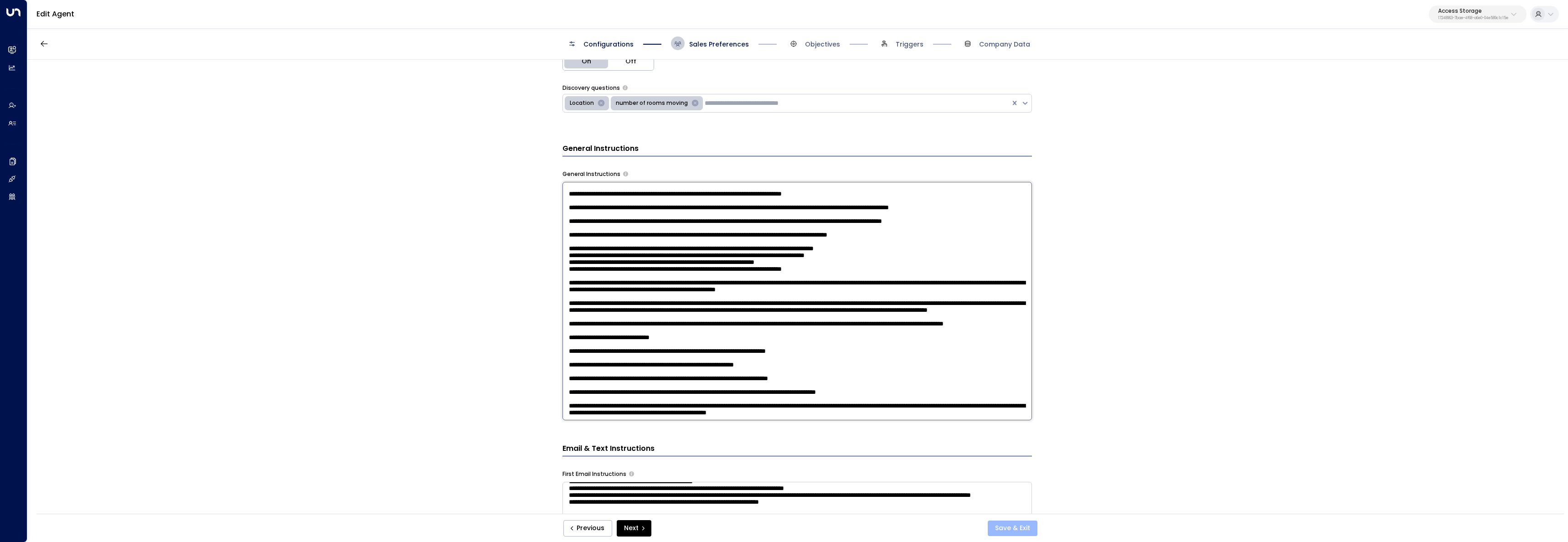
type textarea "**********"
click at [1027, 523] on button "Save & Exit" at bounding box center [1012, 528] width 50 height 16
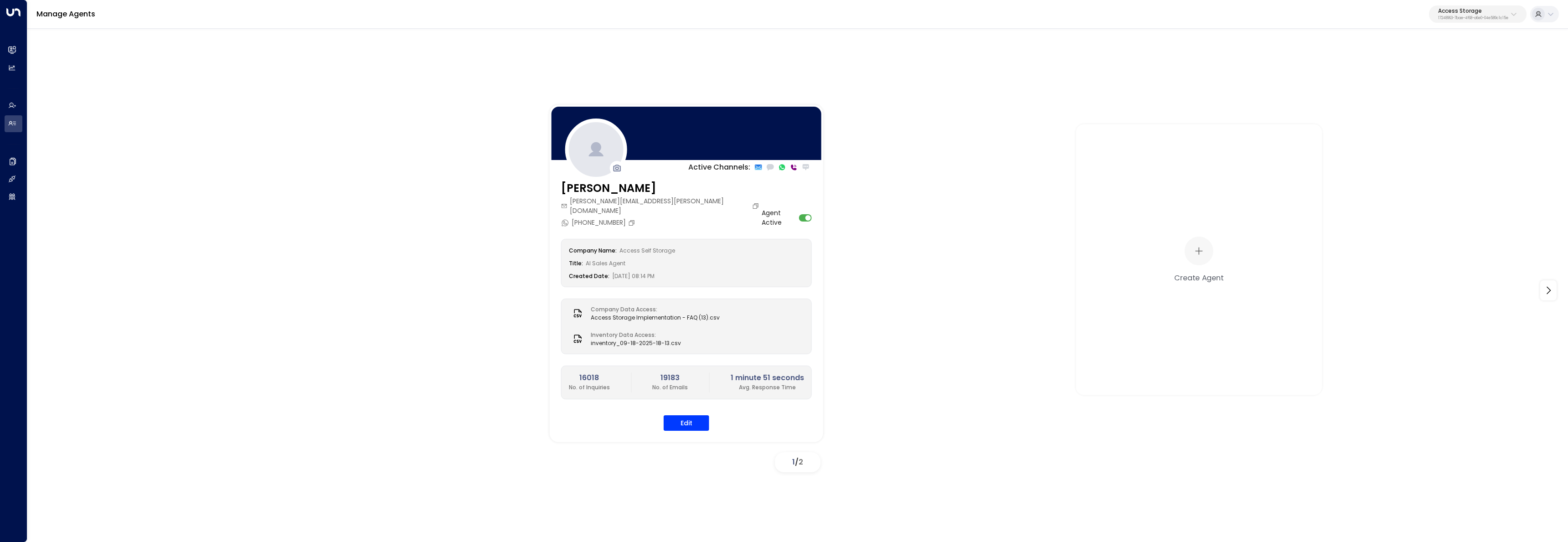
click at [1485, 22] on button "Access Storage 17248963-7bae-4f68-a6e0-04e589c1c15e" at bounding box center [1477, 14] width 98 height 18
type input "*******"
click at [1451, 65] on div "Space Station ID: 4f1736e9-ccb7-4332-bcb2-7b72aeab8734" at bounding box center [1450, 72] width 126 height 18
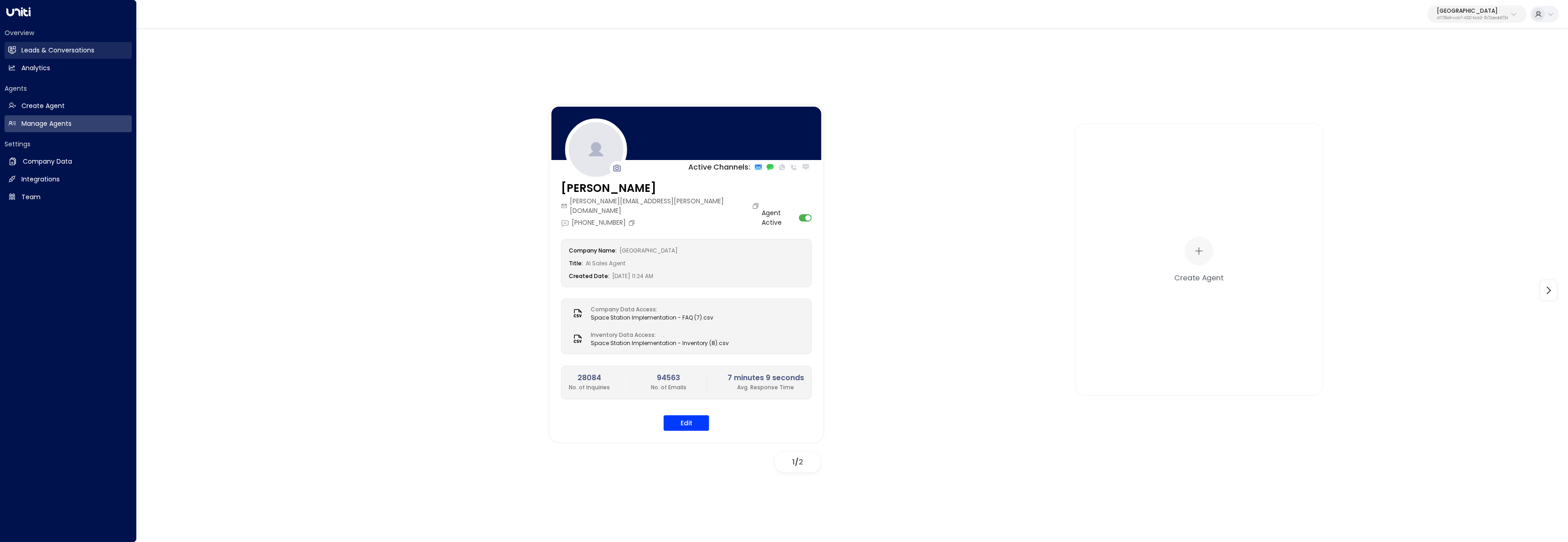
click at [19, 53] on link "Leads & Conversations Leads & Conversations" at bounding box center [68, 50] width 127 height 17
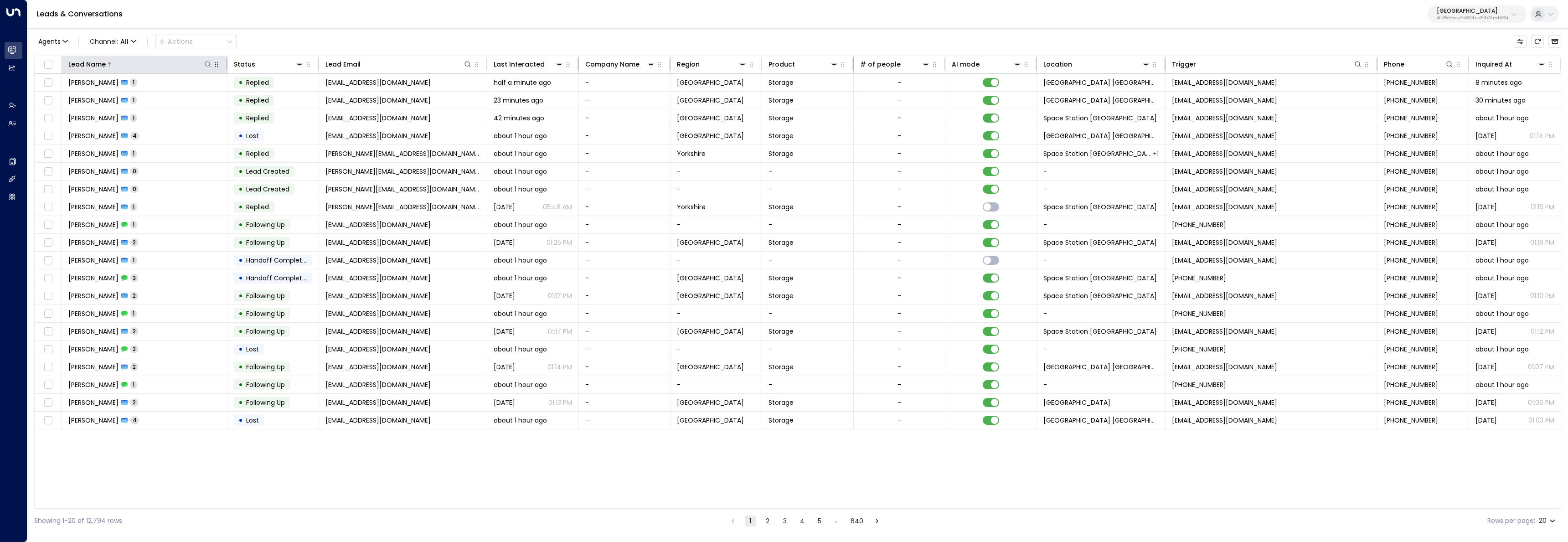
click at [206, 61] on icon at bounding box center [207, 64] width 7 height 7
type input "*****"
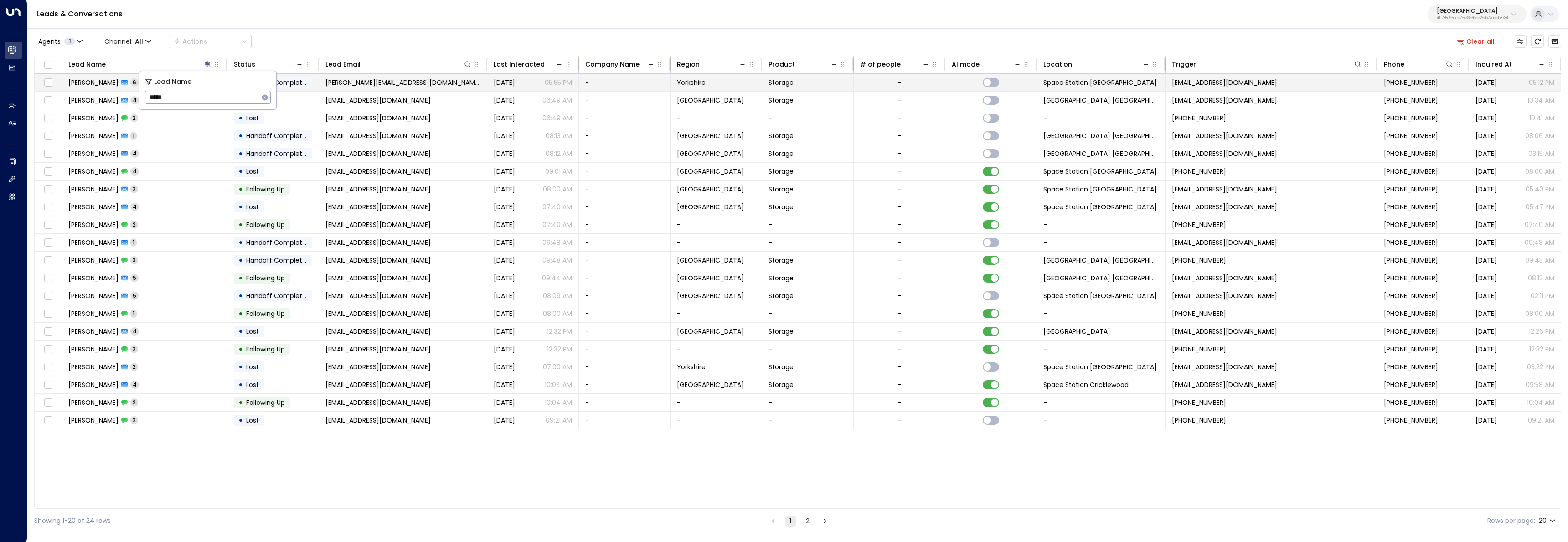
click at [90, 79] on span "Kelly-Marie Parkin" at bounding box center [93, 83] width 50 height 9
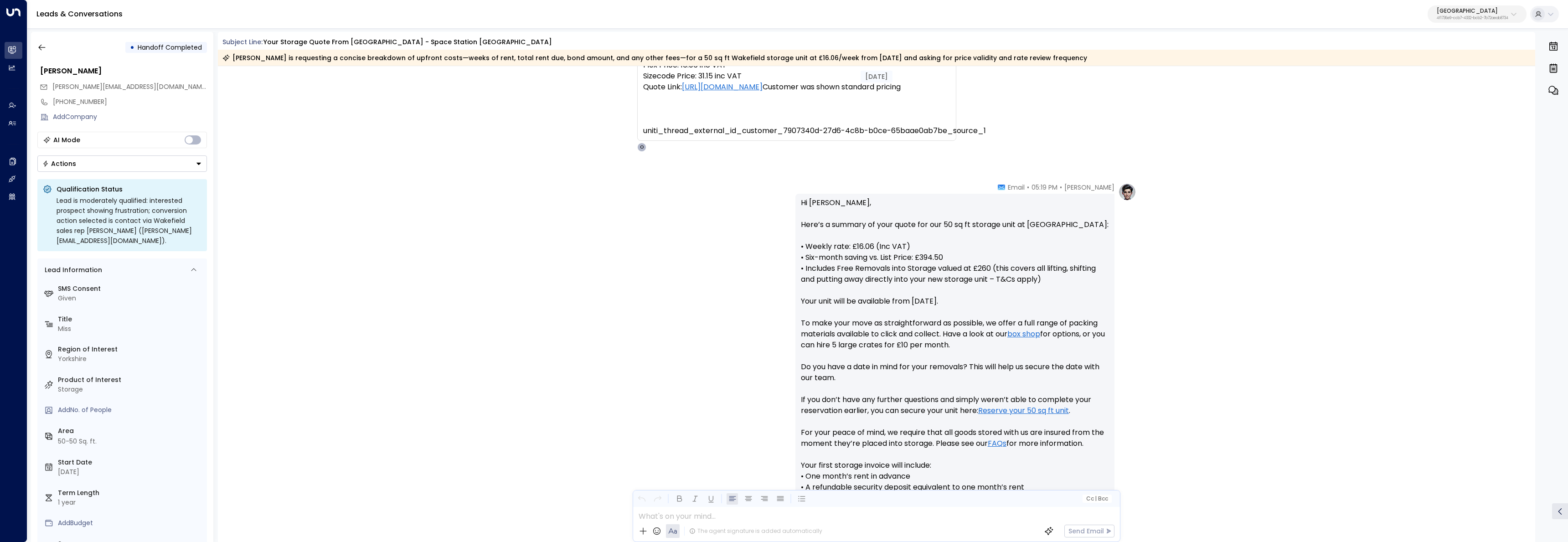
scroll to position [195, 0]
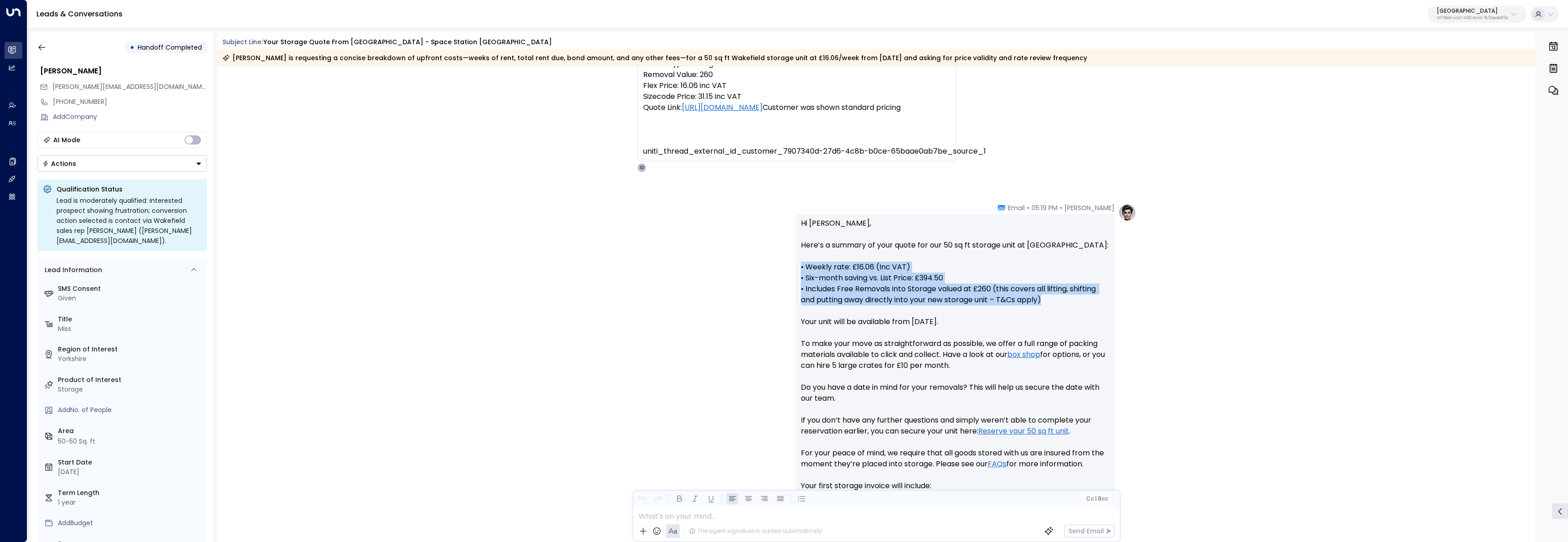
drag, startPoint x: 1059, startPoint y: 301, endPoint x: 780, endPoint y: 268, distance: 280.9
click at [780, 268] on div "Olivia Parker • 05:19 PM • Email Hi Kelly-Marie, Here’s a summary of your quote…" at bounding box center [876, 408] width 519 height 412
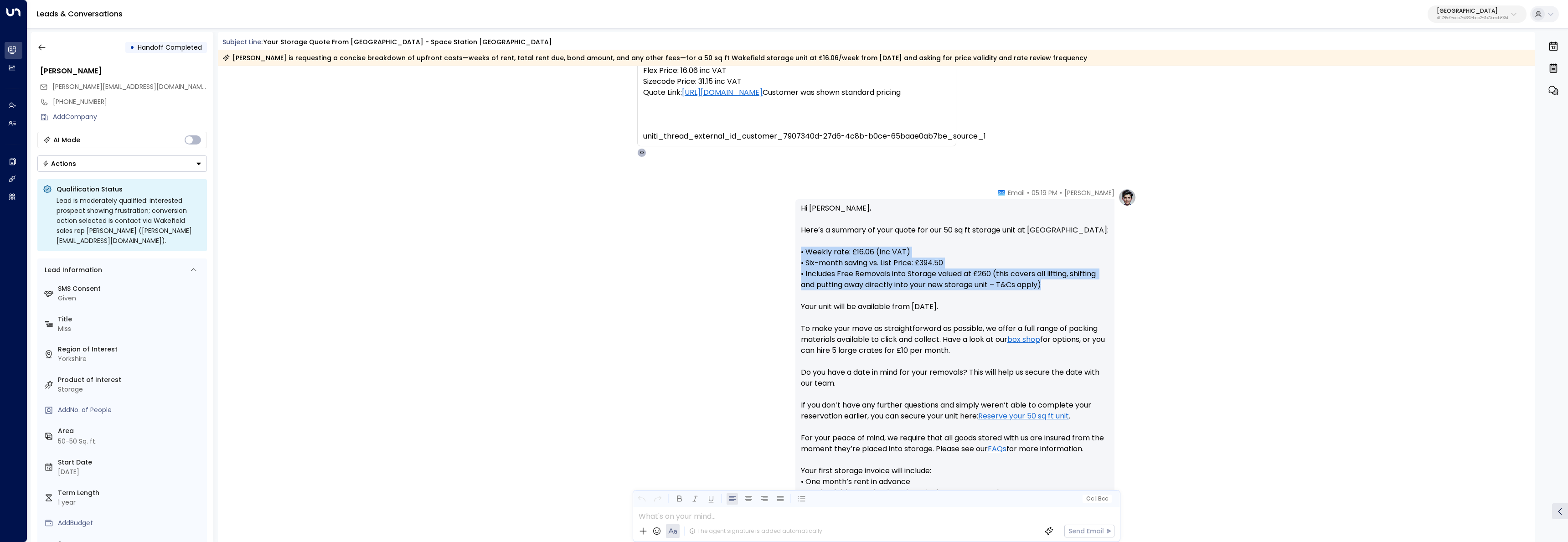
scroll to position [281, 0]
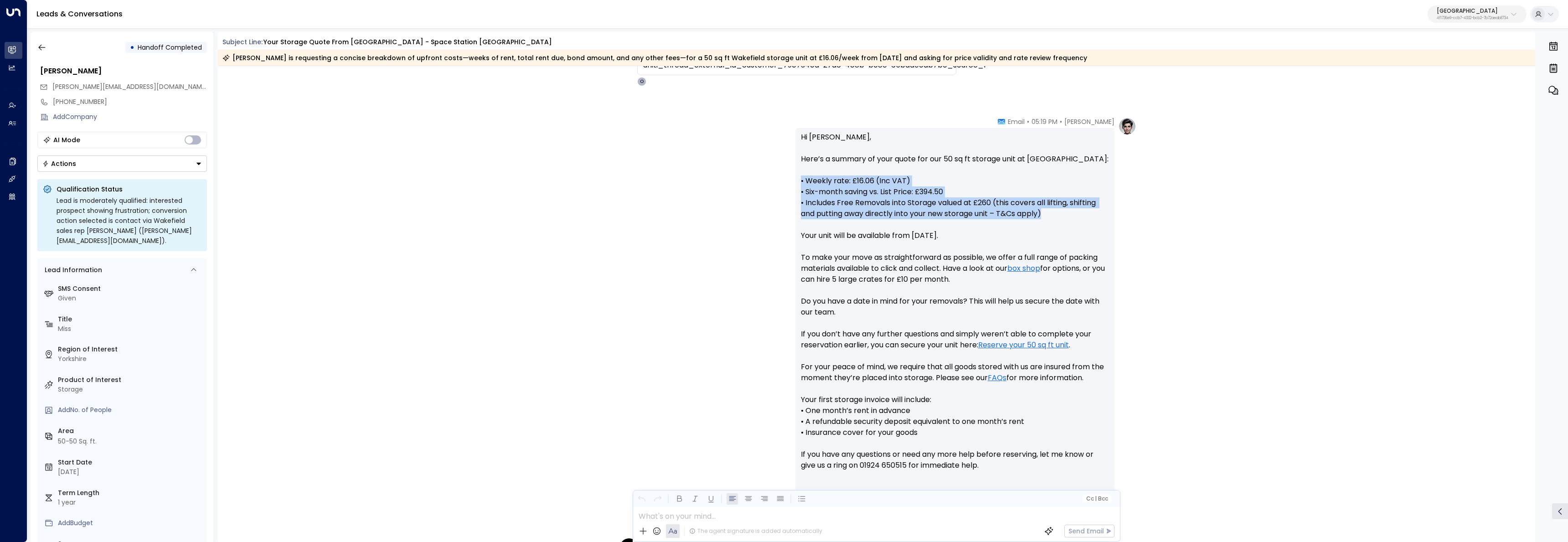
drag, startPoint x: 798, startPoint y: 368, endPoint x: 1090, endPoint y: 377, distance: 292.1
click at [1090, 377] on div "Hi Kelly-Marie, Here’s a summary of your quote for our 50 sq ft storage unit at…" at bounding box center [954, 323] width 319 height 390
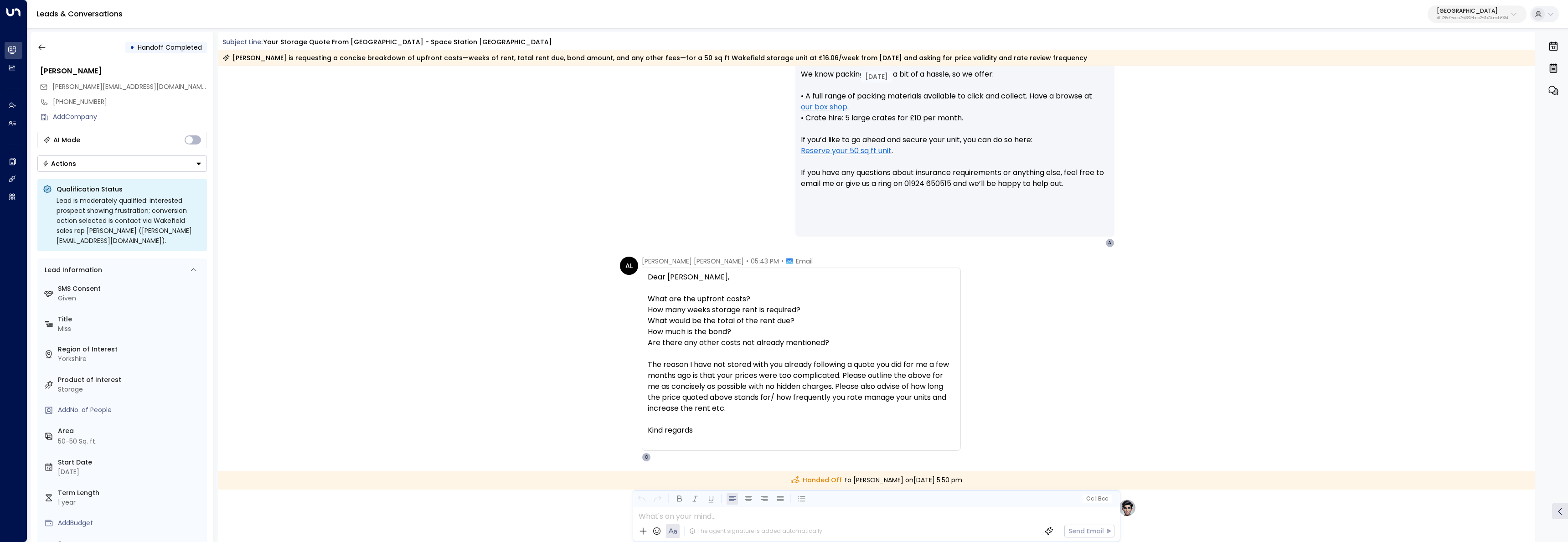
scroll to position [1206, 0]
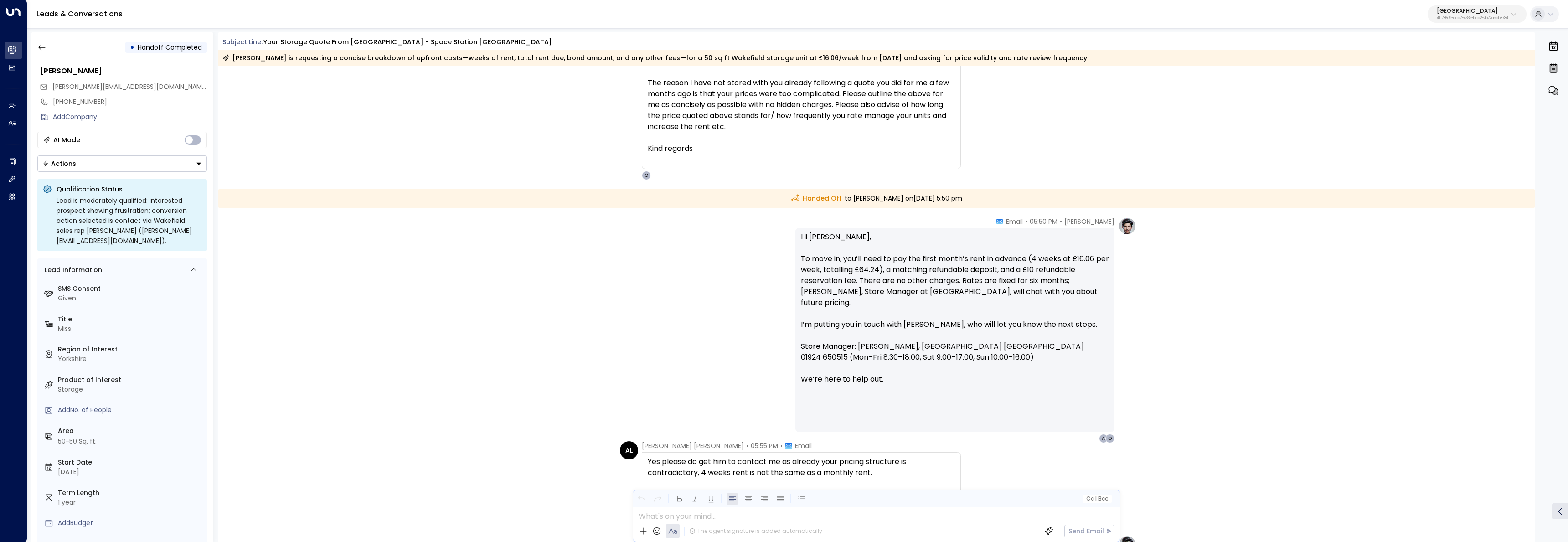
click at [950, 268] on p "Hi Kelly-Marie, To move in, you’ll need to pay the first month’s rent in advanc…" at bounding box center [955, 314] width 308 height 164
click at [939, 265] on p "Hi Kelly-Marie, To move in, you’ll need to pay the first month’s rent in advanc…" at bounding box center [955, 314] width 308 height 164
drag, startPoint x: 937, startPoint y: 264, endPoint x: 942, endPoint y: 267, distance: 5.8
click at [937, 264] on p "Hi Kelly-Marie, To move in, you’ll need to pay the first month’s rent in advanc…" at bounding box center [955, 314] width 308 height 164
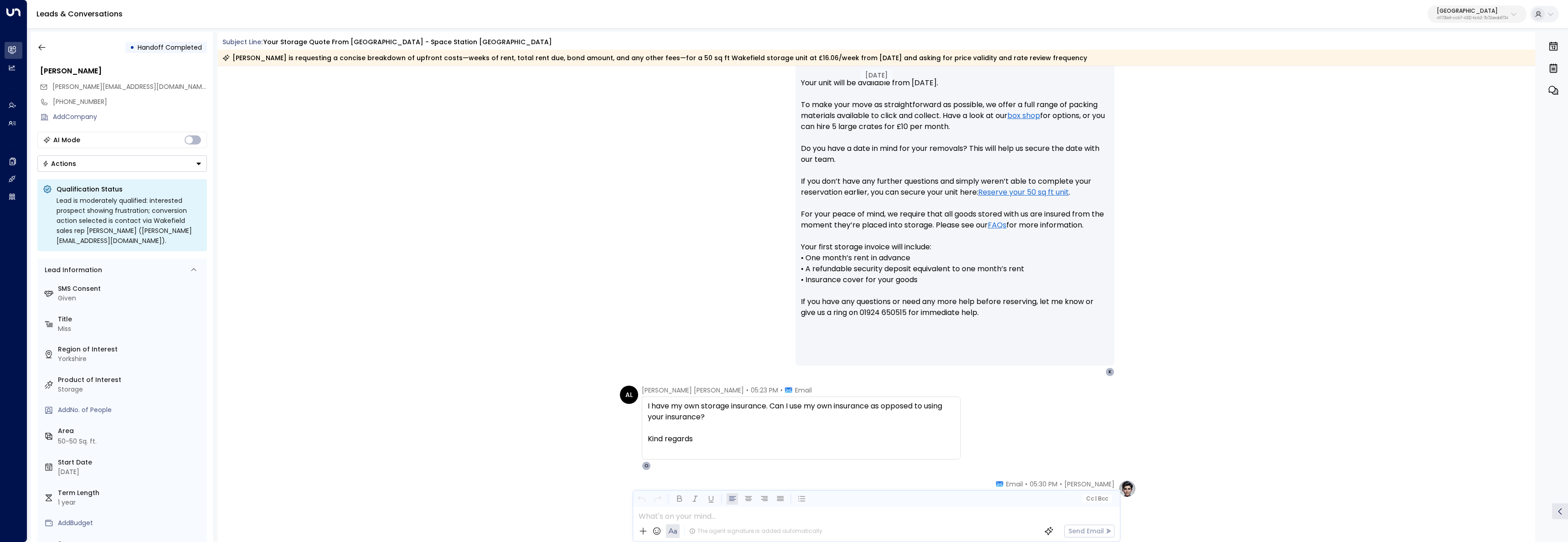
scroll to position [292, 0]
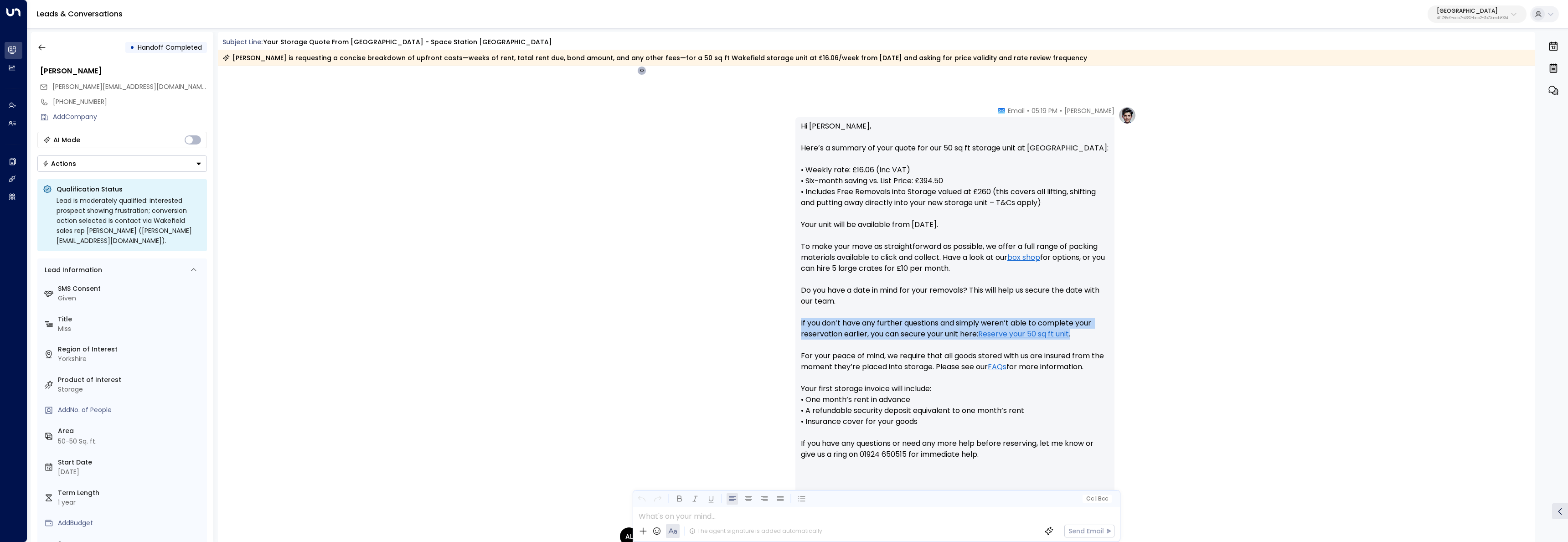
drag, startPoint x: 798, startPoint y: 323, endPoint x: 1100, endPoint y: 333, distance: 302.2
click at [1100, 333] on div "Hi Kelly-Marie, Here’s a summary of your quote for our 50 sq ft storage unit at…" at bounding box center [954, 312] width 319 height 390
click at [885, 342] on p "Hi Kelly-Marie, Here’s a summary of your quote for our 50 sq ft storage unit at…" at bounding box center [955, 295] width 308 height 350
drag, startPoint x: 801, startPoint y: 355, endPoint x: 1115, endPoint y: 365, distance: 314.2
click at [1115, 365] on div "Olivia Parker • 05:19 PM • Email Hi Kelly-Marie, Here’s a summary of your quote…" at bounding box center [965, 312] width 341 height 412
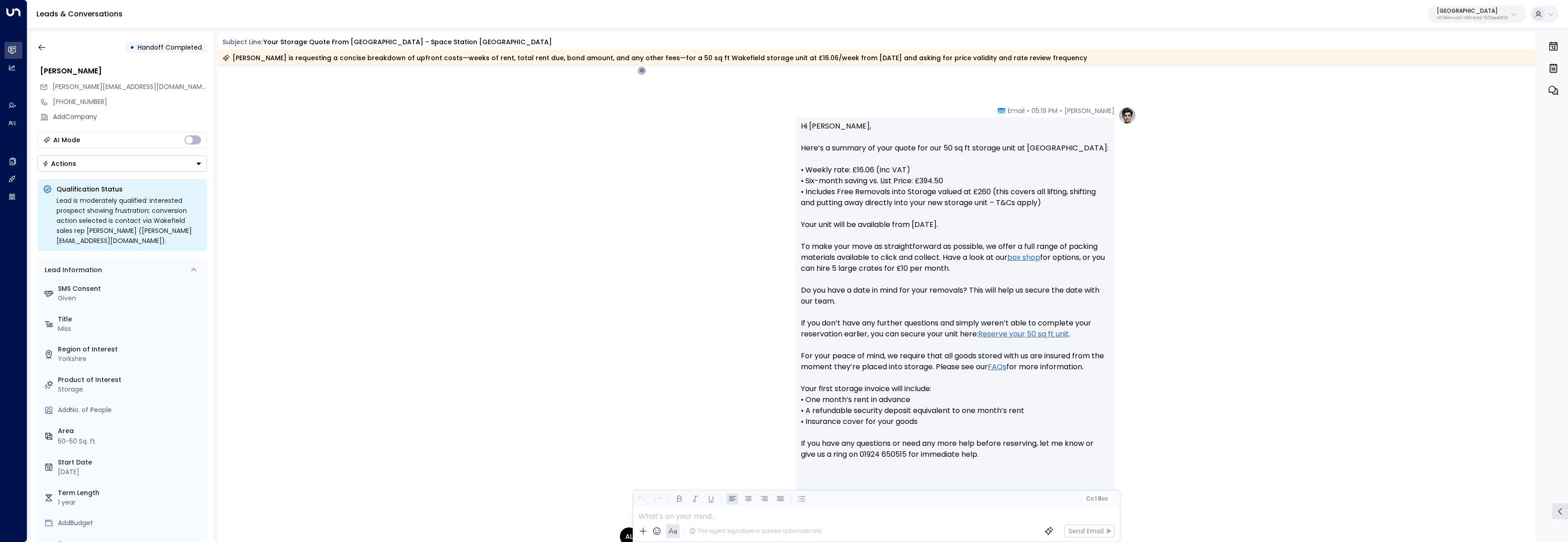
copy p "For your peace of mind, we require that all goods stored with us are insured fr…"
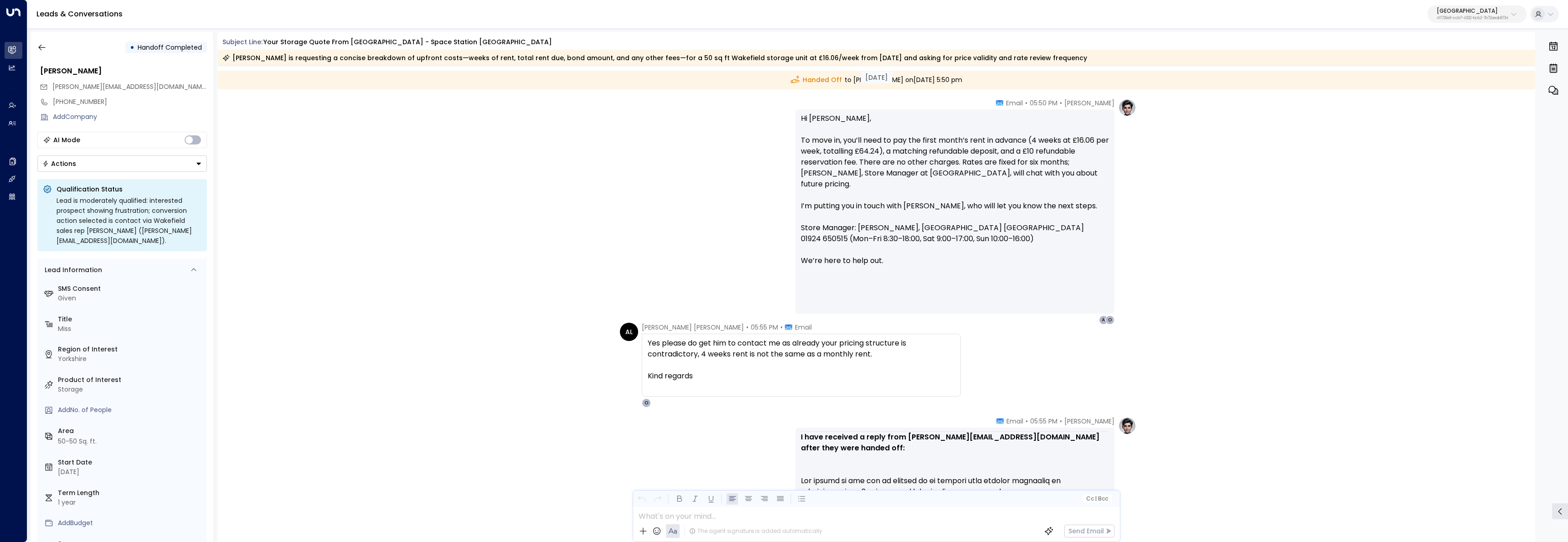
scroll to position [1149, 0]
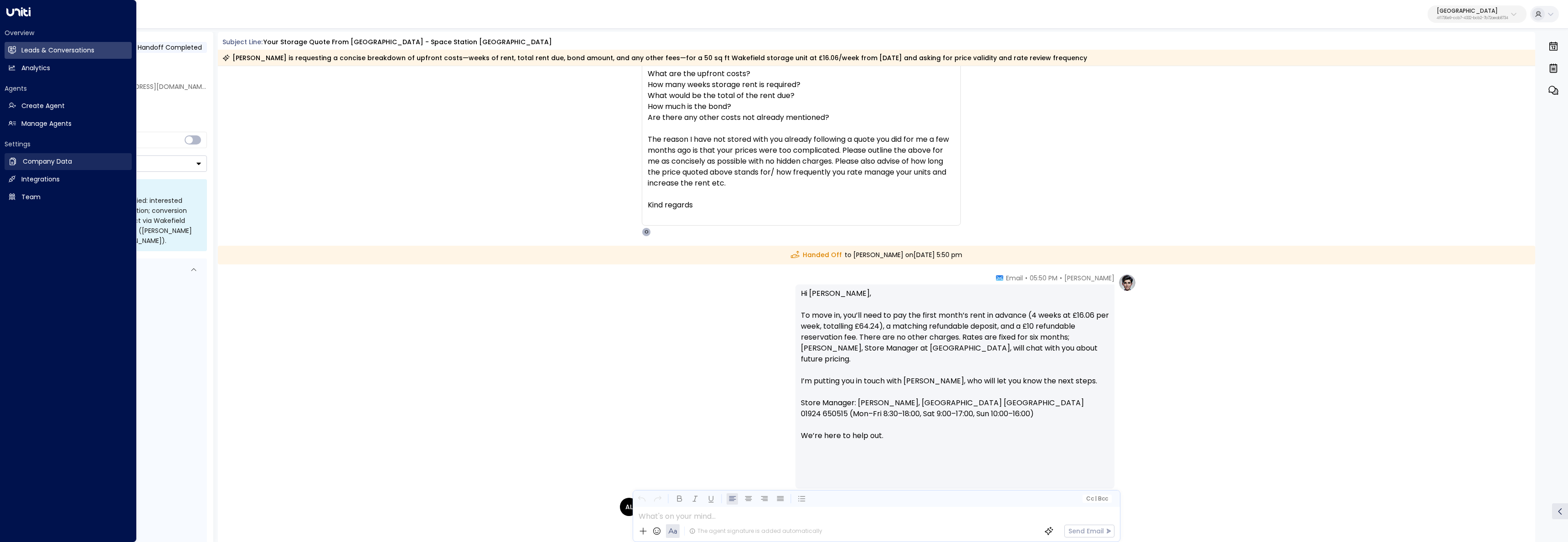
click at [15, 165] on icon at bounding box center [12, 161] width 9 height 9
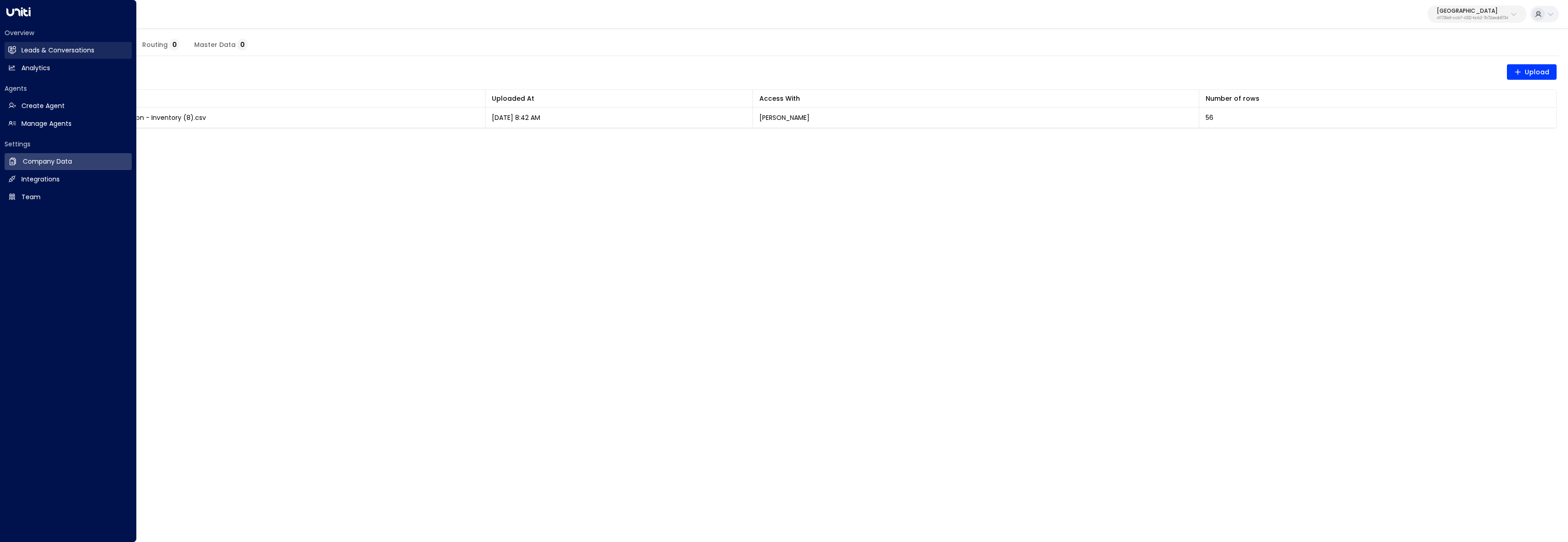
click at [13, 47] on icon at bounding box center [12, 49] width 6 height 8
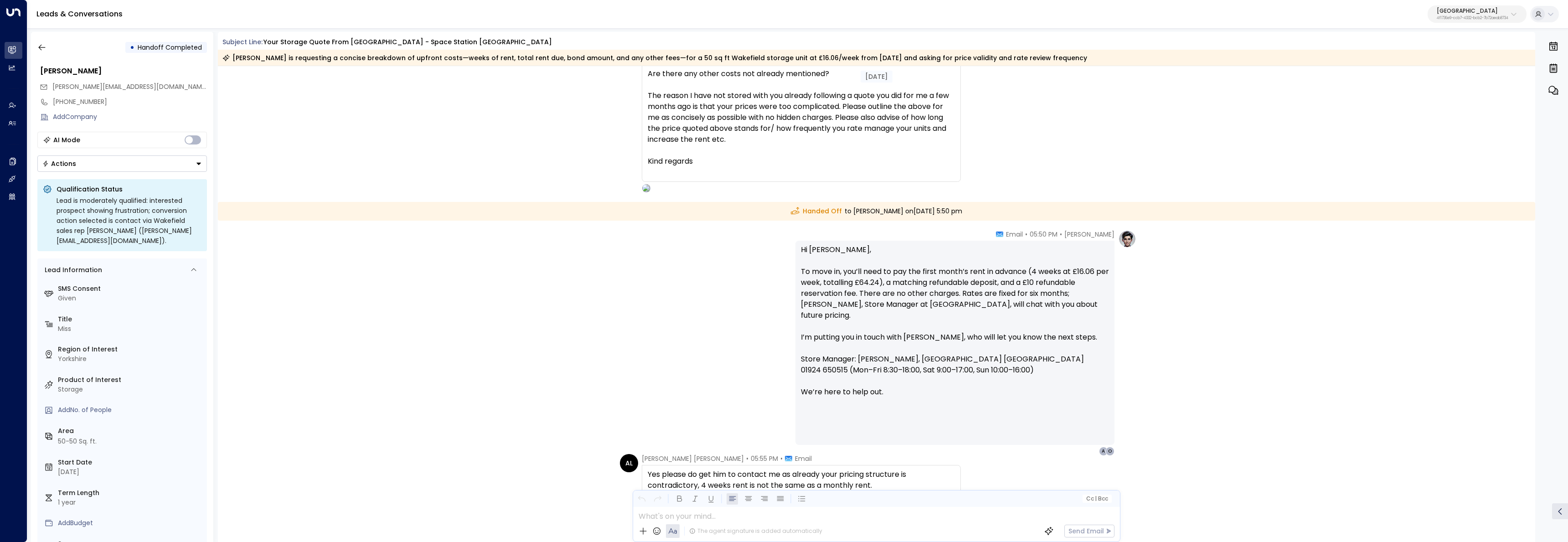
scroll to position [1188, 0]
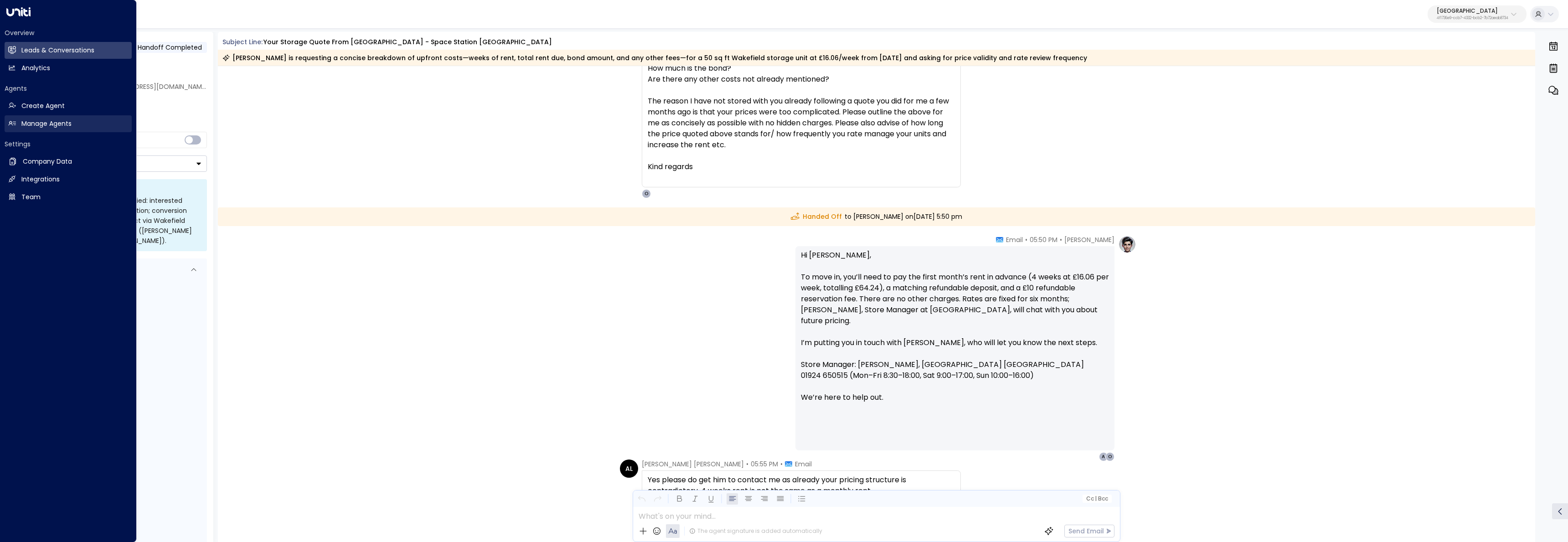
click at [21, 119] on h2 "Manage Agents" at bounding box center [46, 123] width 50 height 10
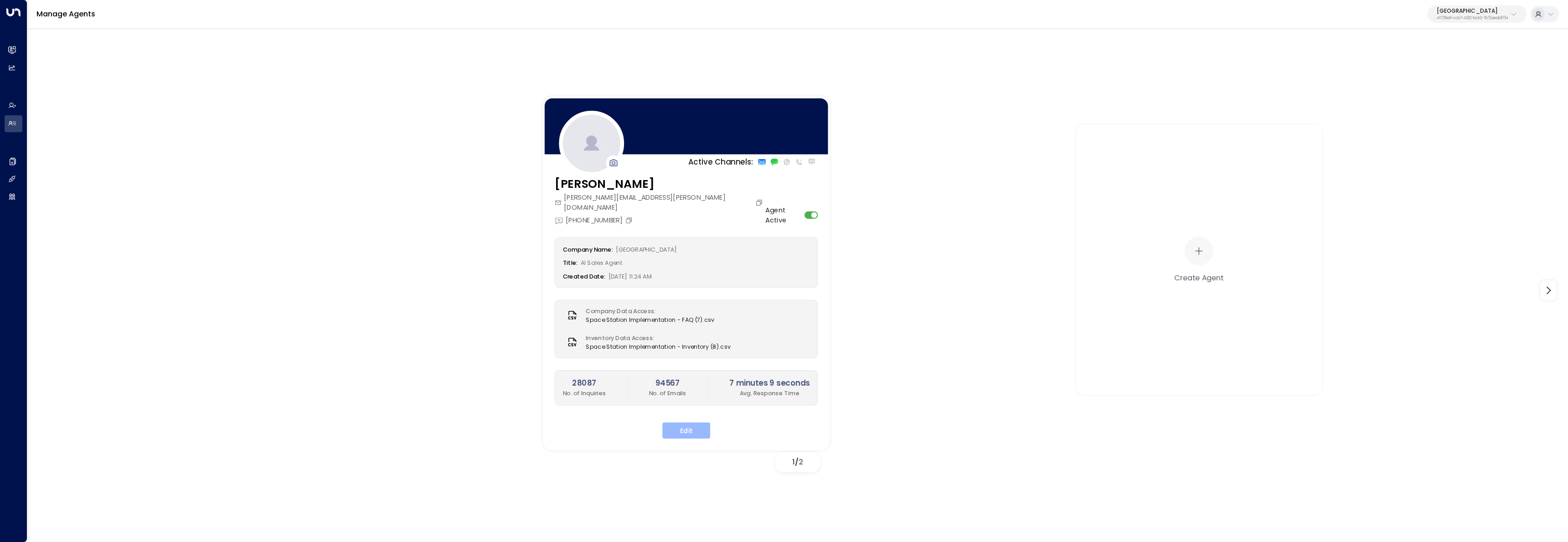
click at [699, 423] on button "Edit" at bounding box center [686, 430] width 47 height 17
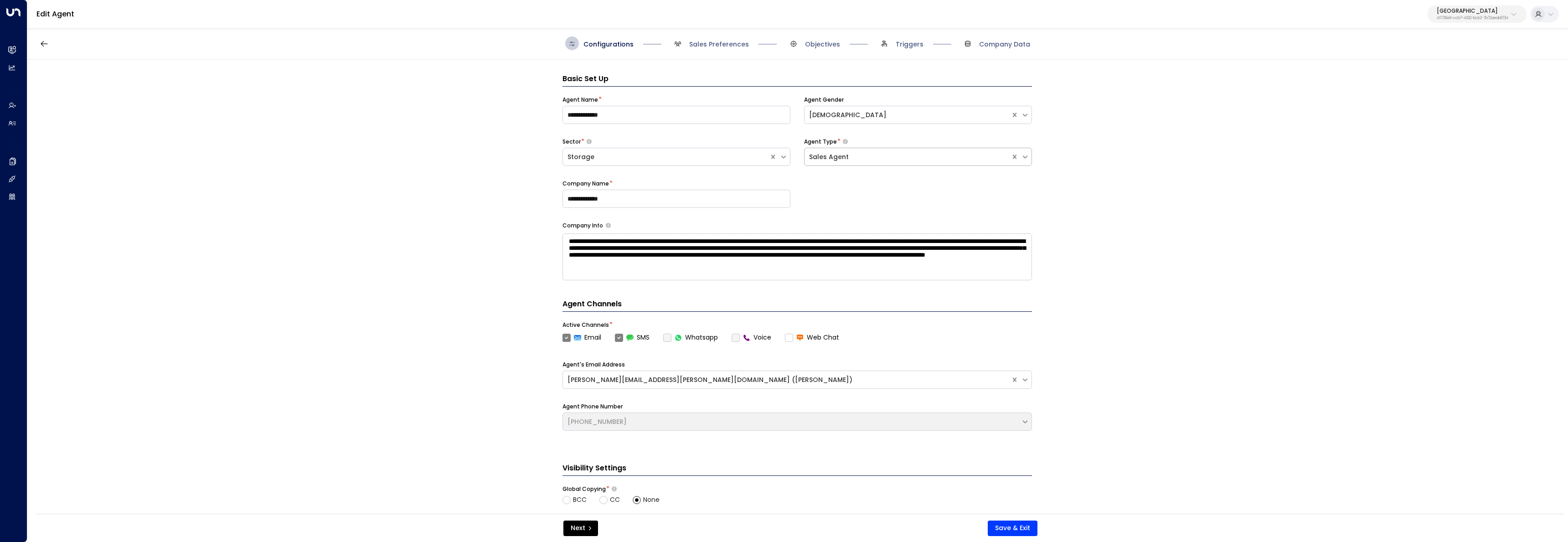
scroll to position [14, 0]
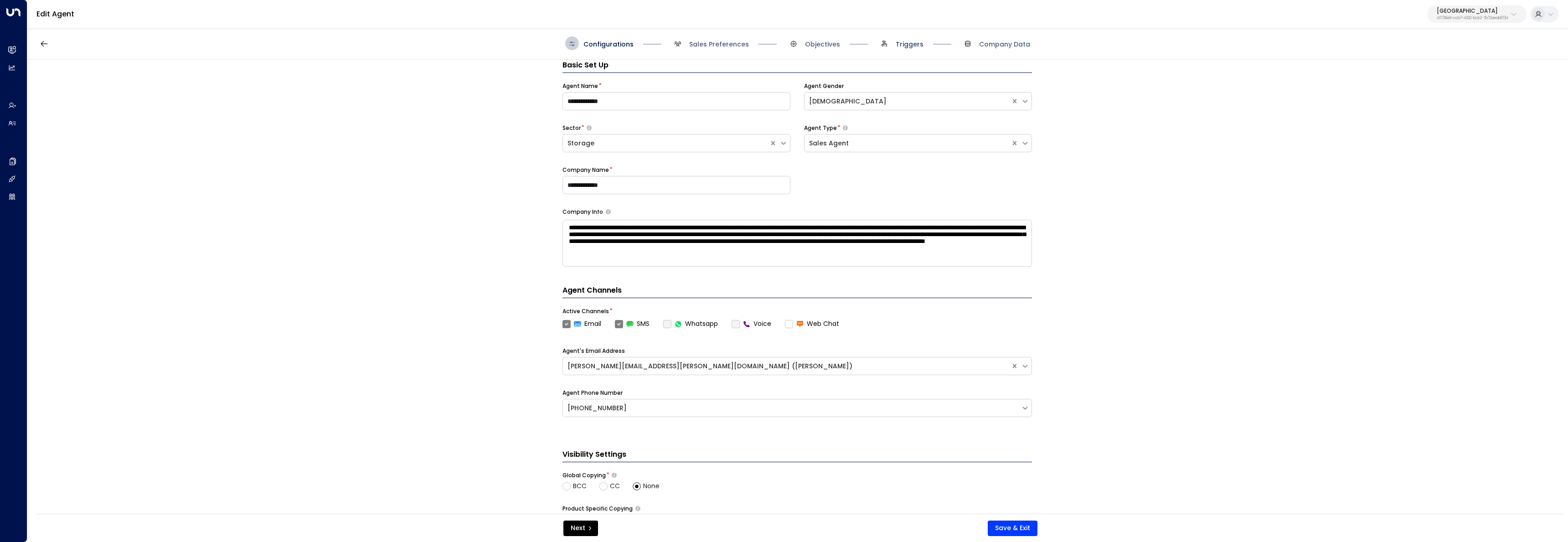
click at [900, 49] on span "Triggers" at bounding box center [900, 44] width 46 height 14
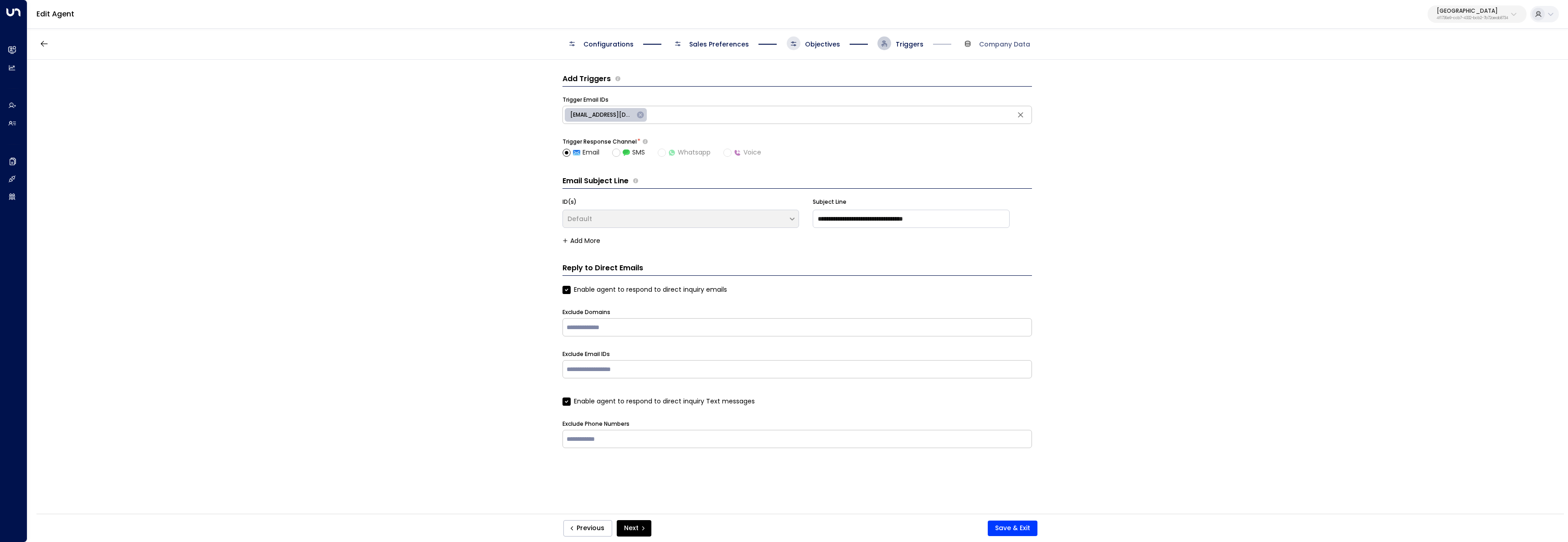
click at [797, 46] on span at bounding box center [793, 44] width 14 height 14
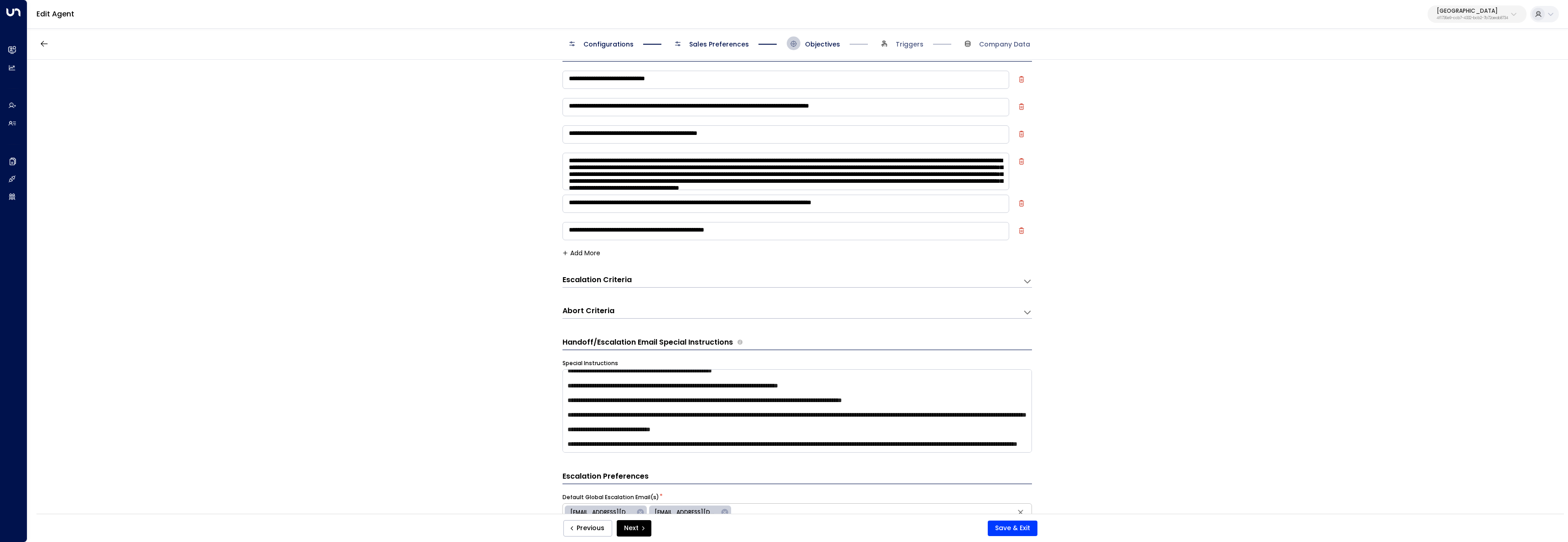
scroll to position [17, 0]
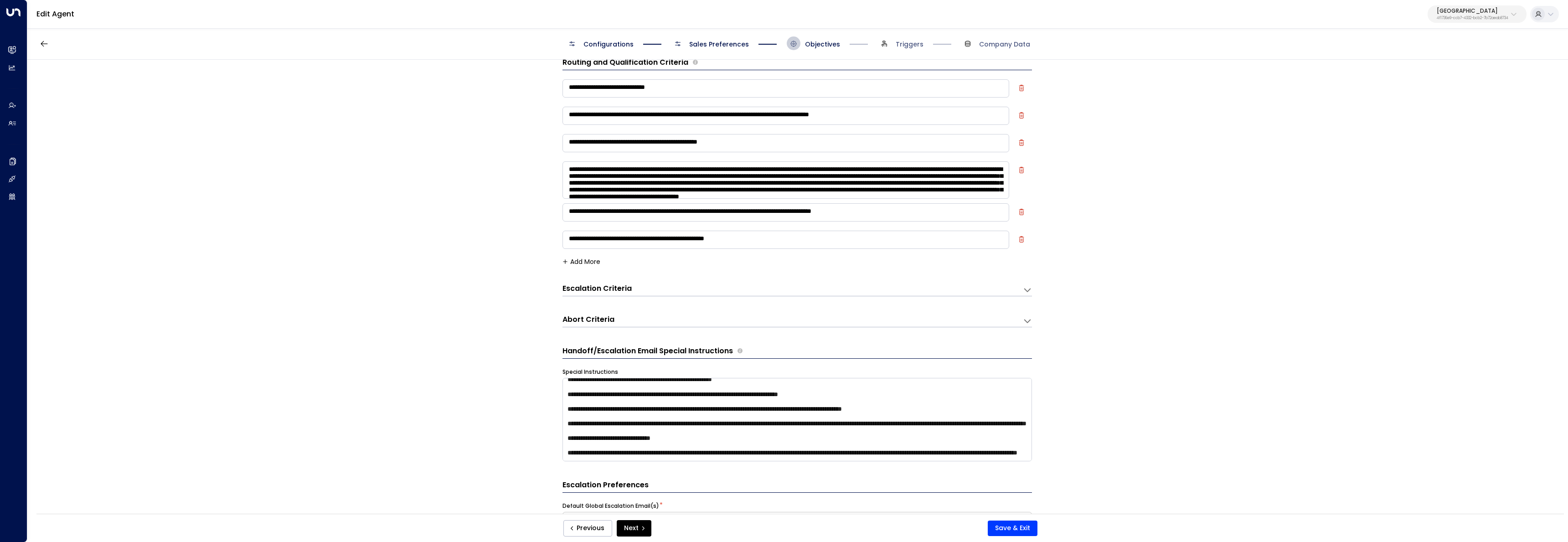
click at [791, 469] on form "**********" at bounding box center [797, 404] width 469 height 695
click at [791, 455] on textarea "**********" at bounding box center [797, 419] width 469 height 83
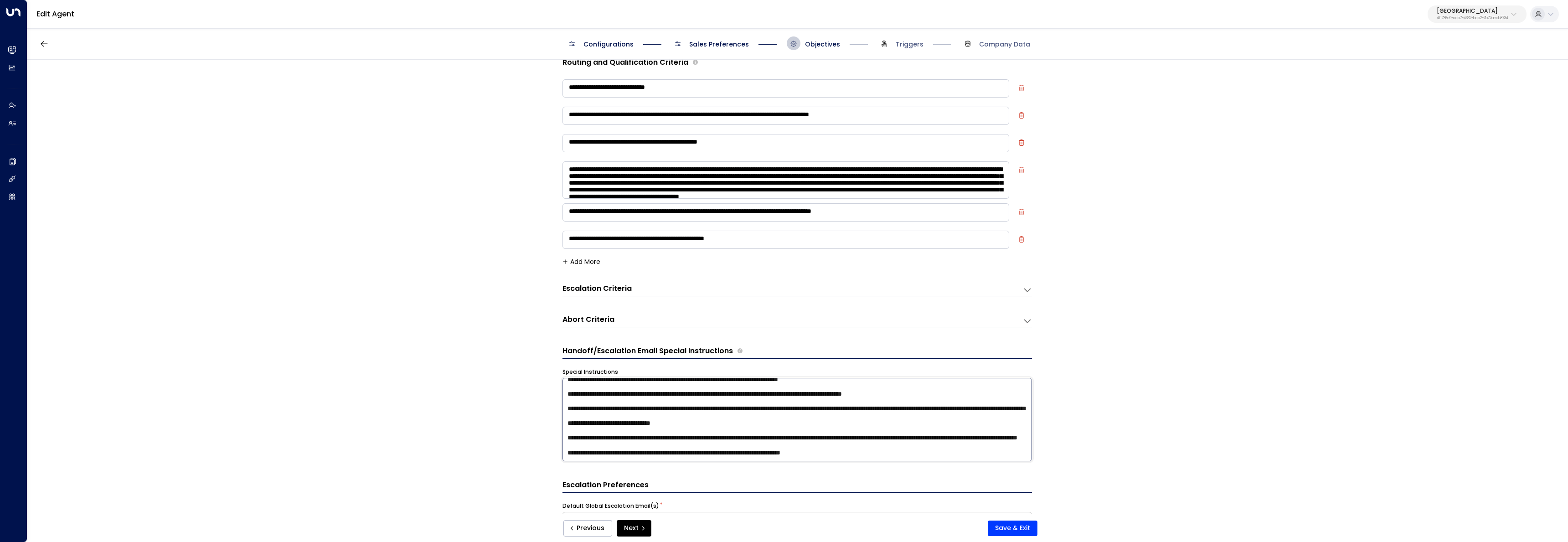
scroll to position [77, 0]
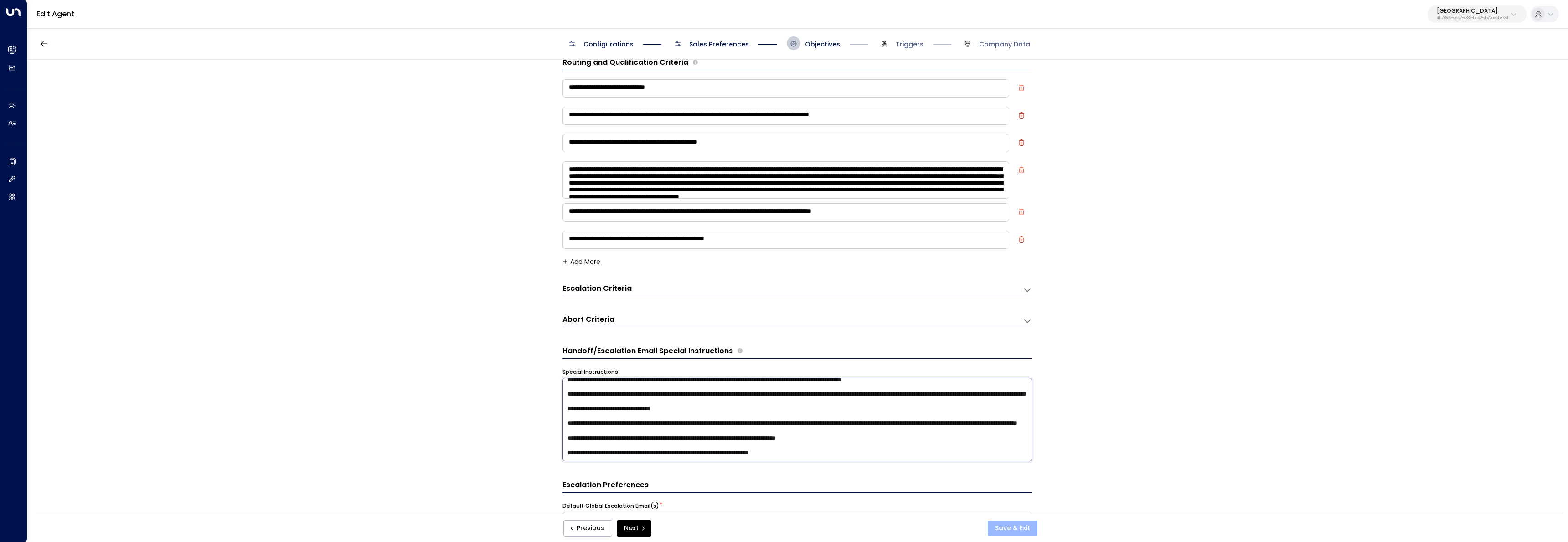
type textarea "**********"
click at [1008, 526] on button "Save & Exit" at bounding box center [1012, 528] width 50 height 16
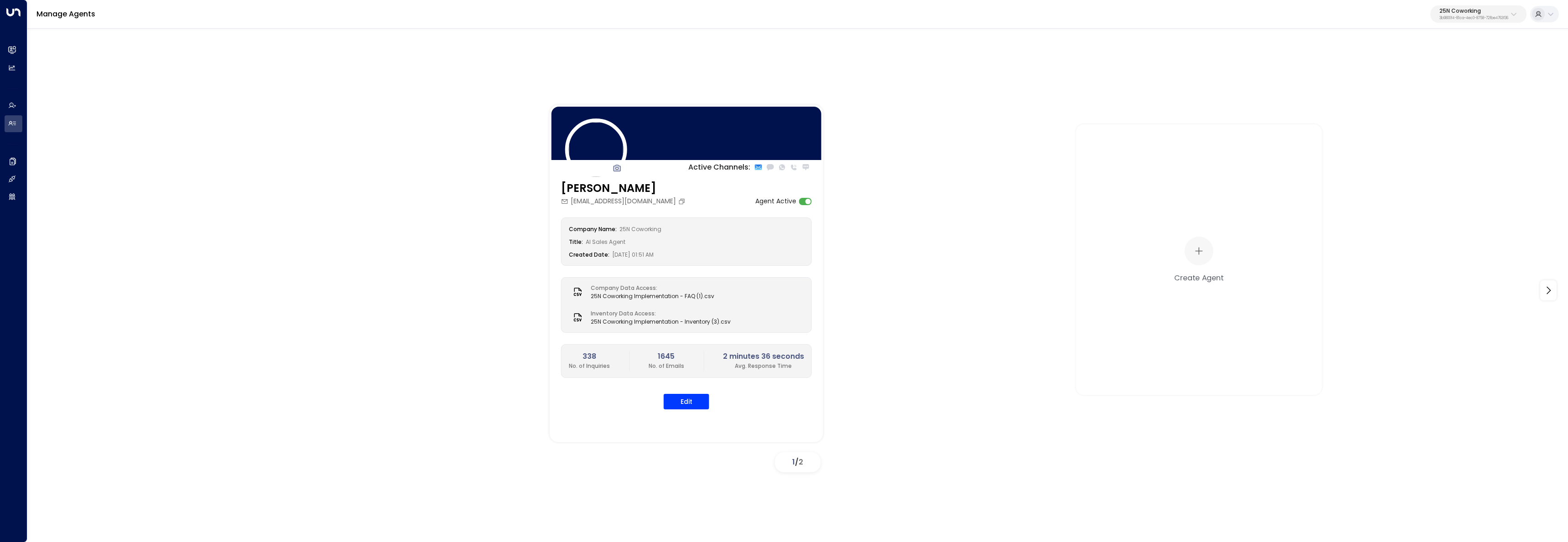
click at [1512, 8] on button "25N Coworking 3b9800f4-81ca-4ec0-8758-72fbe4763f36" at bounding box center [1478, 14] width 96 height 18
type input "*******"
click at [1399, 72] on div "U Store It ID: 58c4b32c-92b1-4356-be9b-1247e2c02228" at bounding box center [1450, 72] width 126 height 18
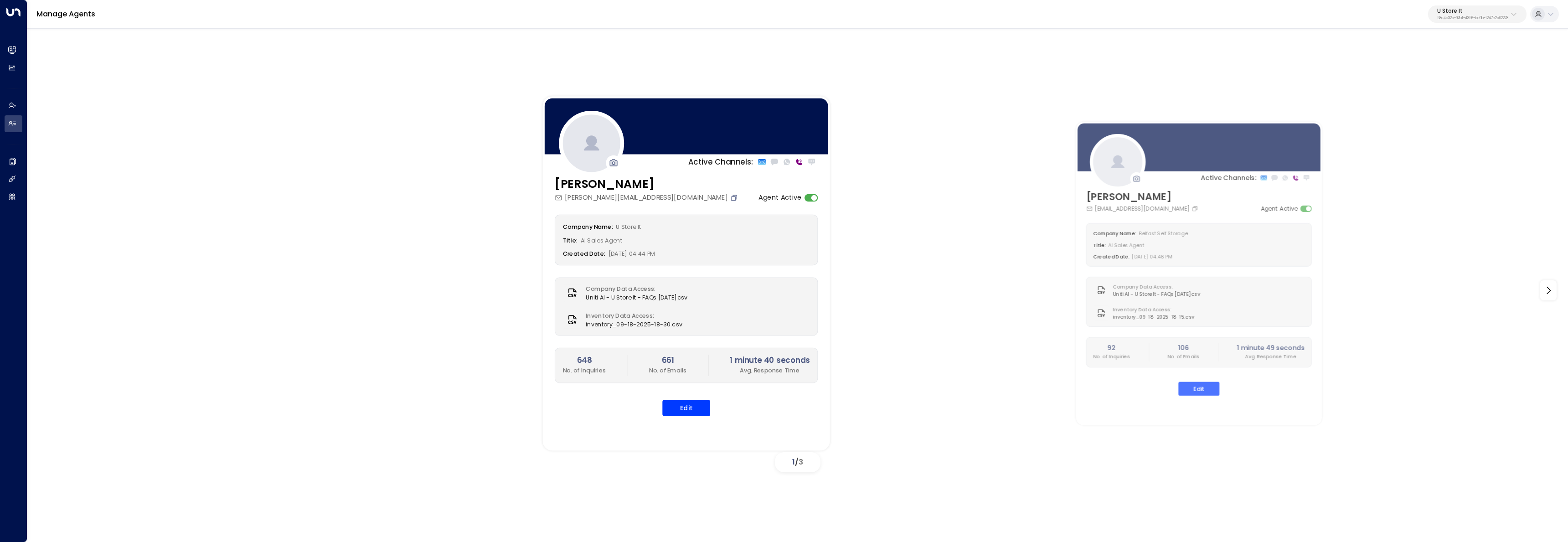
click at [730, 199] on icon "Copy" at bounding box center [733, 197] width 8 height 8
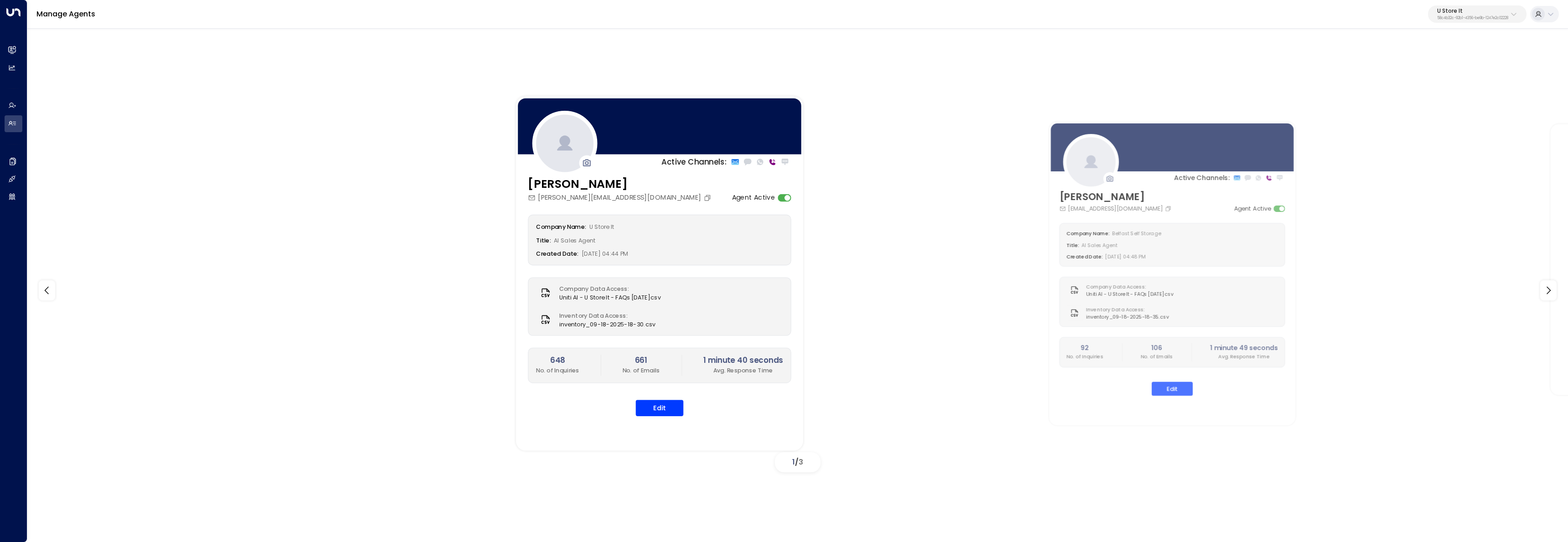
click at [560, 195] on div "sonny@ustoreit.ie" at bounding box center [620, 197] width 185 height 10
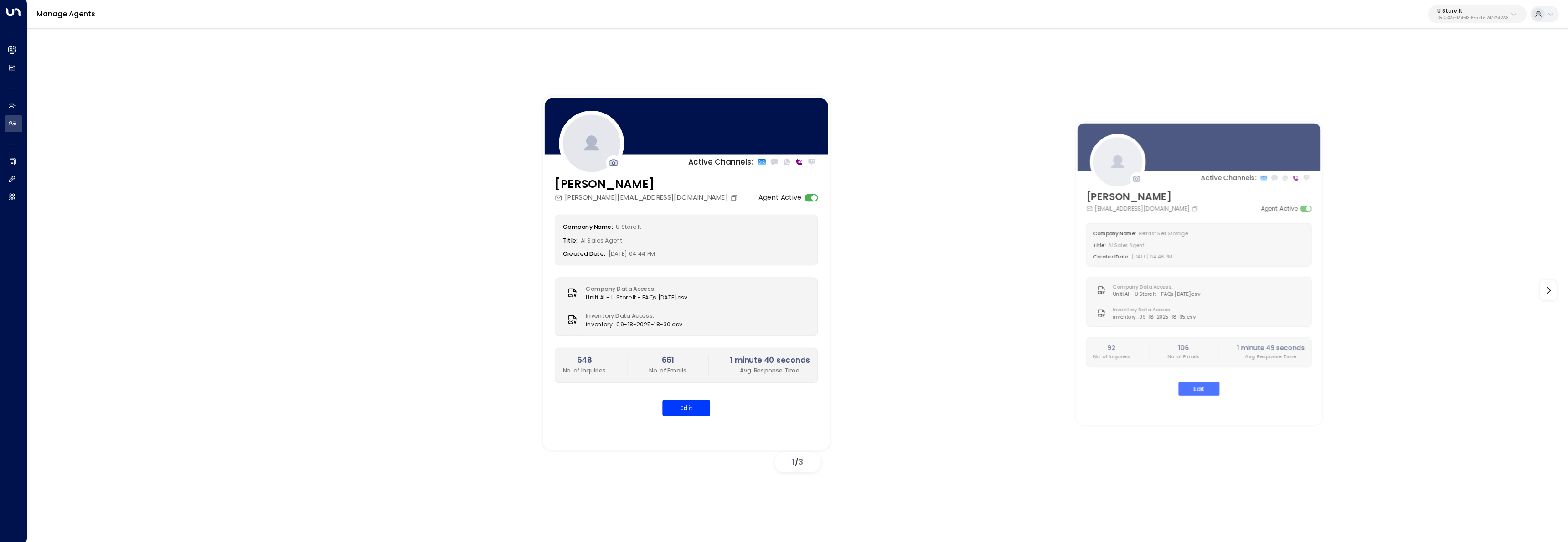
click at [561, 196] on icon at bounding box center [558, 197] width 8 height 8
click at [570, 197] on div "sonny@ustoreit.ie" at bounding box center [647, 197] width 185 height 10
click at [731, 196] on icon "Copy" at bounding box center [733, 198] width 6 height 6
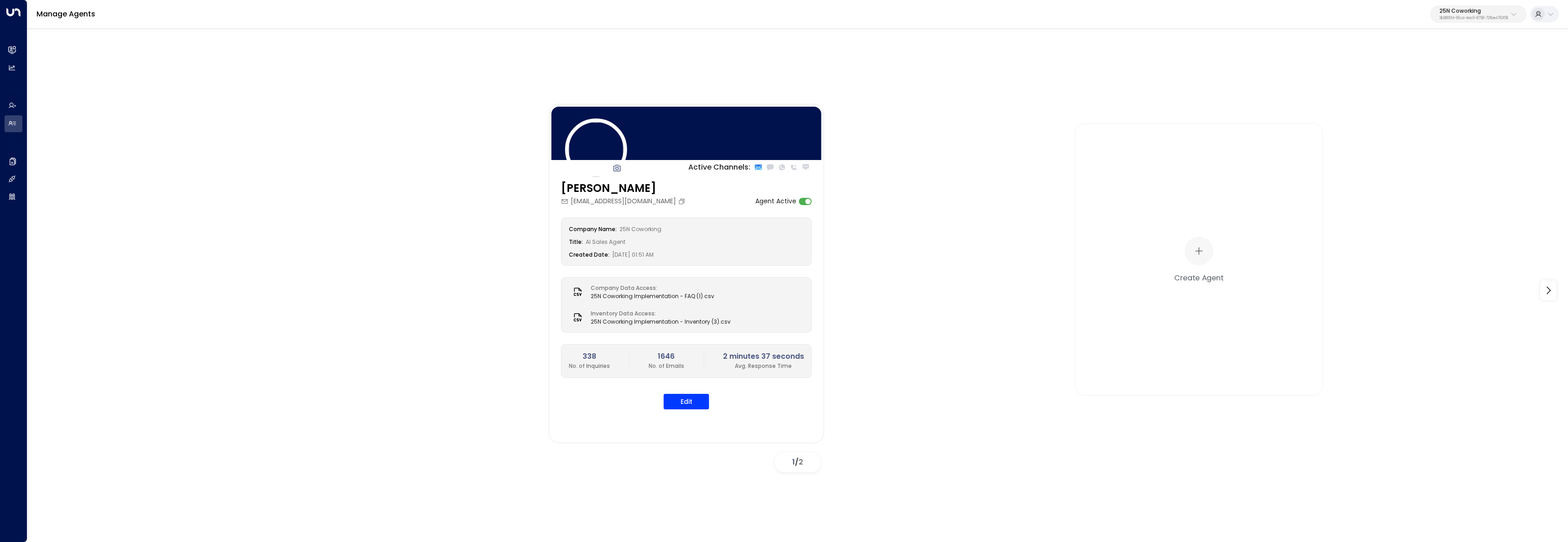
click at [1478, 17] on p "3b9800f4-81ca-4ec0-8758-72fbe4763f36" at bounding box center [1473, 18] width 69 height 4
type input "*****"
click at [1411, 74] on span "ID: 413dacf9-5485-402c-a519-14108c614857" at bounding box center [1449, 77] width 125 height 8
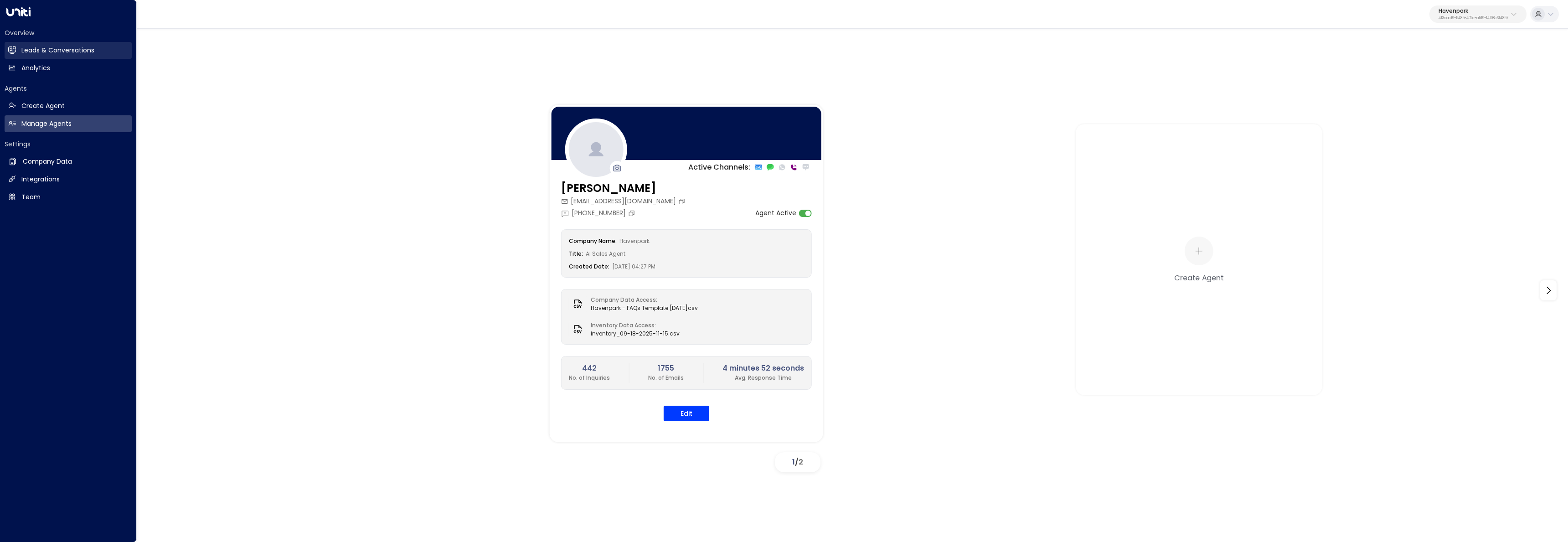
click at [18, 53] on link "Leads & Conversations Leads & Conversations" at bounding box center [68, 50] width 127 height 17
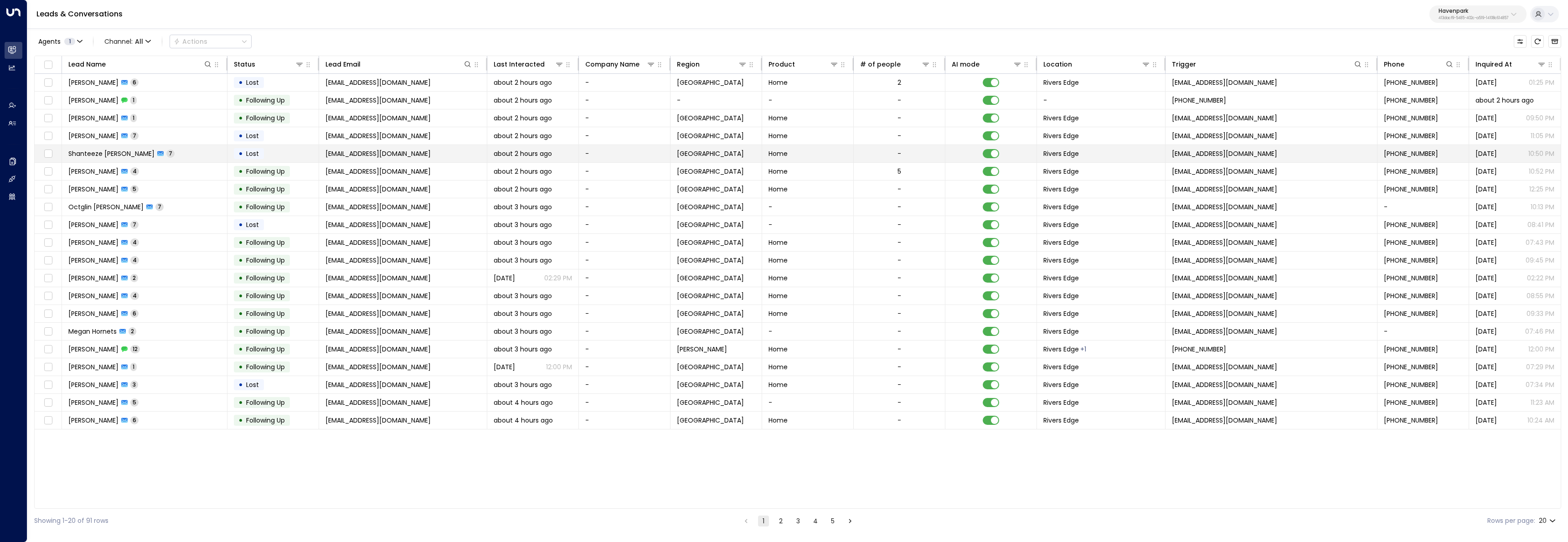
click at [187, 152] on td "Shanteeze [PERSON_NAME] 7" at bounding box center [145, 154] width 165 height 18
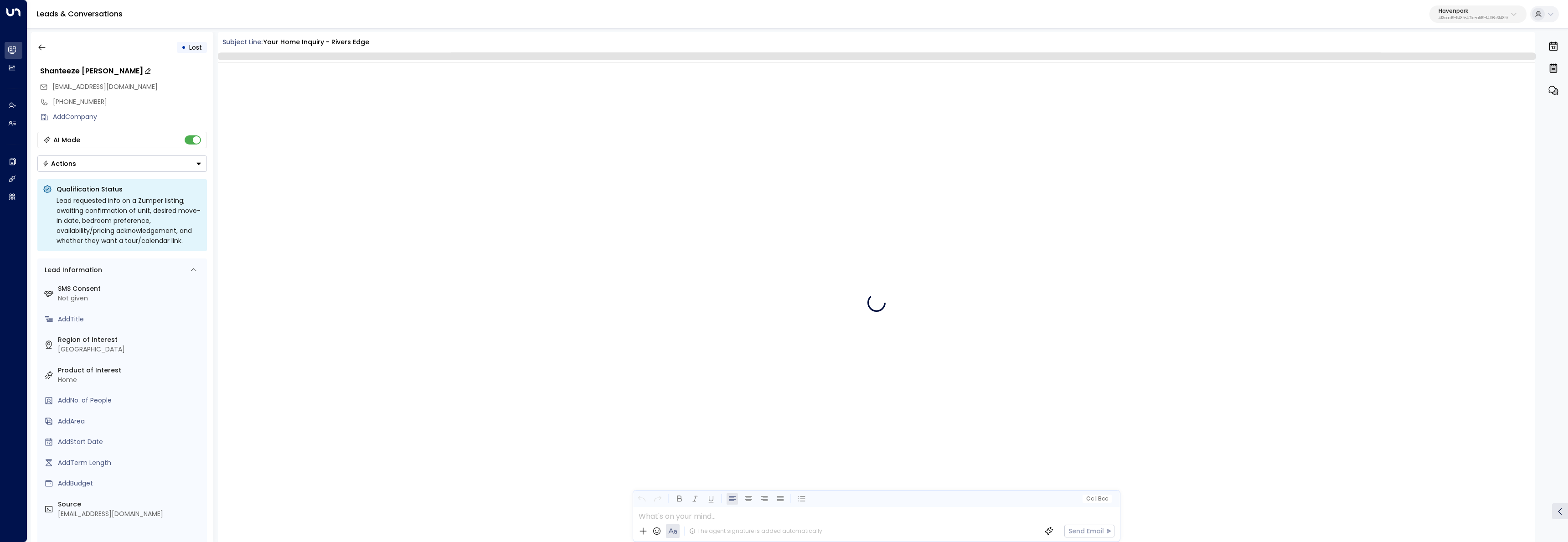
scroll to position [2230, 0]
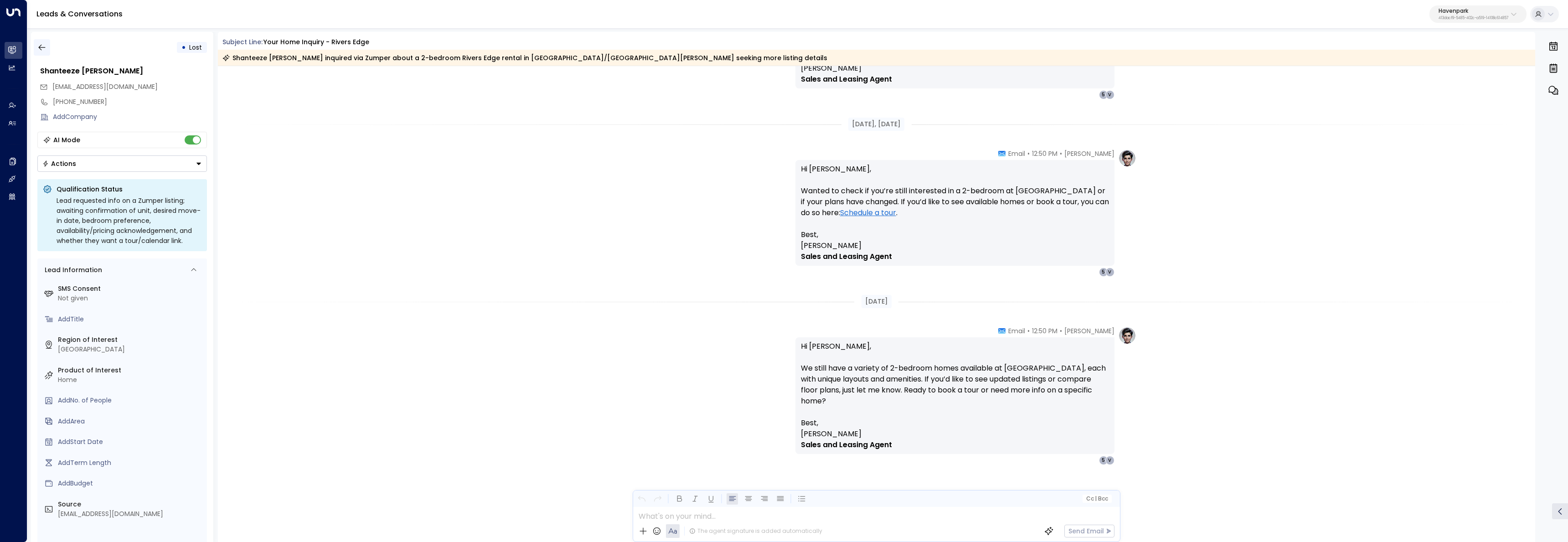
click at [47, 51] on button "button" at bounding box center [41, 47] width 17 height 17
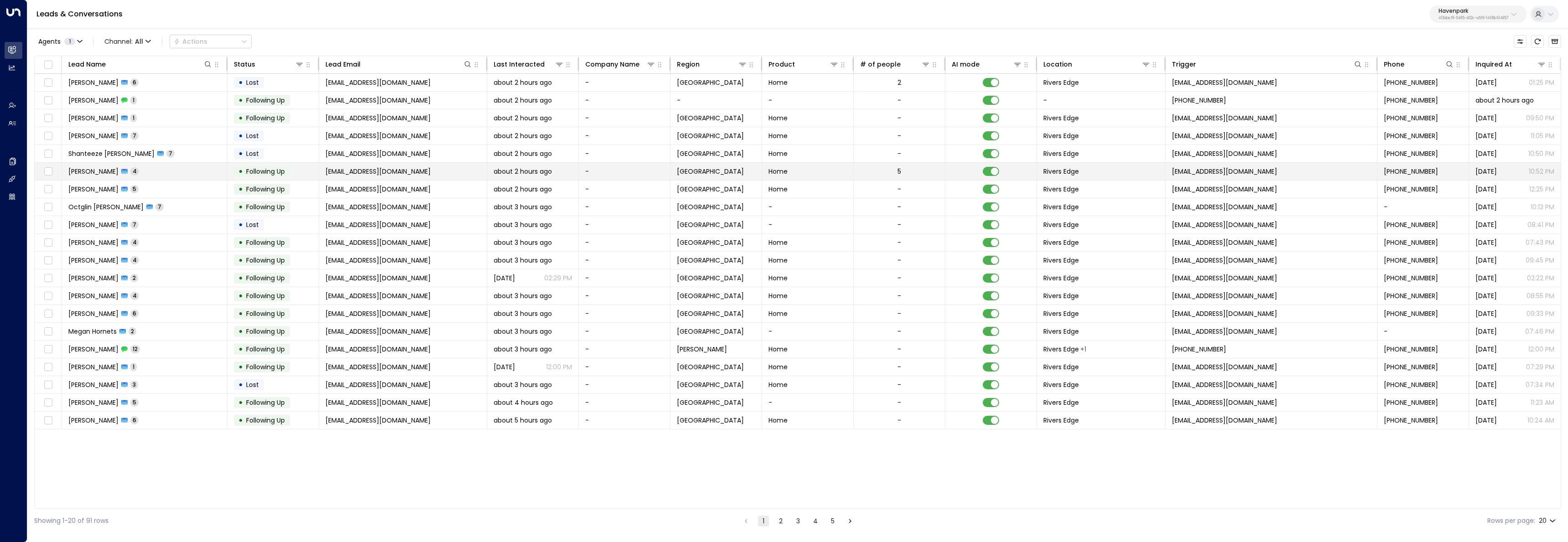
click at [174, 171] on td "[PERSON_NAME] 4" at bounding box center [145, 171] width 165 height 18
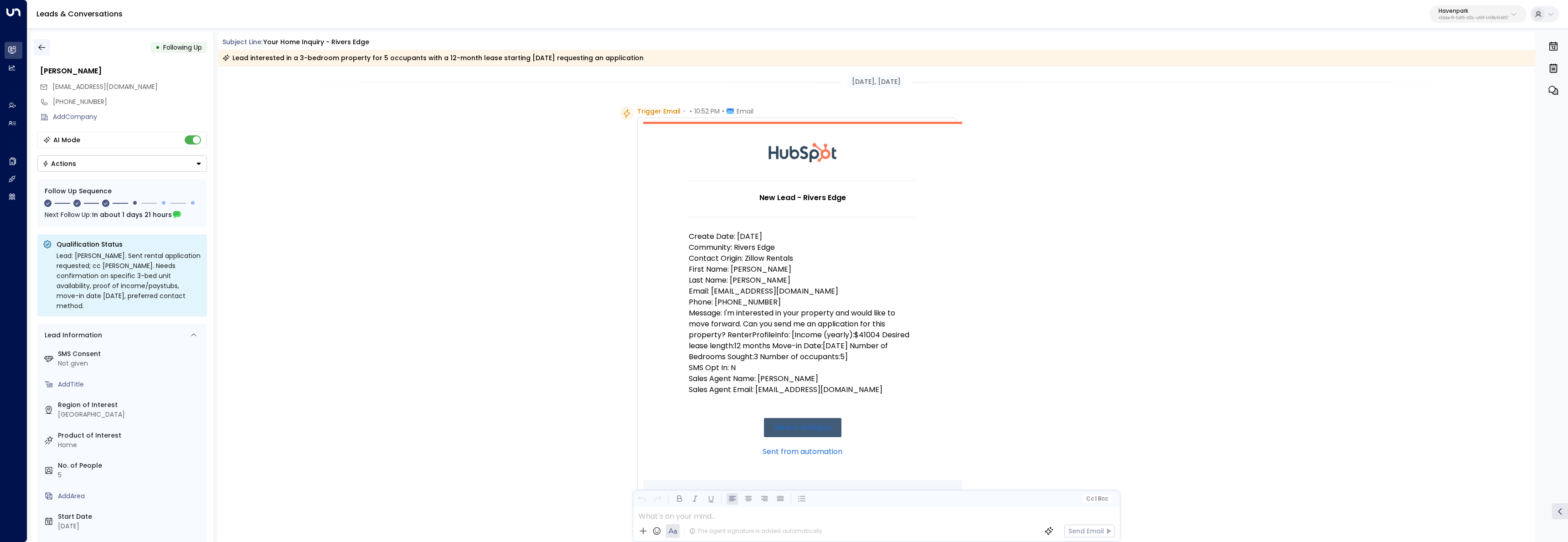
click at [46, 52] on button "button" at bounding box center [41, 47] width 17 height 17
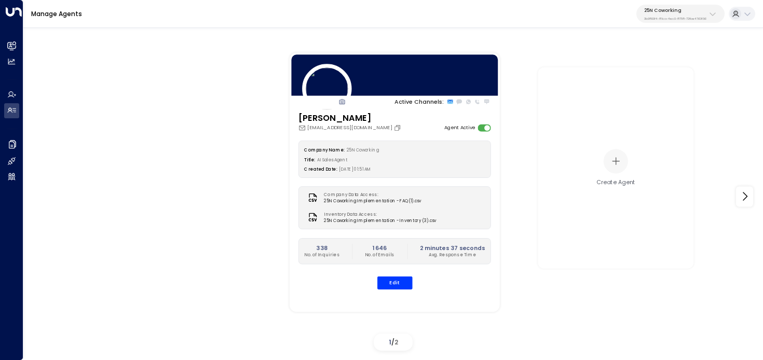
click at [674, 5] on button "25N Coworking 3b9800f4-81ca-4ec0-8758-72fbe4763f36" at bounding box center [680, 14] width 88 height 18
type input "*****"
click at [654, 71] on div "Havenpark ID: 413dacf9-5485-402c-a519-14108c614857" at bounding box center [691, 71] width 103 height 16
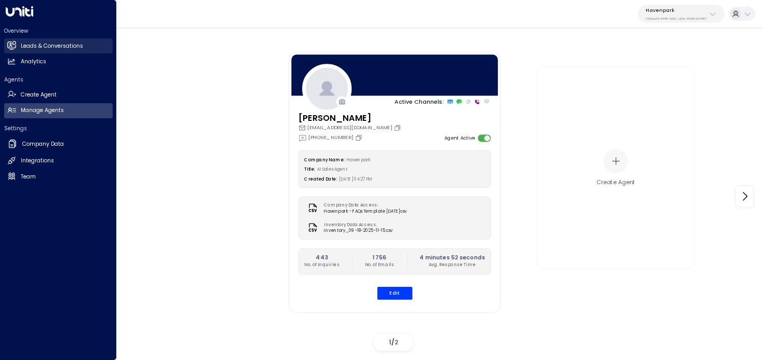
click at [8, 52] on link "Leads & Conversations Leads & Conversations" at bounding box center [58, 45] width 108 height 15
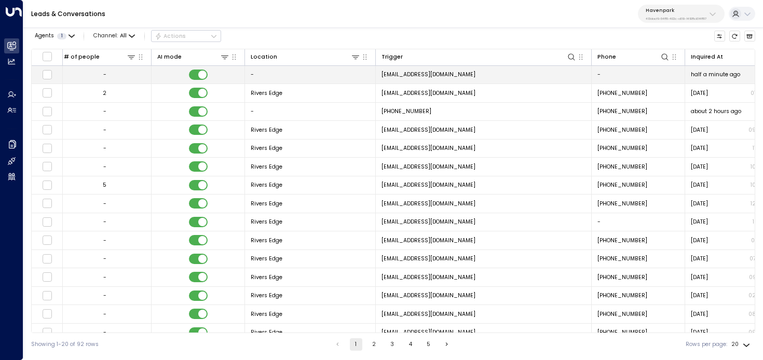
scroll to position [0, 840]
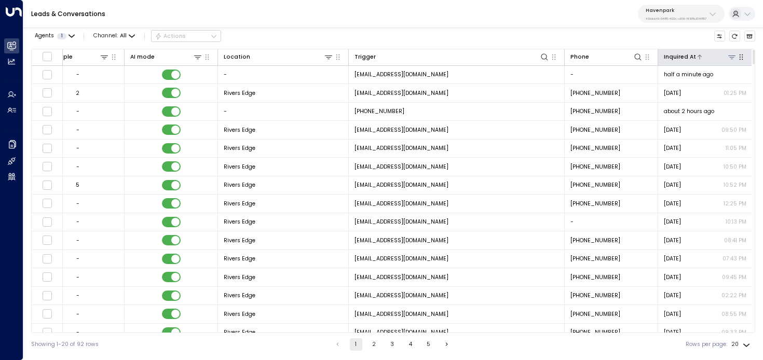
click at [698, 59] on div at bounding box center [716, 57] width 41 height 10
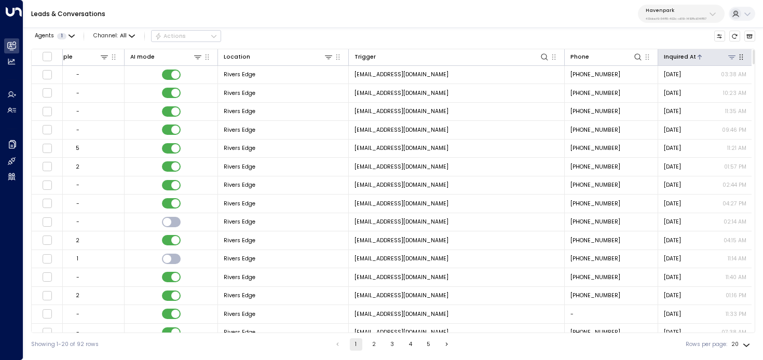
click at [698, 59] on div at bounding box center [716, 57] width 41 height 10
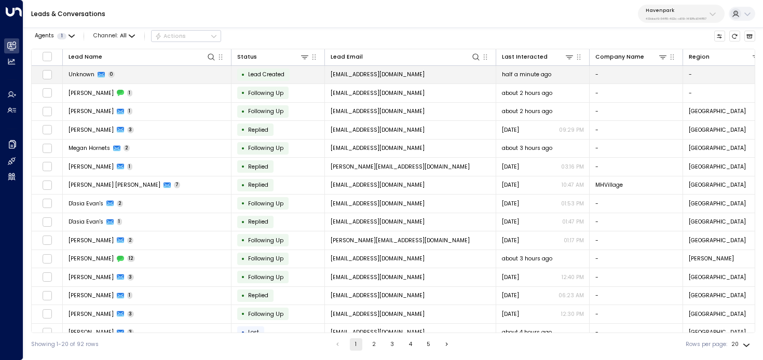
click at [201, 74] on td "Unknown 0" at bounding box center [147, 75] width 169 height 18
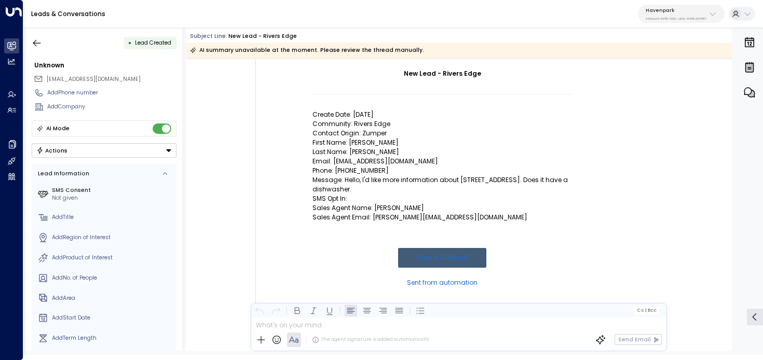
scroll to position [127, 0]
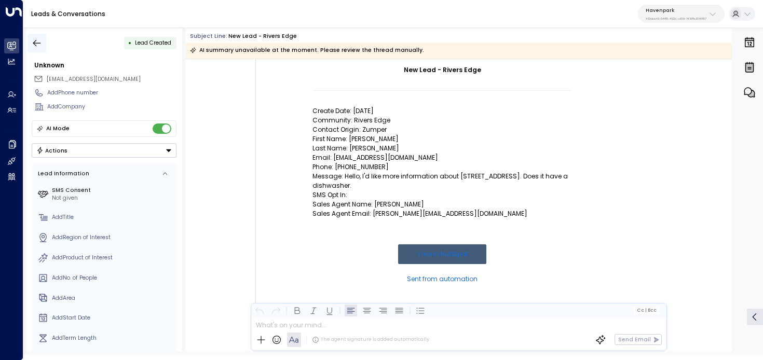
click at [37, 48] on button "button" at bounding box center [36, 43] width 19 height 19
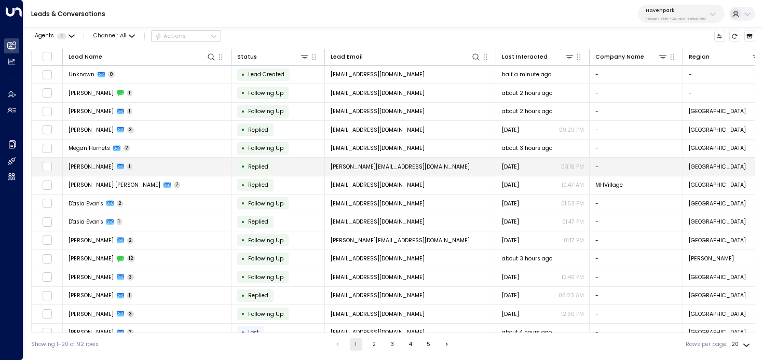
click at [131, 169] on td "[PERSON_NAME] 1" at bounding box center [147, 167] width 169 height 18
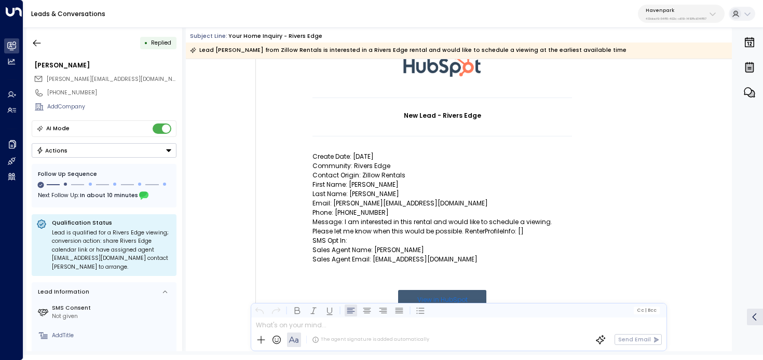
scroll to position [82, 0]
click at [44, 46] on button "button" at bounding box center [36, 43] width 19 height 19
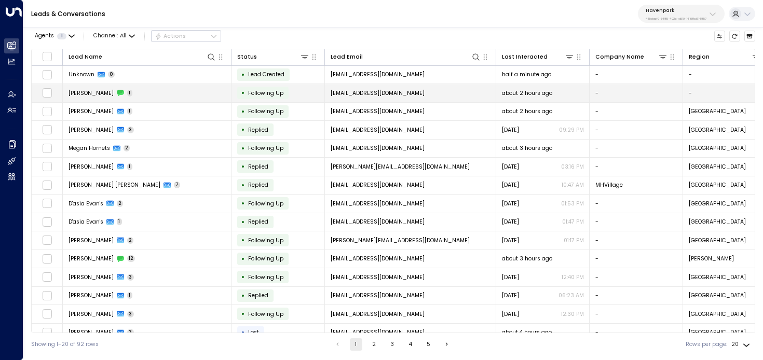
click at [152, 90] on td "[PERSON_NAME] 1" at bounding box center [147, 93] width 169 height 18
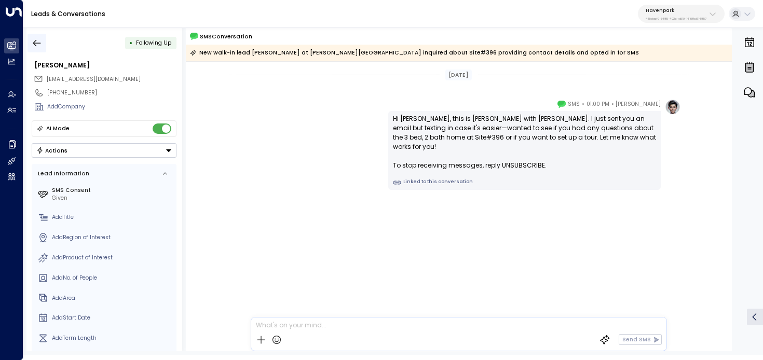
click at [37, 38] on icon "button" at bounding box center [37, 43] width 10 height 10
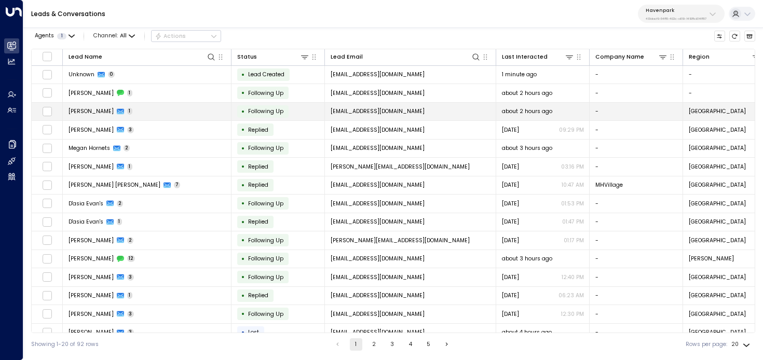
click at [146, 109] on td "[PERSON_NAME] 1" at bounding box center [147, 112] width 169 height 18
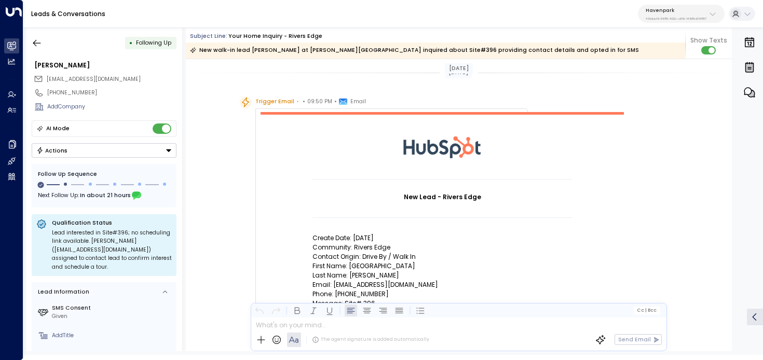
scroll to position [88, 0]
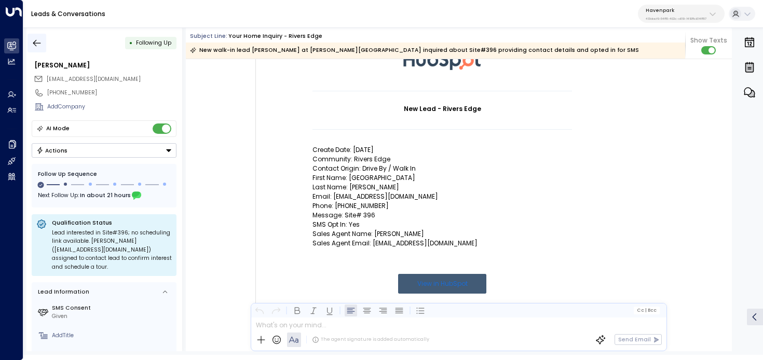
click at [38, 39] on icon "button" at bounding box center [37, 43] width 10 height 10
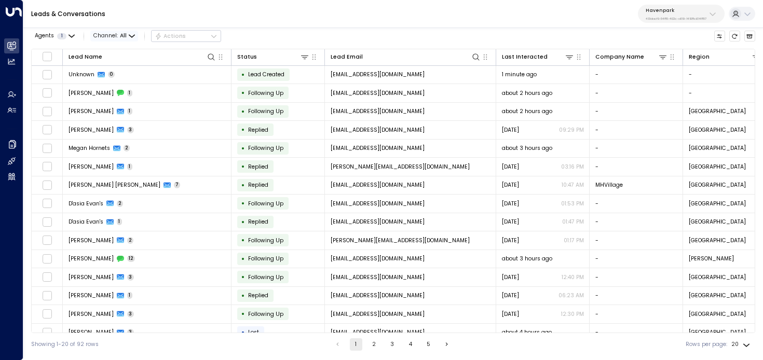
click at [116, 36] on span "Channel: All" at bounding box center [114, 36] width 48 height 11
click at [118, 71] on p "SMS" at bounding box center [118, 69] width 33 height 8
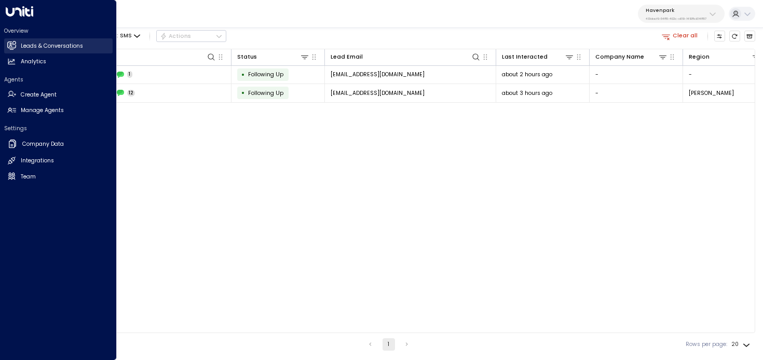
click at [12, 41] on icon at bounding box center [11, 45] width 9 height 9
click at [63, 110] on h2 "Manage Agents" at bounding box center [42, 110] width 43 height 8
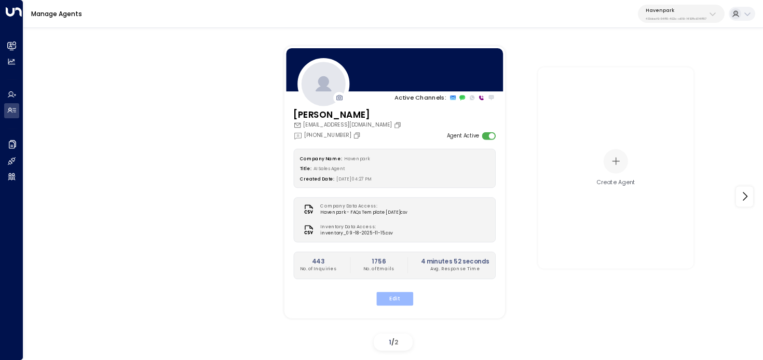
click at [382, 297] on button "Edit" at bounding box center [394, 298] width 37 height 13
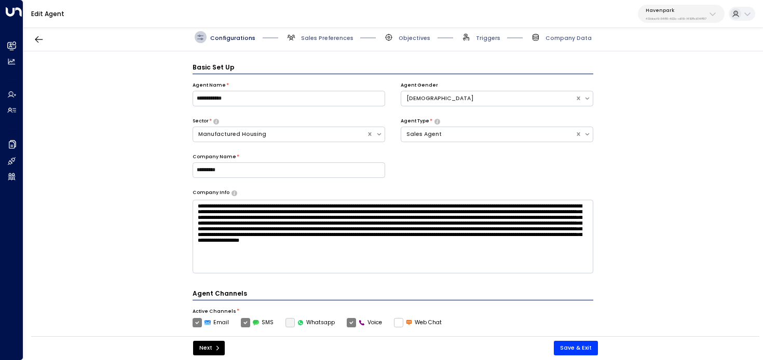
scroll to position [11, 0]
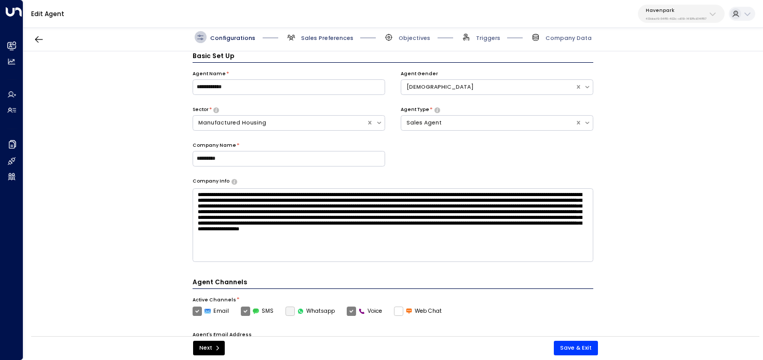
click at [316, 38] on span "Sales Preferences" at bounding box center [327, 38] width 52 height 8
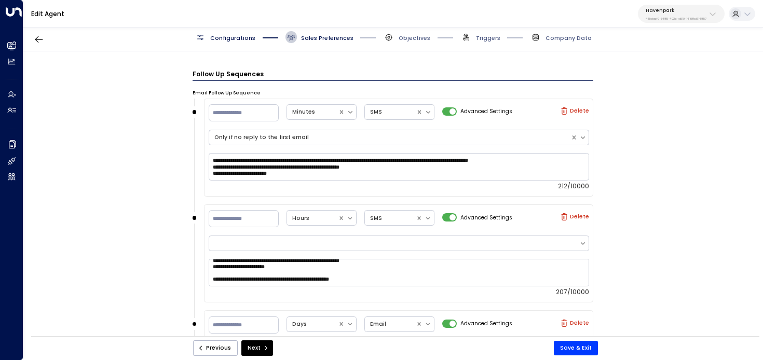
scroll to position [861, 0]
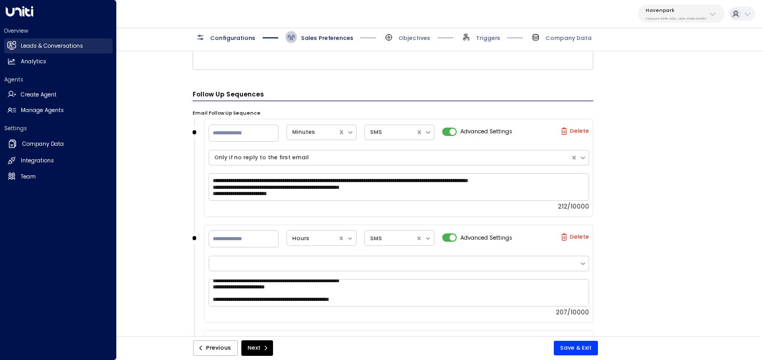
click at [15, 49] on icon at bounding box center [11, 45] width 9 height 9
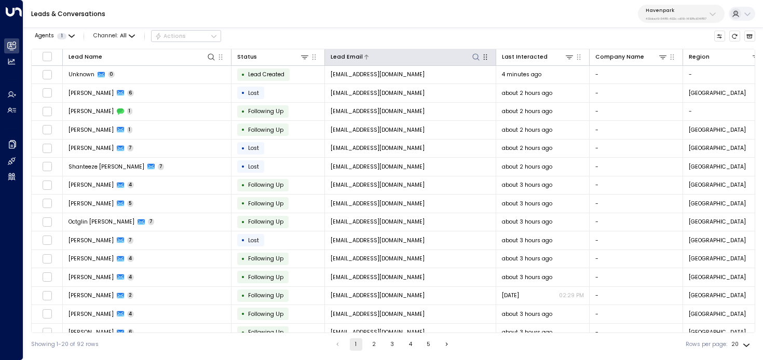
click at [472, 58] on icon at bounding box center [476, 57] width 8 height 8
type input "**********"
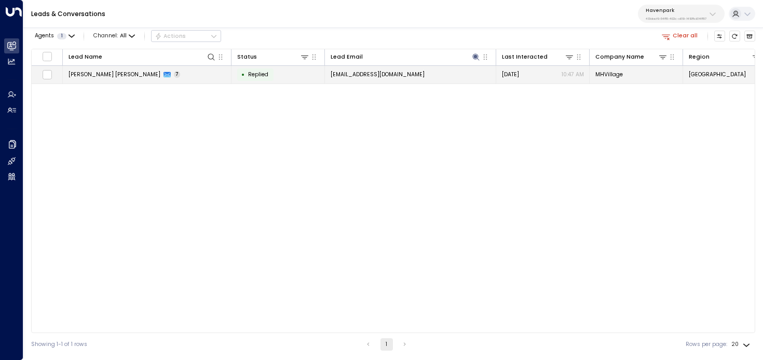
click at [381, 79] on td "[EMAIL_ADDRESS][DOMAIN_NAME]" at bounding box center [410, 75] width 171 height 18
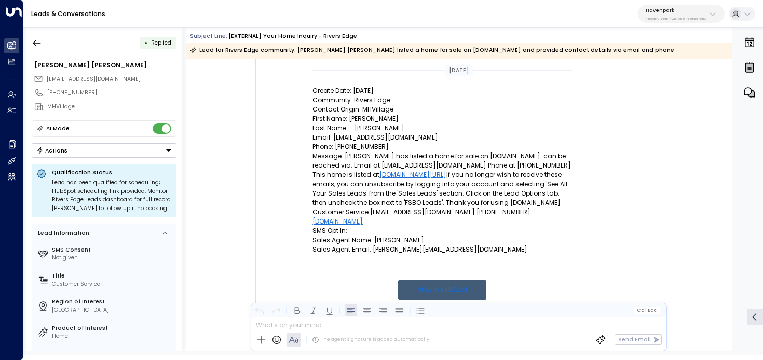
scroll to position [146, 0]
drag, startPoint x: 444, startPoint y: 141, endPoint x: 349, endPoint y: 138, distance: 95.5
click at [349, 138] on p "Email: [EMAIL_ADDRESS][DOMAIN_NAME]" at bounding box center [441, 138] width 259 height 9
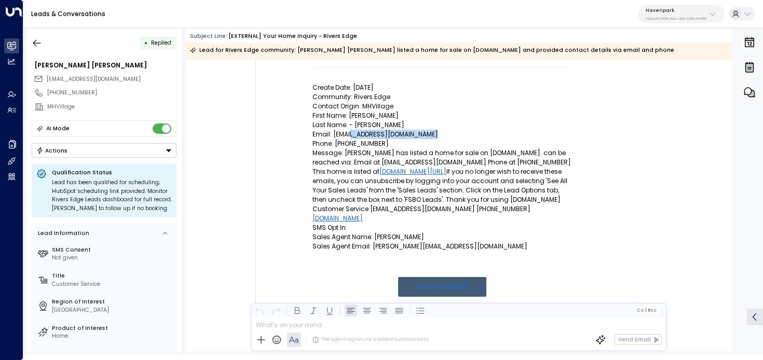
scroll to position [128, 0]
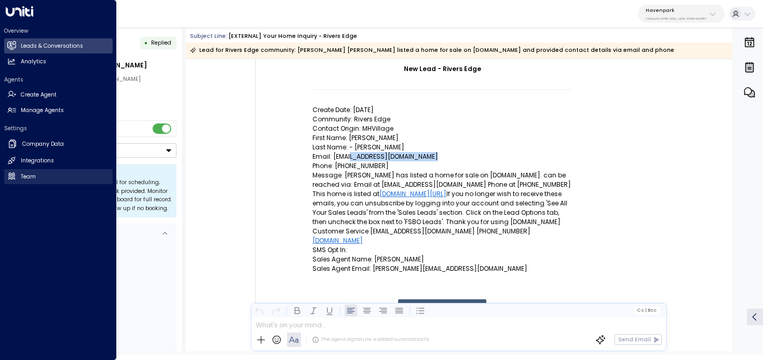
click at [34, 175] on h2 "Team" at bounding box center [28, 177] width 15 height 8
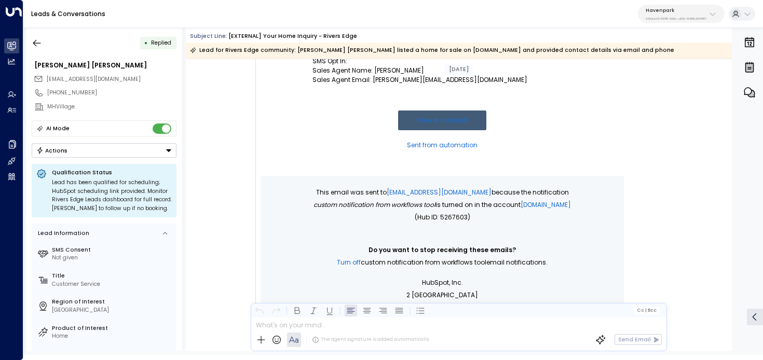
scroll to position [321, 0]
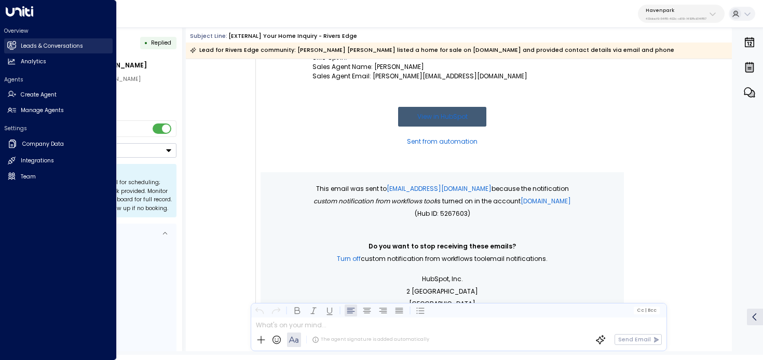
click at [15, 44] on icon at bounding box center [12, 45] width 7 height 9
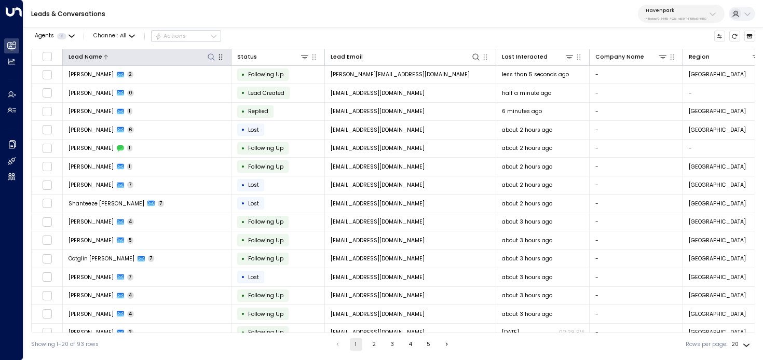
click at [214, 53] on icon at bounding box center [211, 57] width 8 height 8
type input "*"
type input "**********"
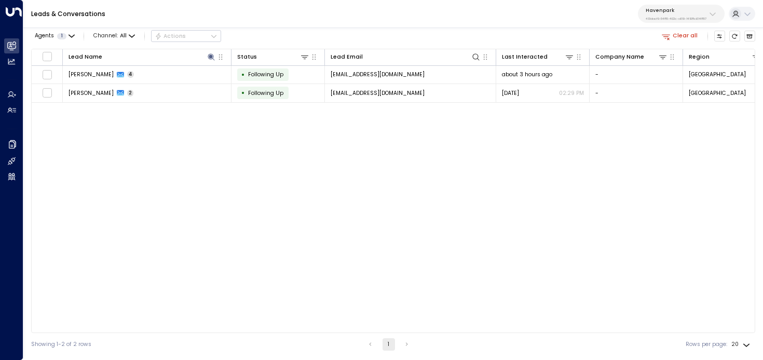
click at [269, 32] on div "Agents 1 Channel: All Actions Clear all" at bounding box center [393, 36] width 724 height 18
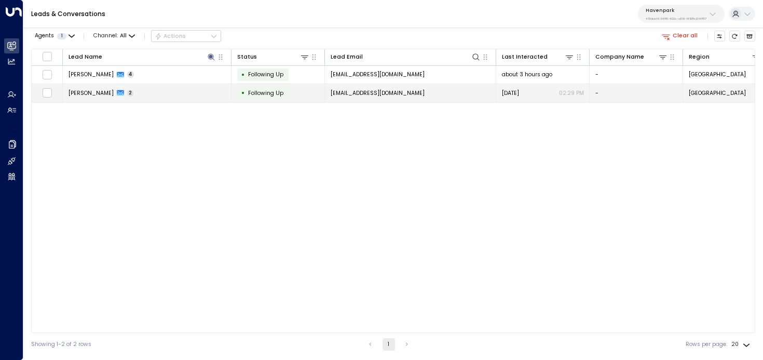
click at [188, 92] on td "[PERSON_NAME] 2" at bounding box center [147, 93] width 169 height 18
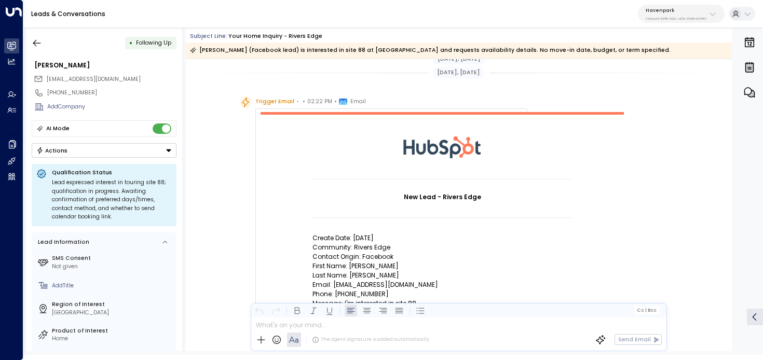
scroll to position [31, 0]
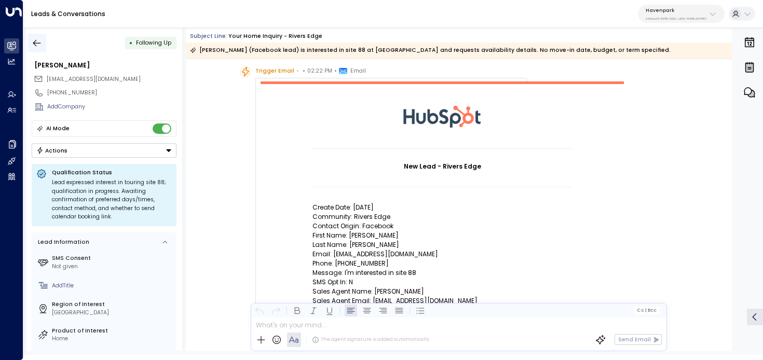
click at [41, 42] on icon "button" at bounding box center [37, 43] width 10 height 10
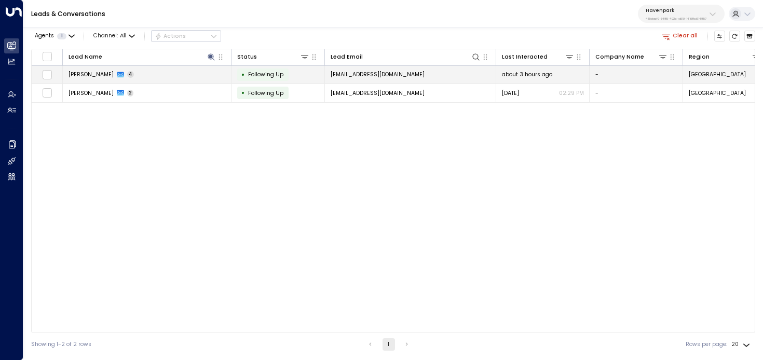
click at [159, 71] on td "[PERSON_NAME] 4" at bounding box center [147, 75] width 169 height 18
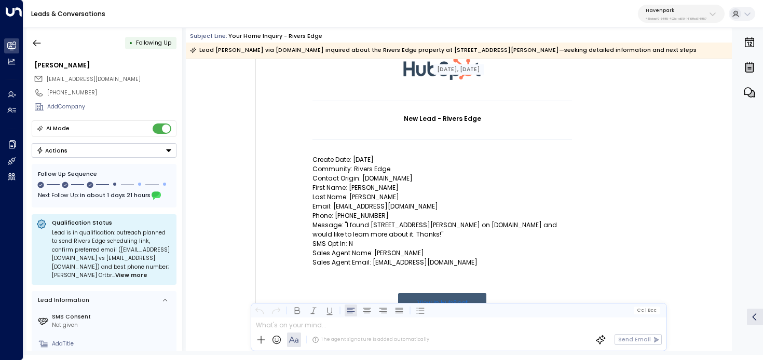
scroll to position [79, 0]
click at [33, 42] on icon "button" at bounding box center [37, 43] width 10 height 10
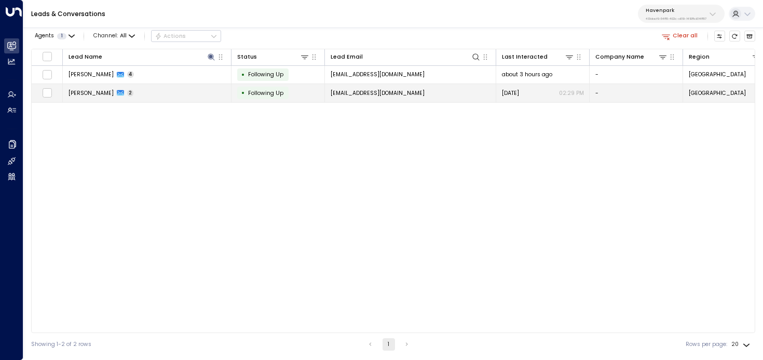
click at [143, 100] on td "[PERSON_NAME] 2" at bounding box center [147, 93] width 169 height 18
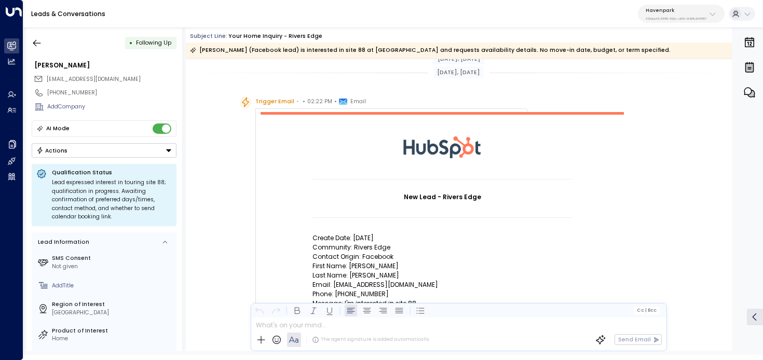
scroll to position [123, 0]
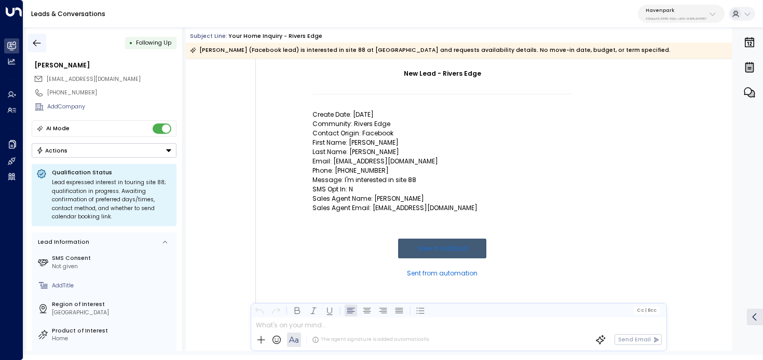
click at [42, 39] on icon "button" at bounding box center [37, 43] width 10 height 10
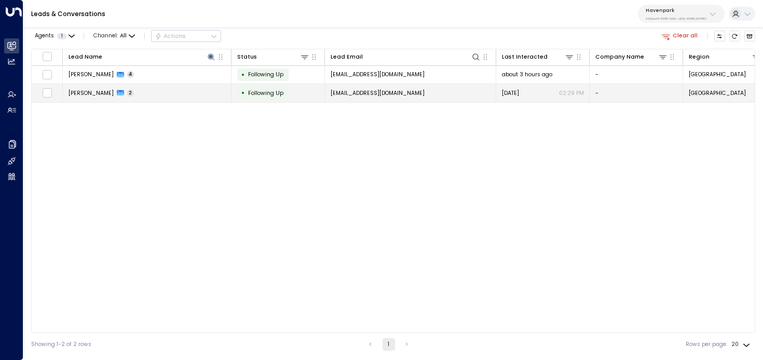
click at [176, 88] on td "[PERSON_NAME] 2" at bounding box center [147, 93] width 169 height 18
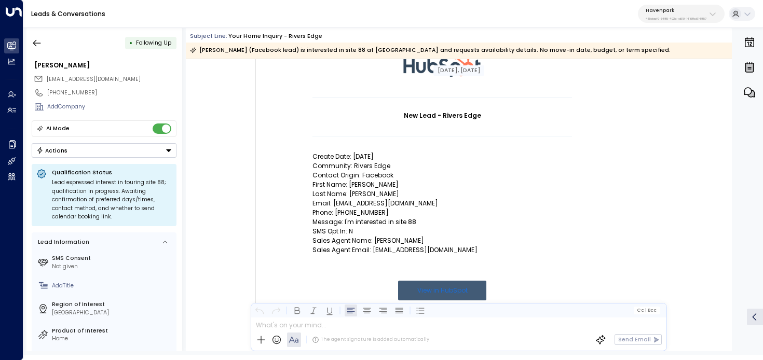
scroll to position [82, 0]
click at [40, 36] on button "button" at bounding box center [36, 43] width 19 height 19
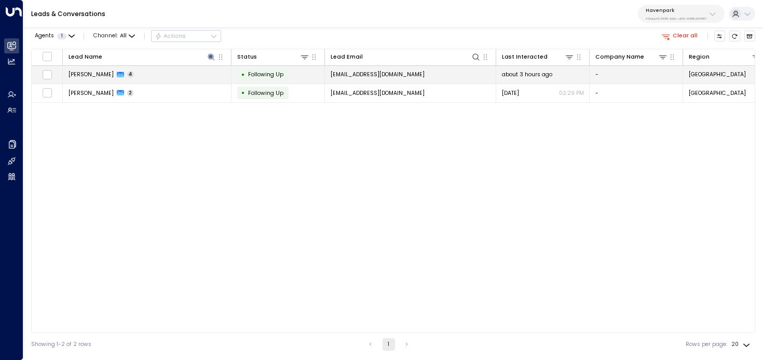
click at [155, 80] on td "[PERSON_NAME] 4" at bounding box center [147, 75] width 169 height 18
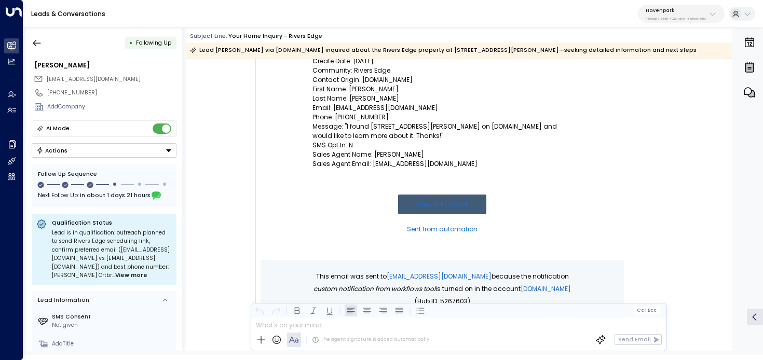
scroll to position [147, 0]
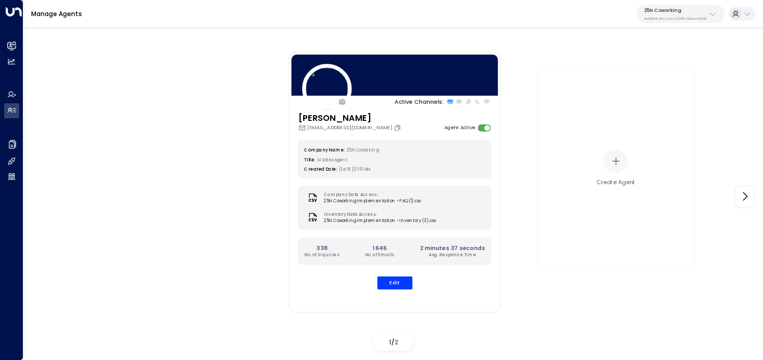
click at [678, 19] on p "3b9800f4-81ca-4ec0-8758-72fbe4763f36" at bounding box center [675, 19] width 62 height 4
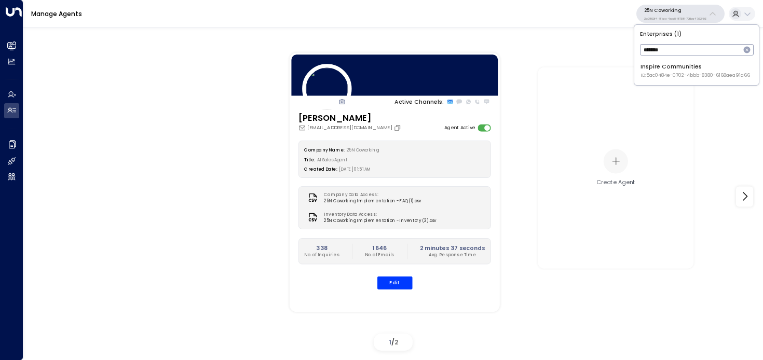
type input "*******"
click at [654, 71] on div "Inspire Communities ID: 5ac0484e-0702-4bbb-8380-6168aea91a66" at bounding box center [694, 71] width 109 height 16
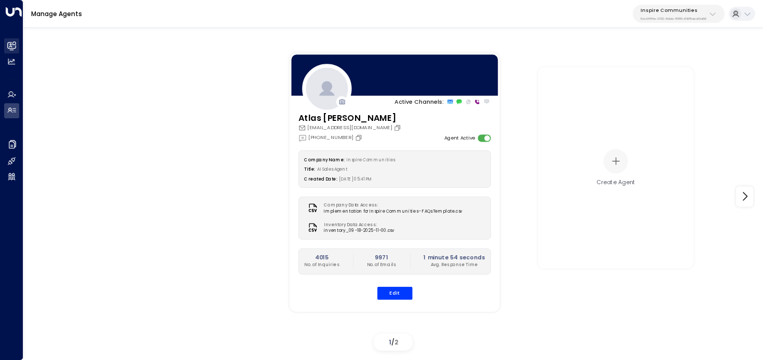
click at [19, 41] on link "Leads & Conversations Leads & Conversations" at bounding box center [11, 45] width 15 height 15
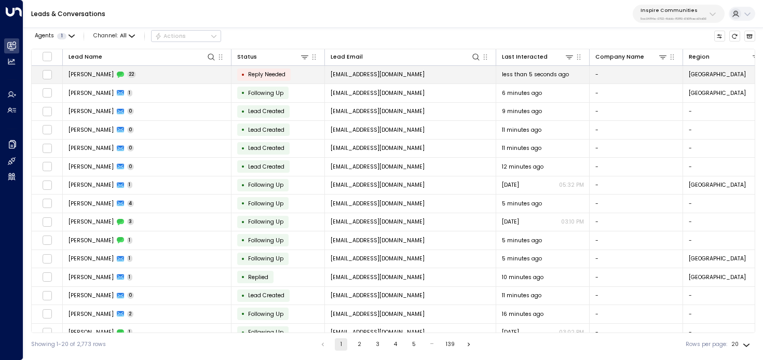
click at [147, 78] on td "[PERSON_NAME] 22" at bounding box center [147, 75] width 169 height 18
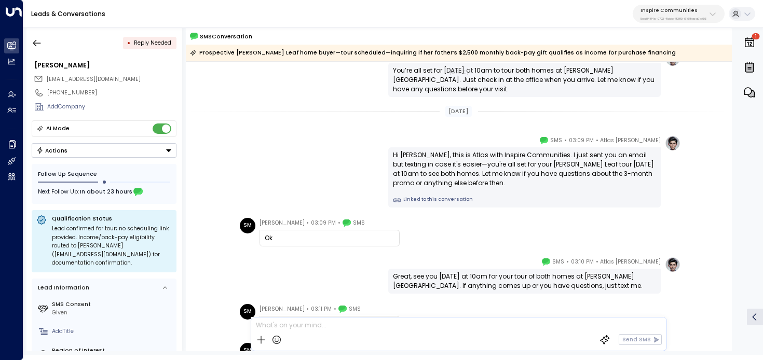
scroll to position [764, 0]
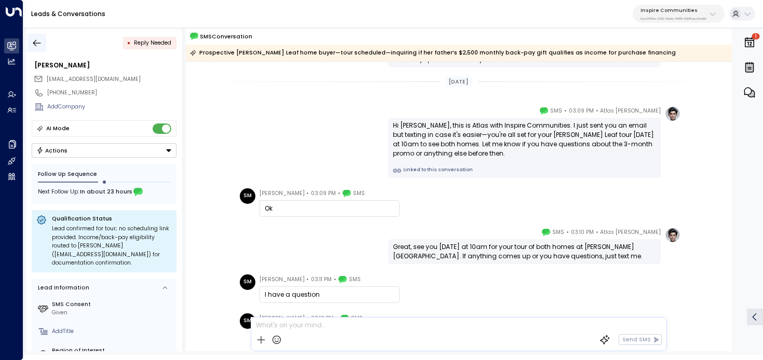
click at [42, 46] on icon "button" at bounding box center [37, 43] width 10 height 10
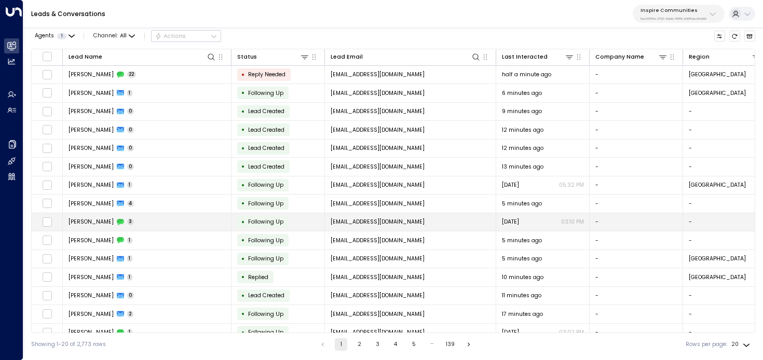
click at [166, 223] on td "[PERSON_NAME] 3" at bounding box center [147, 222] width 169 height 18
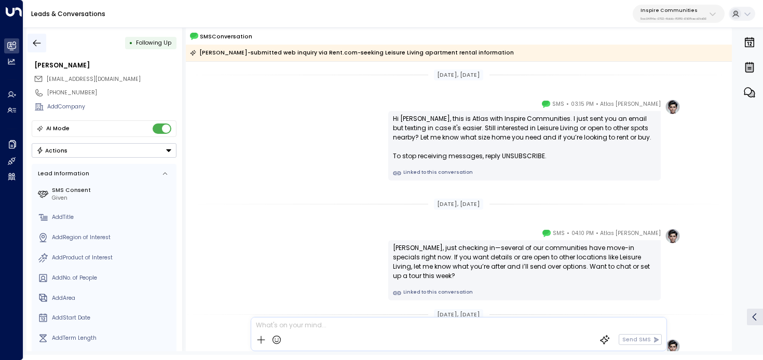
click at [38, 41] on icon "button" at bounding box center [37, 43] width 10 height 10
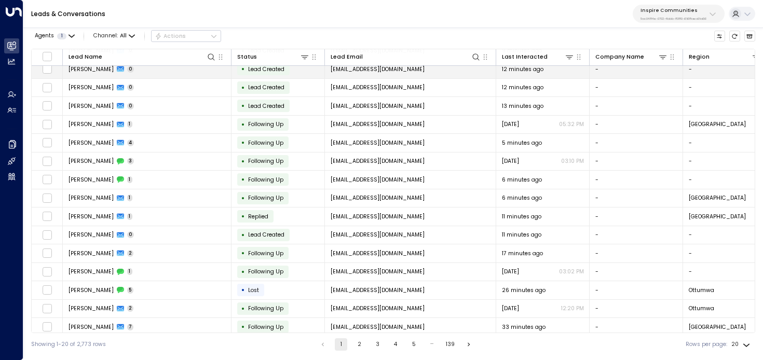
scroll to position [104, 0]
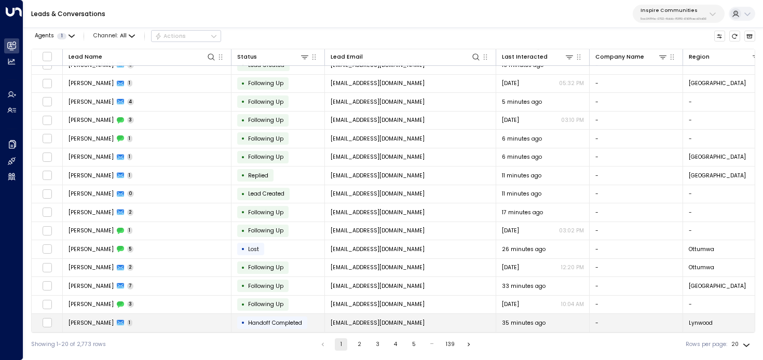
click at [146, 321] on td "[PERSON_NAME] 1" at bounding box center [147, 323] width 169 height 18
